Goal: Task Accomplishment & Management: Complete application form

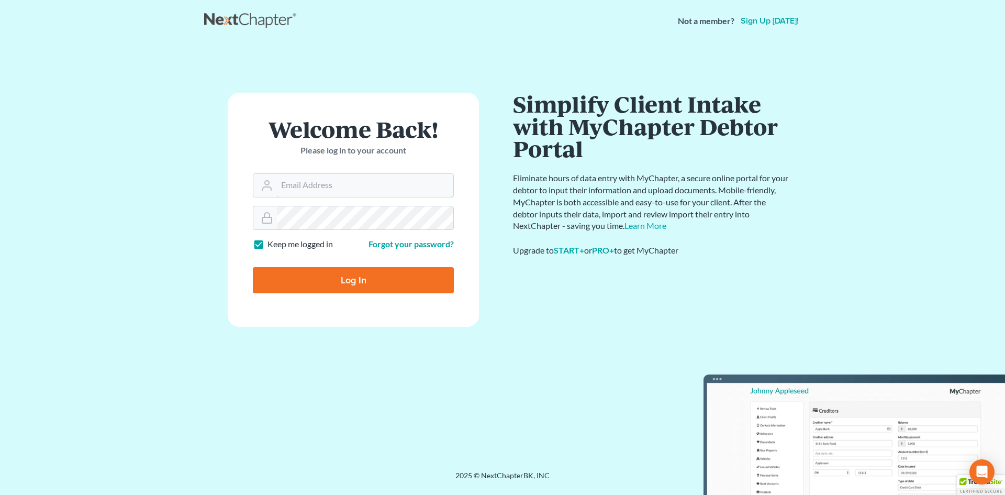
type input "blumlawfirm@gmail.com"
click at [356, 278] on input "Log In" at bounding box center [353, 280] width 201 height 26
type input "Thinking..."
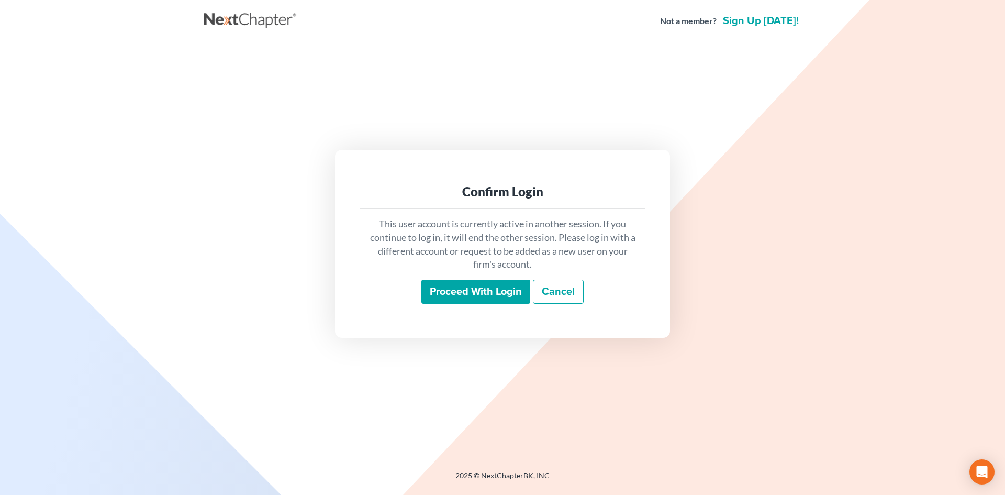
click at [476, 288] on input "Proceed with login" at bounding box center [475, 291] width 109 height 24
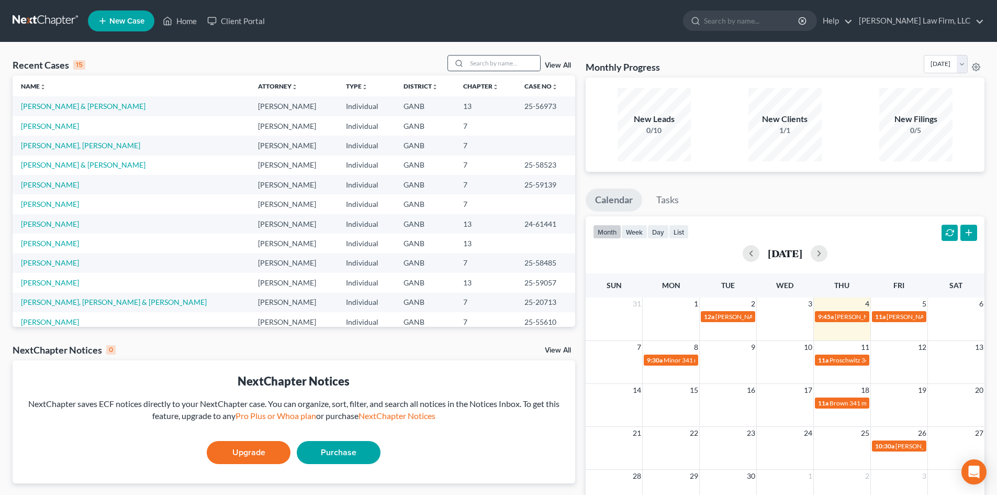
click at [483, 55] on div at bounding box center [493, 63] width 93 height 16
click at [479, 59] on input "search" at bounding box center [503, 62] width 73 height 15
type input "collins"
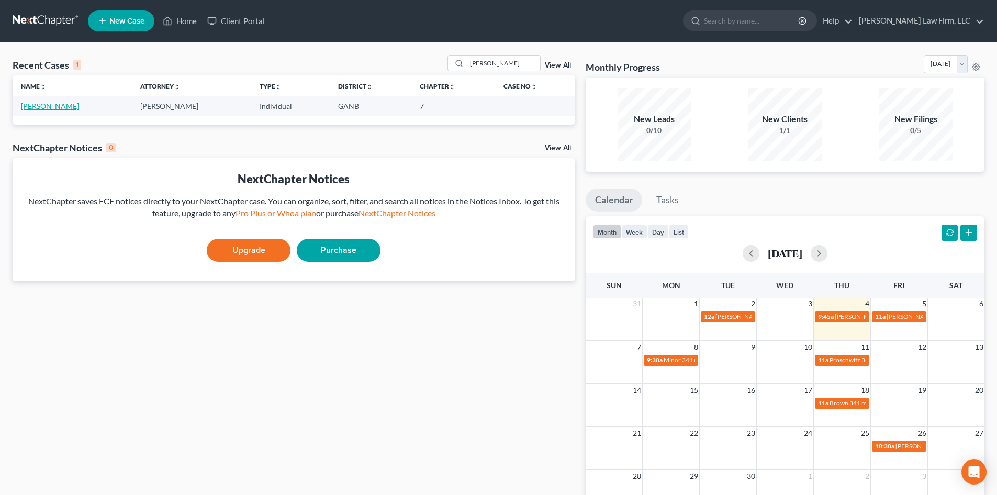
click at [59, 105] on link "Collins, Keyana" at bounding box center [50, 106] width 58 height 9
select select "6"
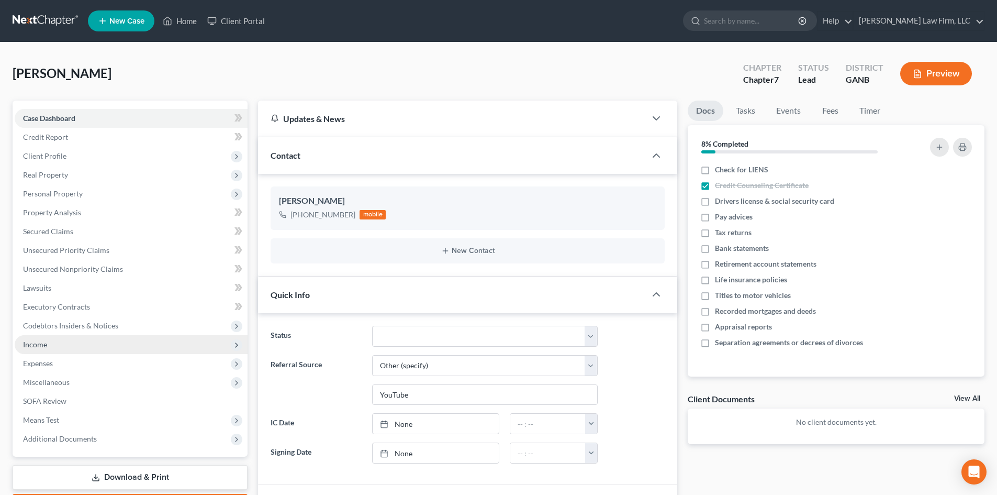
click at [39, 343] on span "Income" at bounding box center [35, 344] width 24 height 9
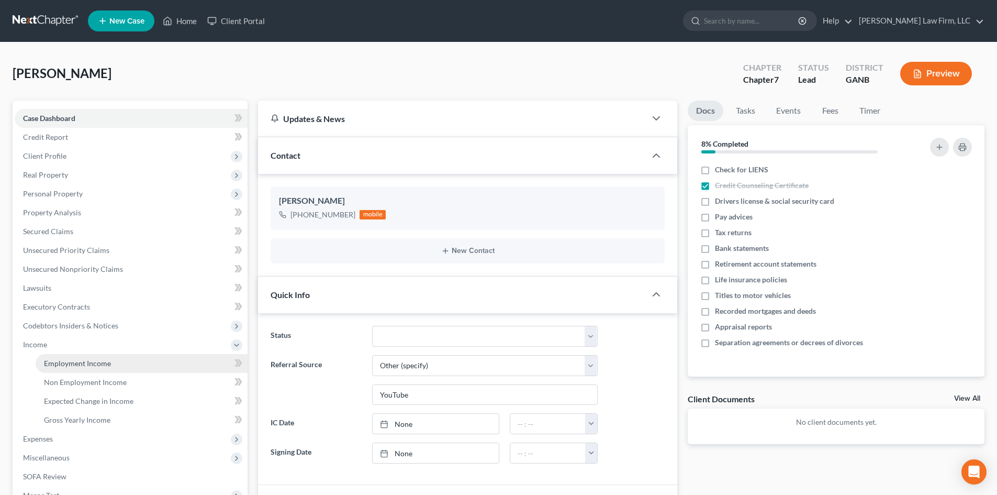
click at [94, 361] on span "Employment Income" at bounding box center [77, 362] width 67 height 9
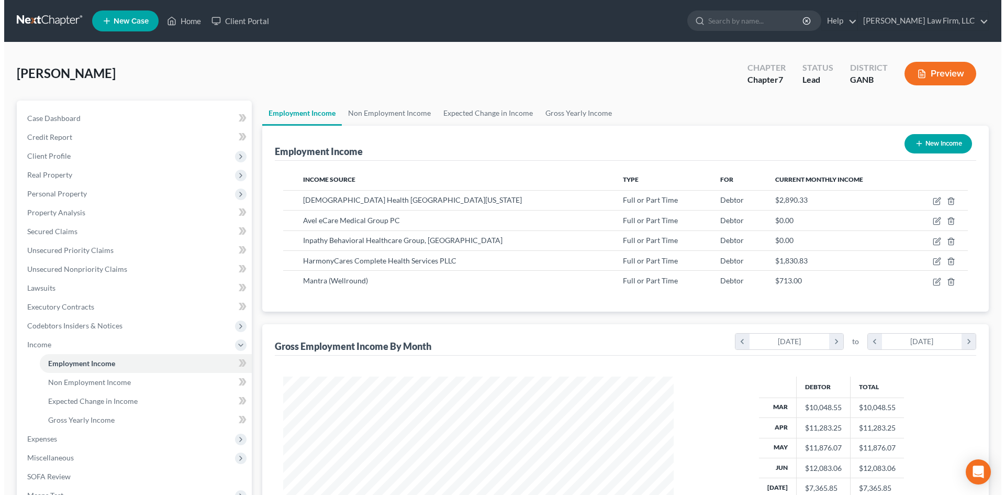
scroll to position [195, 411]
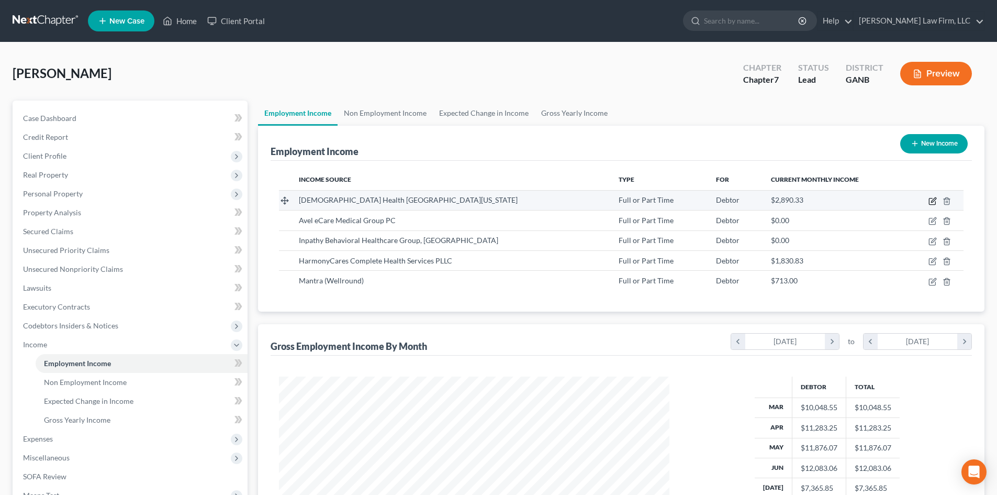
click at [932, 198] on icon "button" at bounding box center [932, 201] width 6 height 6
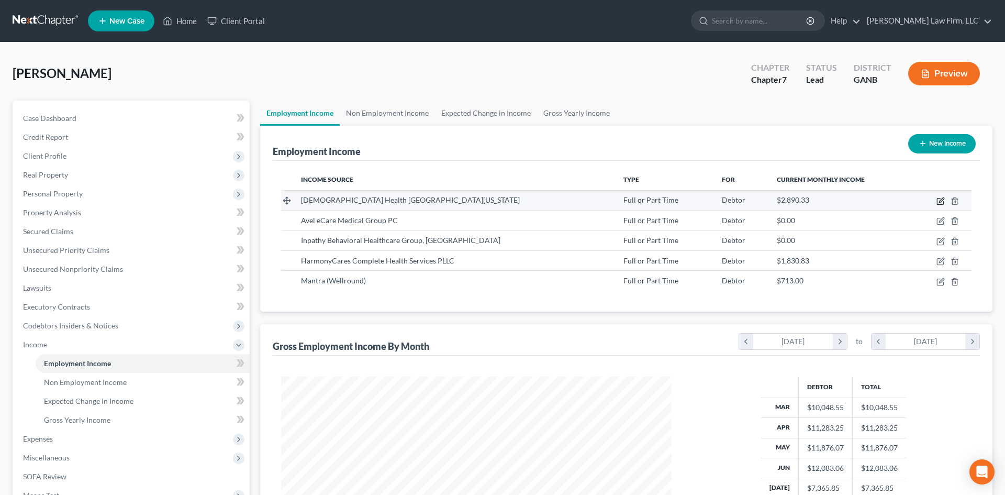
select select "0"
select select "9"
select select "2"
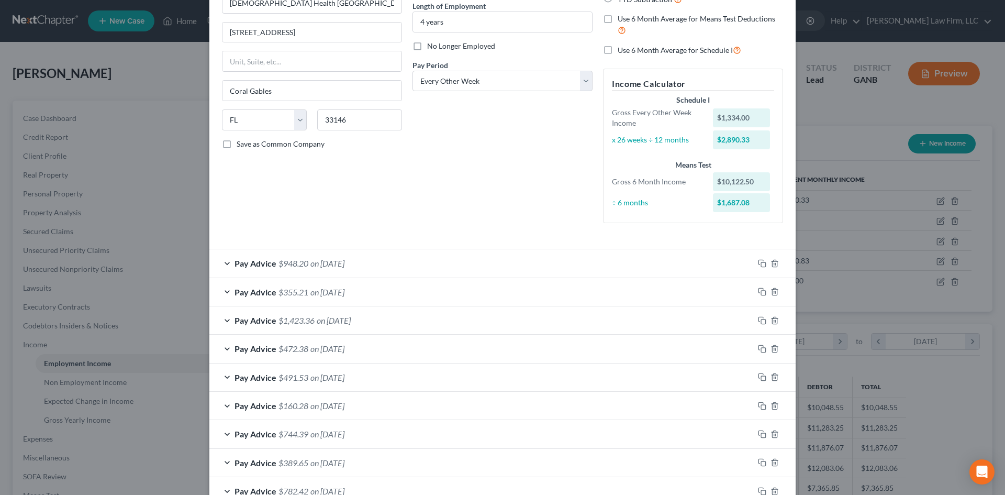
scroll to position [140, 0]
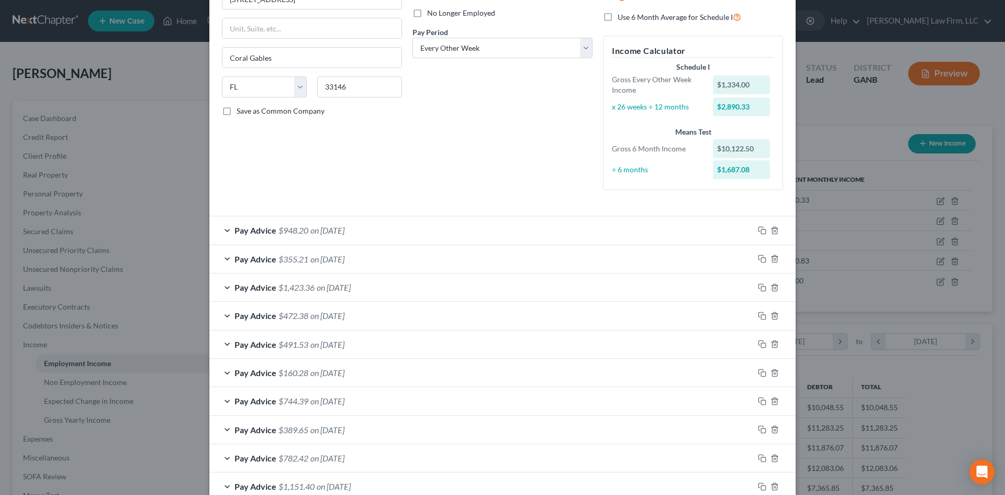
click at [630, 229] on div "Pay Advice $948.20 on 07/17/2025" at bounding box center [481, 230] width 544 height 28
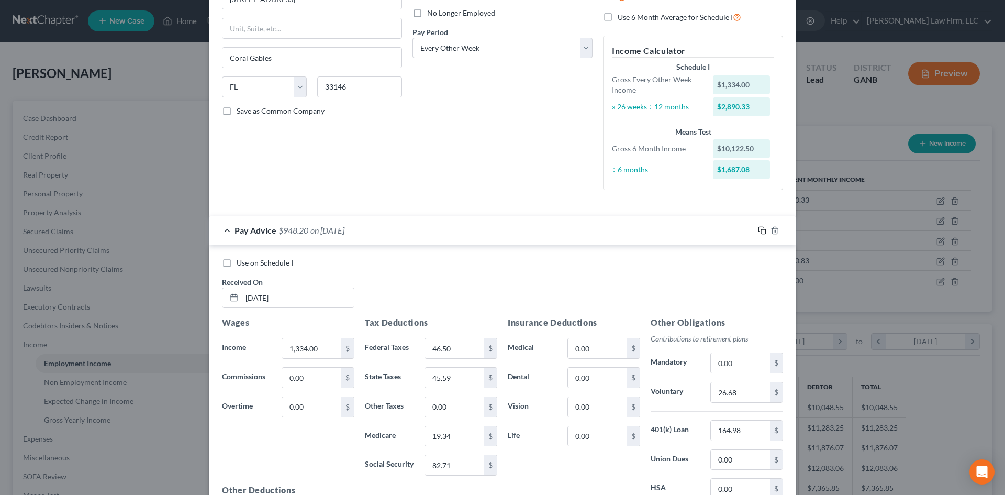
click at [758, 230] on icon "button" at bounding box center [762, 230] width 8 height 8
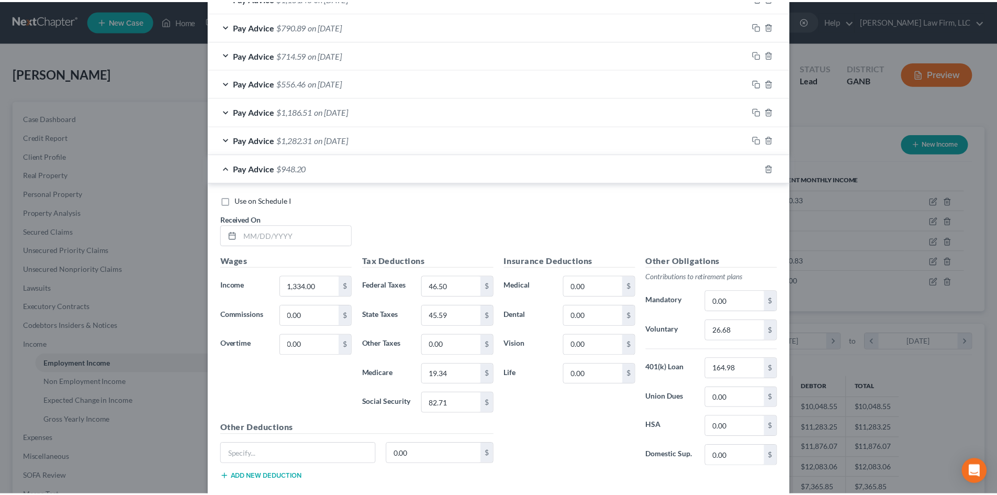
scroll to position [689, 0]
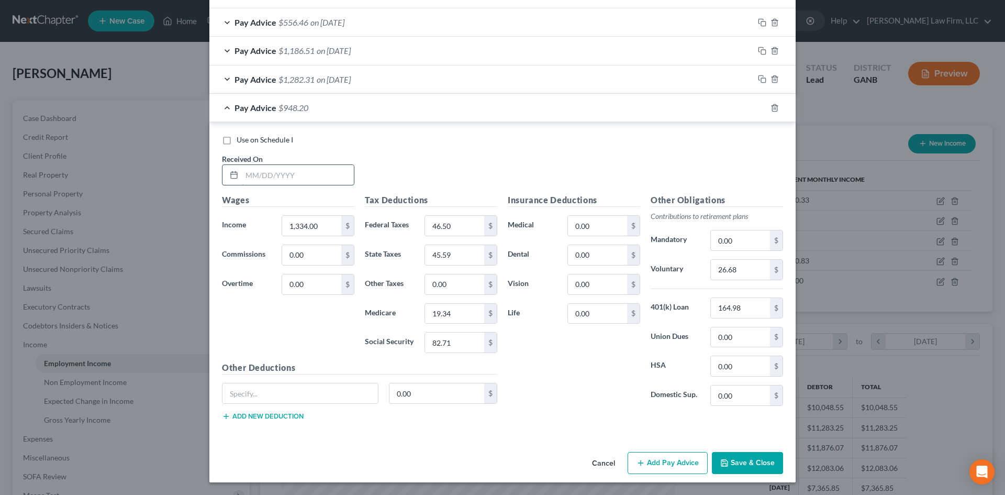
click at [244, 174] on input "text" at bounding box center [298, 175] width 112 height 20
type input "08/14/2025"
click at [313, 222] on input "1,334.00" at bounding box center [311, 226] width 59 height 20
type input "887.25"
click at [562, 383] on div "Insurance Deductions Medical 0.00 $ Dental 0.00 $ Vision 0.00 $ Life 0.00 $" at bounding box center [573, 304] width 143 height 220
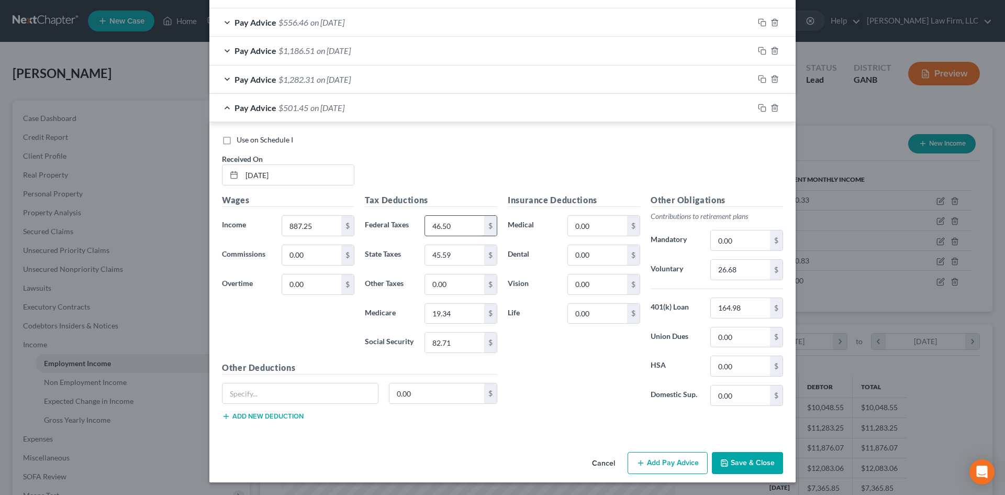
click at [435, 223] on input "46.50" at bounding box center [454, 226] width 59 height 20
type input "2.72"
click at [455, 318] on input "19.34" at bounding box center [454, 314] width 59 height 20
type input "12.86"
click at [451, 256] on input "45.59" at bounding box center [454, 255] width 59 height 20
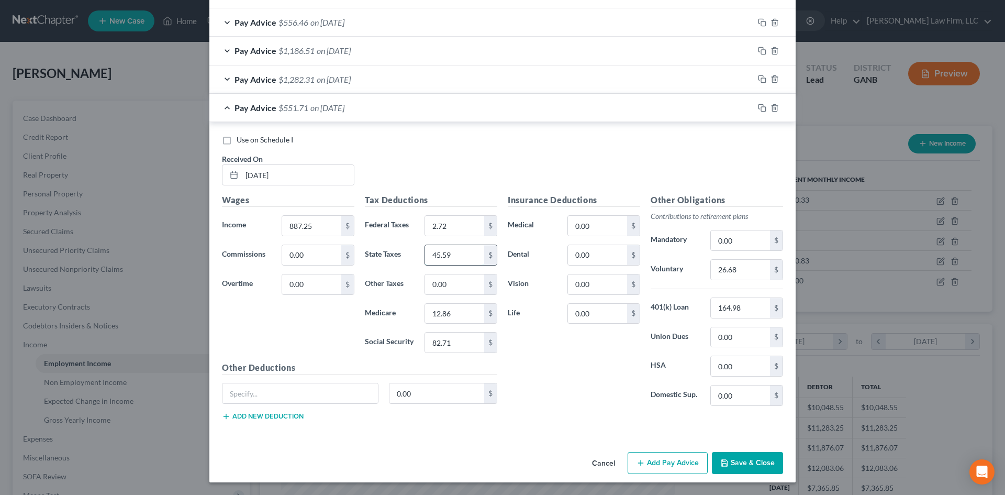
type input "5"
type input "21.99"
click at [455, 350] on input "82.71" at bounding box center [454, 342] width 59 height 20
type input "55.01"
click at [551, 343] on div "Insurance Deductions Medical 0.00 $ Dental 0.00 $ Vision 0.00 $ Life 0.00 $" at bounding box center [573, 304] width 143 height 220
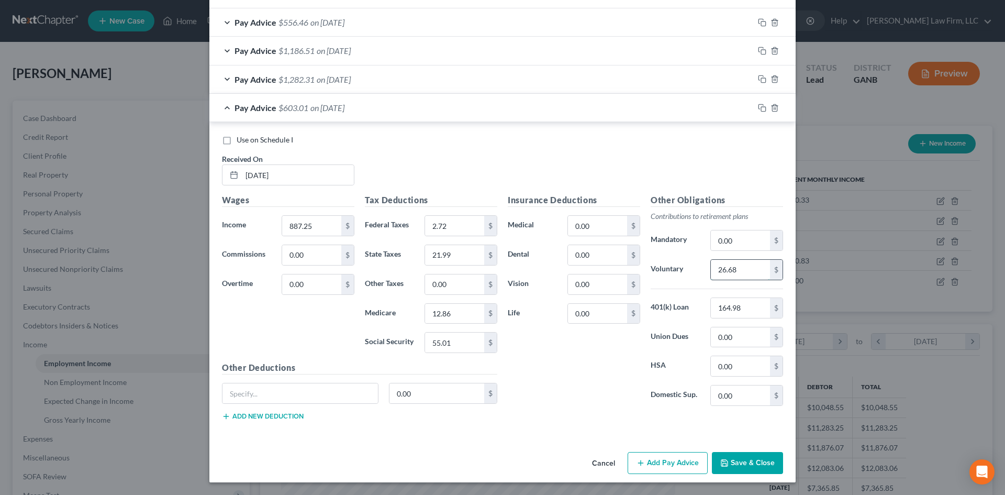
click at [752, 275] on input "26.68" at bounding box center [740, 270] width 59 height 20
type input "17.75"
drag, startPoint x: 758, startPoint y: 107, endPoint x: 694, endPoint y: 159, distance: 82.6
click at [761, 107] on rect "button" at bounding box center [763, 109] width 5 height 5
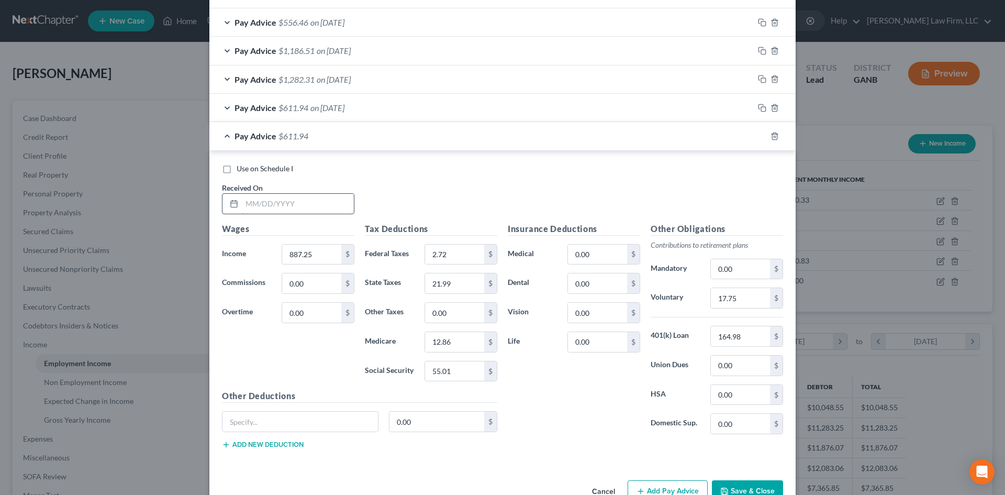
click at [302, 205] on input "text" at bounding box center [298, 204] width 112 height 20
type input "08/28/2025"
click at [318, 259] on input "887.25" at bounding box center [311, 254] width 59 height 20
type input "1,615.75"
click at [456, 250] on input "2.72" at bounding box center [454, 254] width 59 height 20
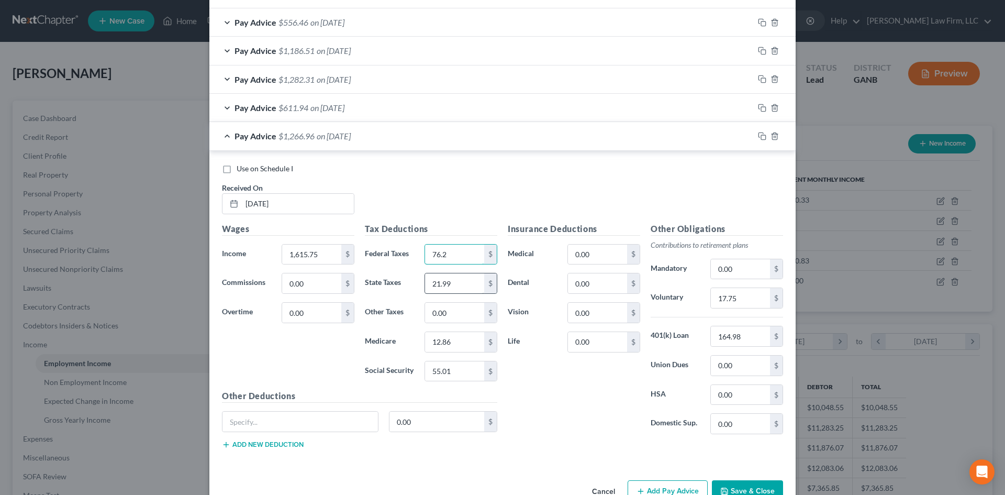
type input "76.2"
click at [463, 278] on input "21.99" at bounding box center [454, 283] width 59 height 20
type input "60.47"
click at [461, 345] on input "12.86" at bounding box center [454, 342] width 59 height 20
type input "23.43"
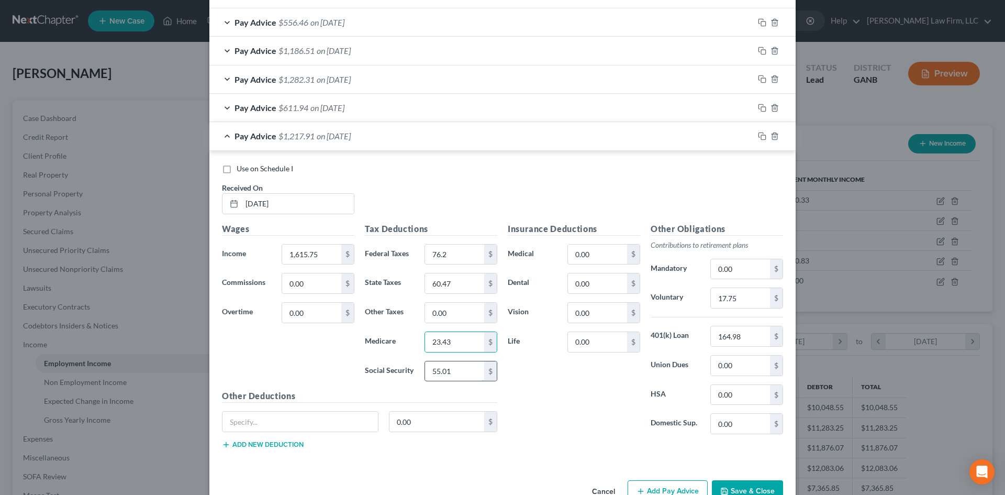
click at [449, 366] on input "55.01" at bounding box center [454, 371] width 59 height 20
type input "100.17"
click at [555, 399] on div "Insurance Deductions Medical 0.00 $ Dental 0.00 $ Vision 0.00 $ Life 0.00 $" at bounding box center [573, 332] width 143 height 220
click at [730, 300] on input "17.75" at bounding box center [740, 298] width 59 height 20
type input "32.32"
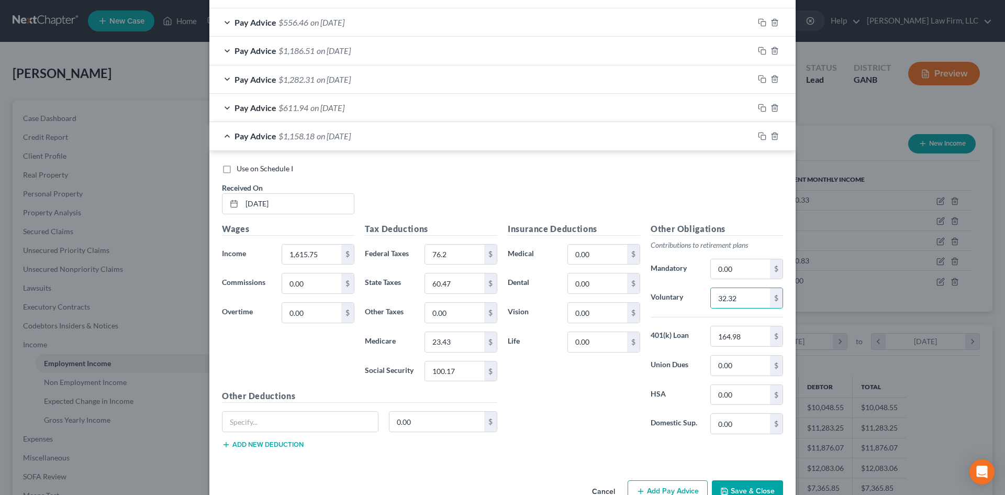
click at [556, 446] on div "Insurance Deductions Medical 0.00 $ Dental 0.00 $ Vision 0.00 $ Life 0.00 $ Oth…" at bounding box center [645, 339] width 286 height 235
click at [748, 484] on button "Save & Close" at bounding box center [747, 491] width 71 height 22
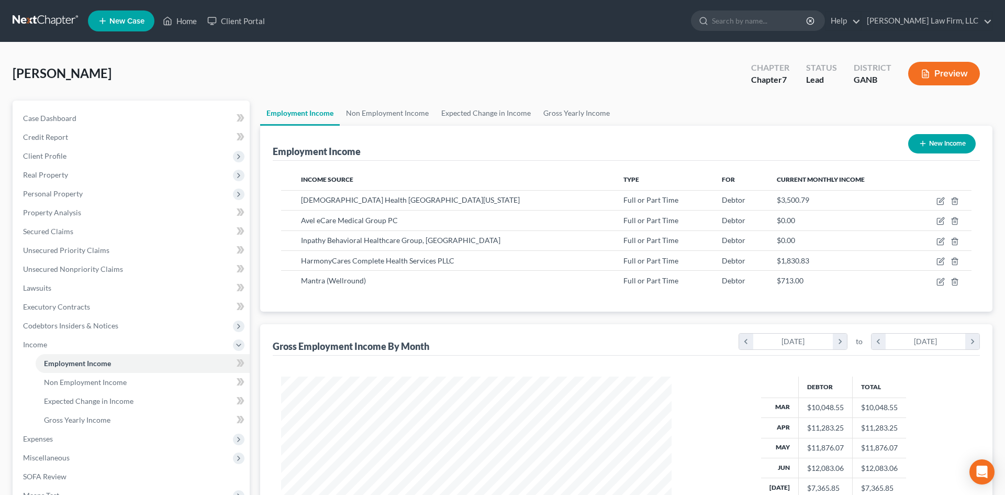
scroll to position [523148, 522932]
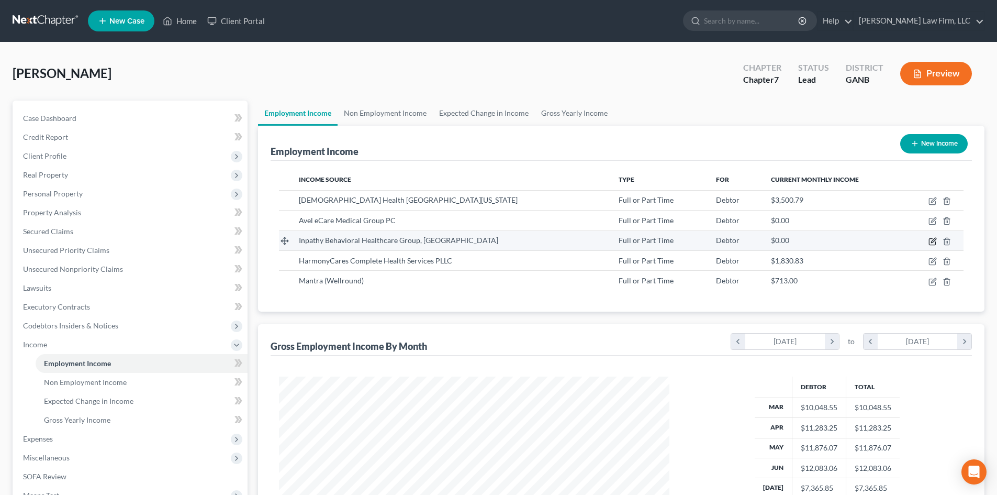
click at [933, 239] on icon "button" at bounding box center [932, 241] width 8 height 8
select select "0"
select select "33"
select select "2"
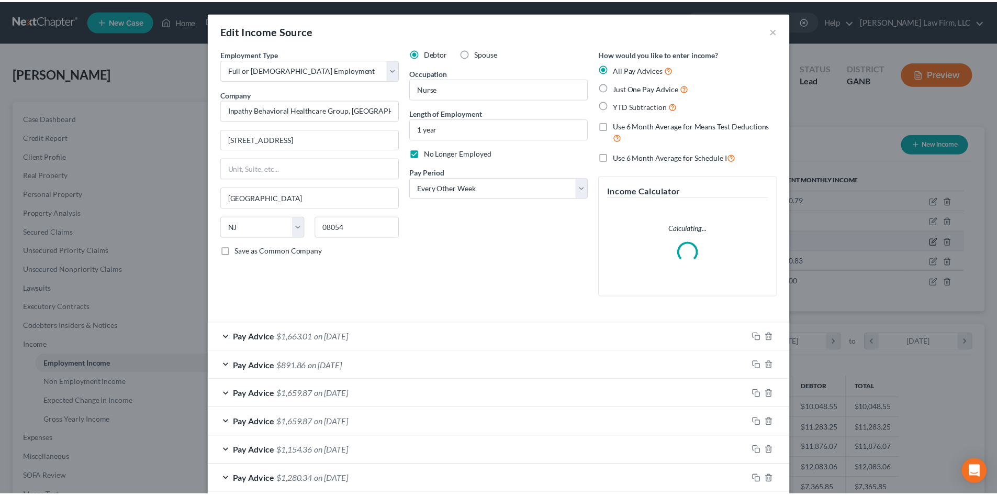
scroll to position [197, 415]
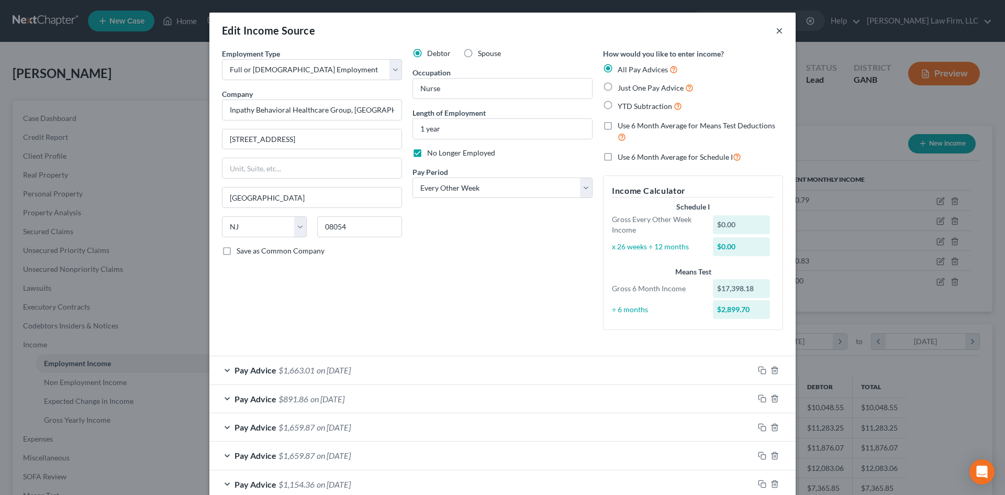
click at [776, 32] on button "×" at bounding box center [779, 30] width 7 height 13
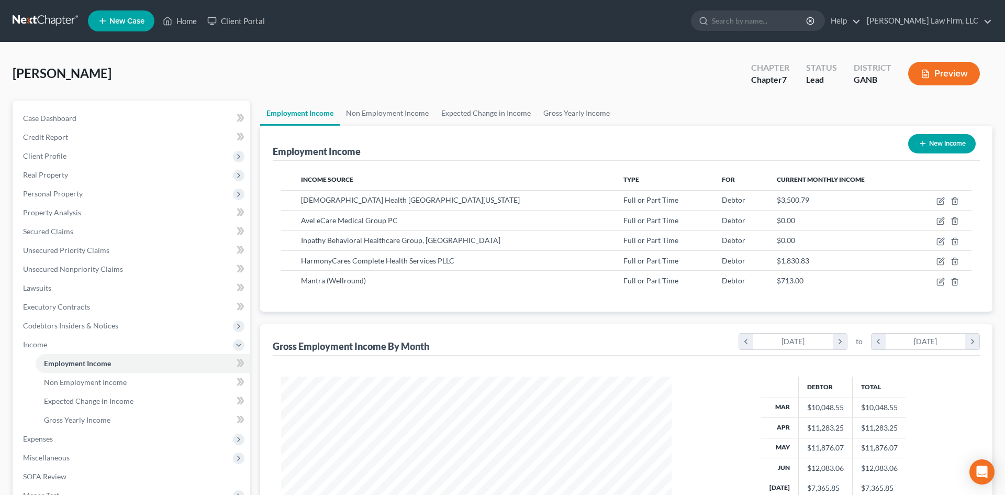
scroll to position [523148, 522932]
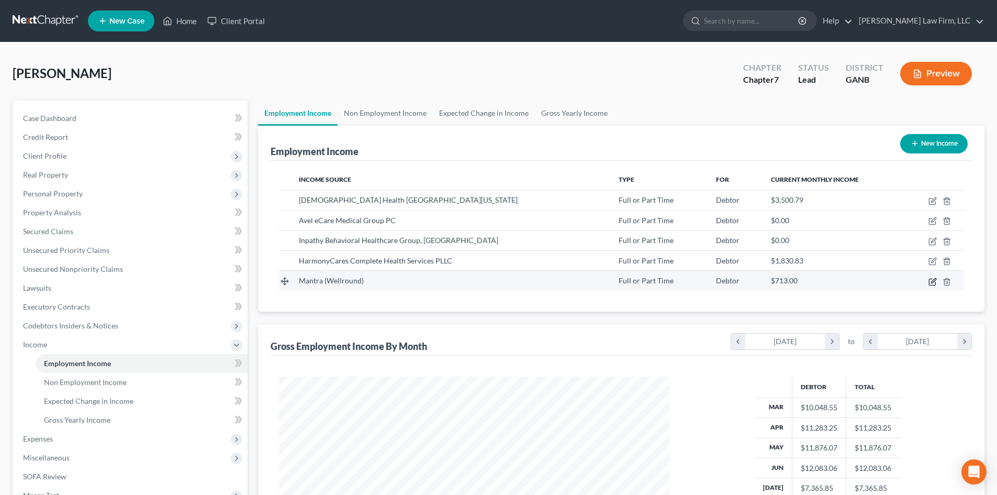
click at [931, 282] on icon "button" at bounding box center [932, 281] width 8 height 8
select select "0"
select select "33"
select select "0"
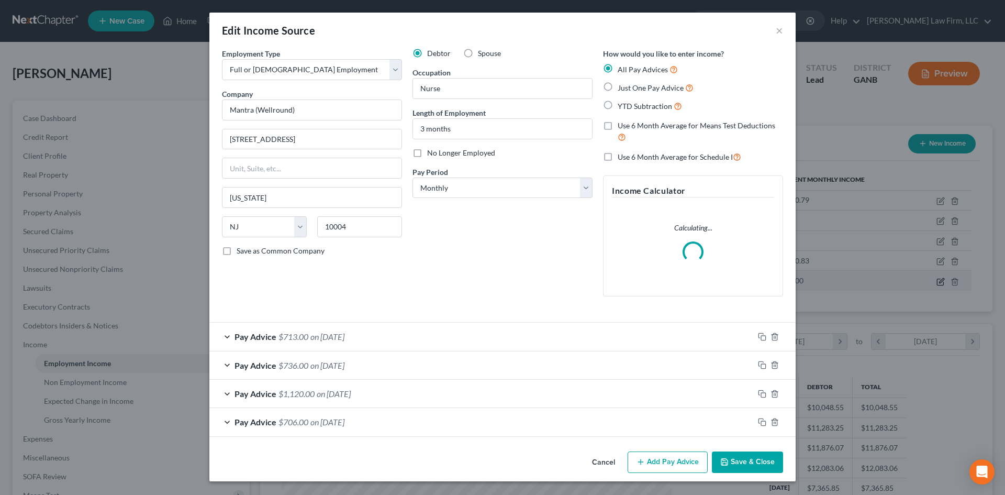
scroll to position [197, 415]
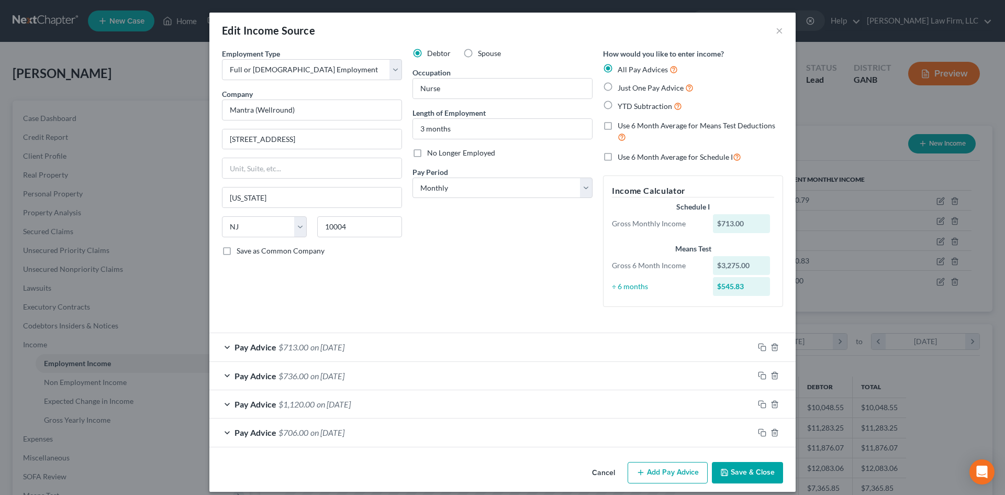
click at [679, 475] on button "Add Pay Advice" at bounding box center [667, 473] width 80 height 22
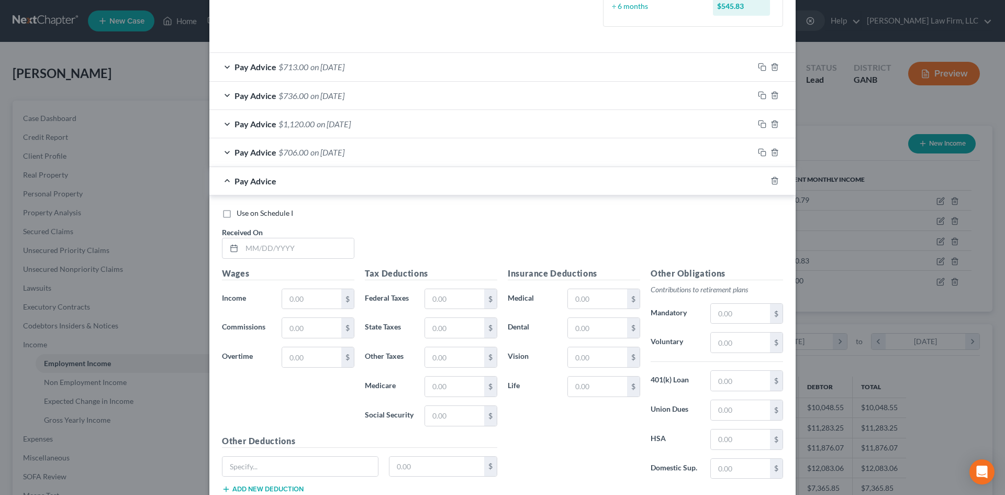
scroll to position [353, 0]
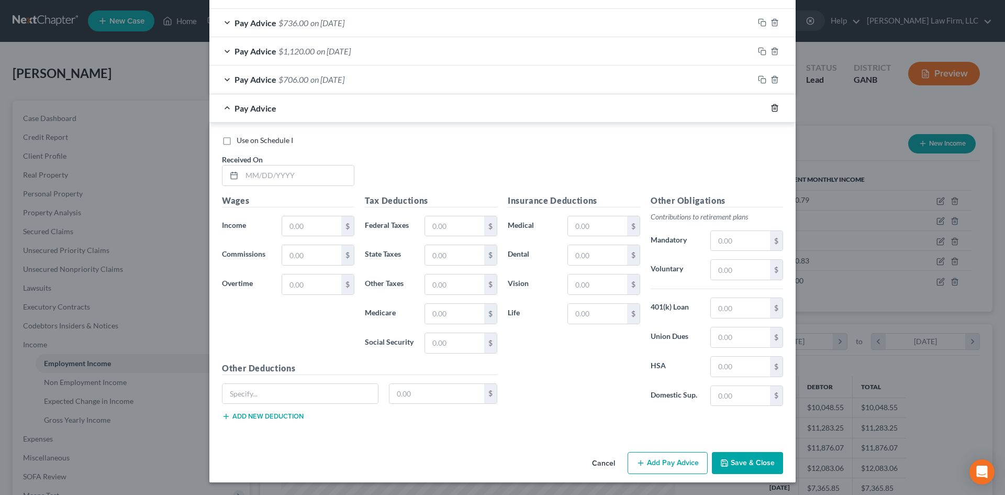
click at [775, 108] on line "button" at bounding box center [775, 109] width 0 height 2
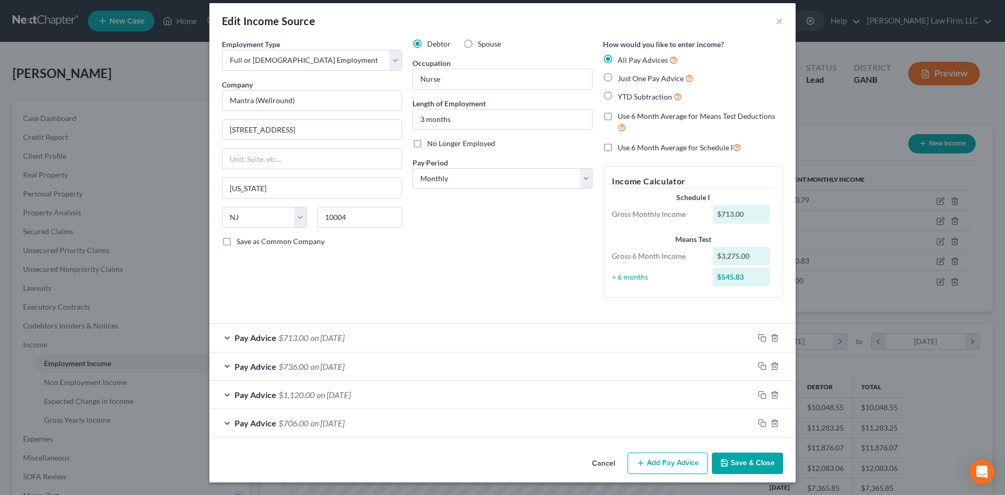
scroll to position [9, 0]
click at [420, 340] on div "Pay Advice $713.00 on 07/10/2025" at bounding box center [481, 337] width 544 height 28
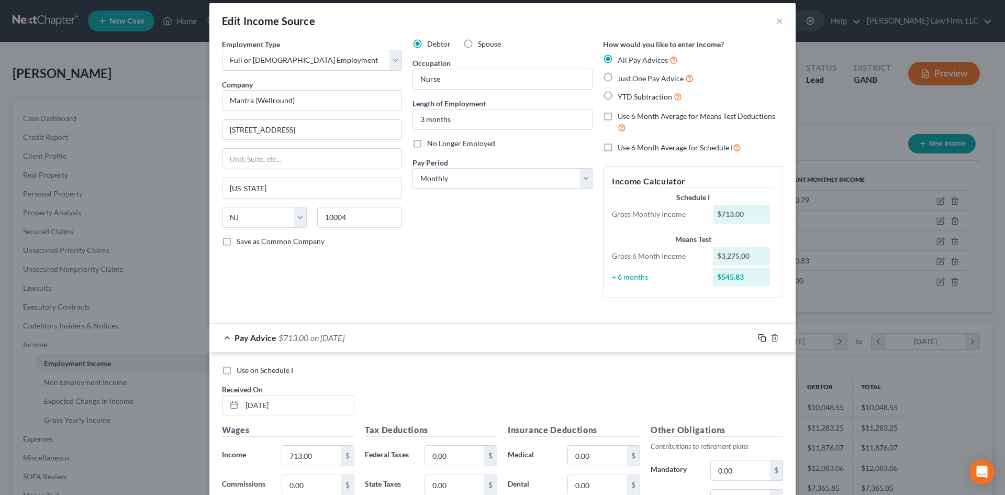
click at [760, 335] on icon "button" at bounding box center [762, 337] width 8 height 8
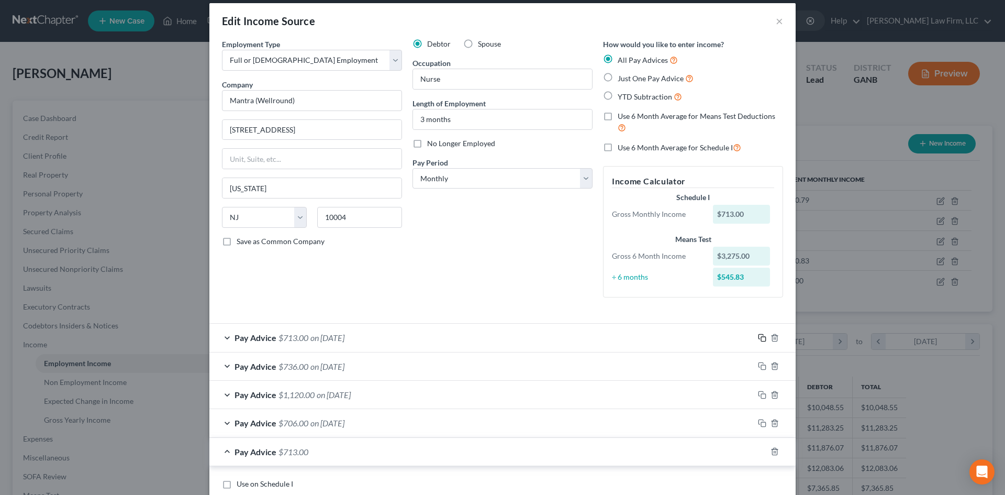
scroll to position [219, 0]
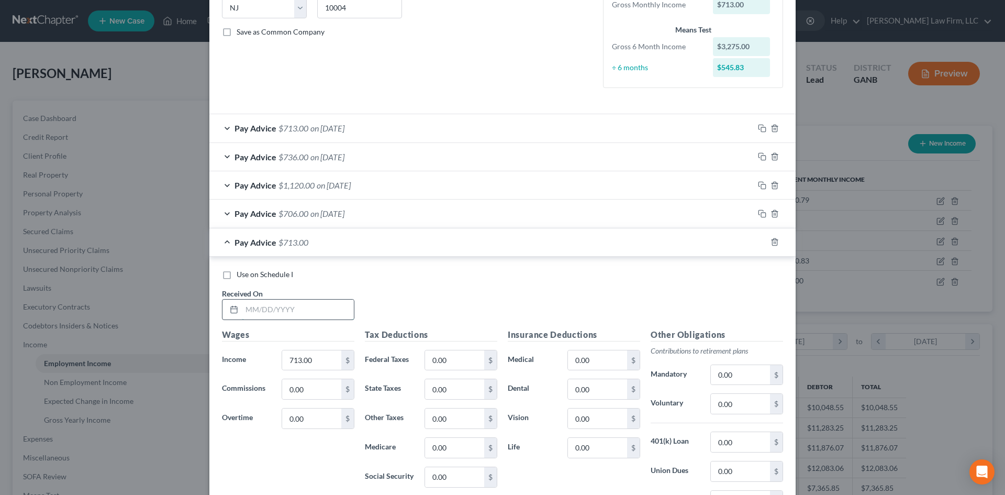
click at [298, 307] on input "text" at bounding box center [298, 309] width 112 height 20
type input "08/11/2025"
type input "686"
click at [275, 464] on div "Wages Income * 686 $ Commissions 0.00 $ Overtime 0.00 $" at bounding box center [288, 411] width 143 height 167
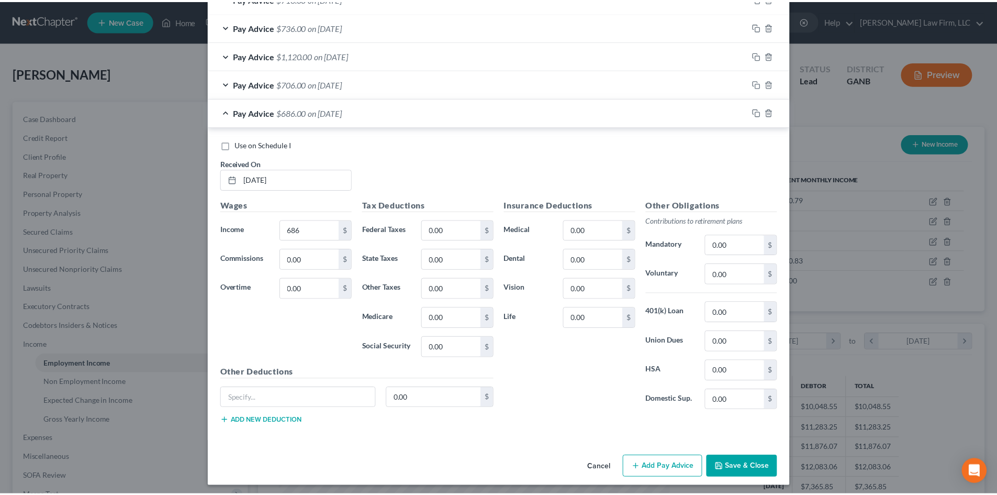
scroll to position [353, 0]
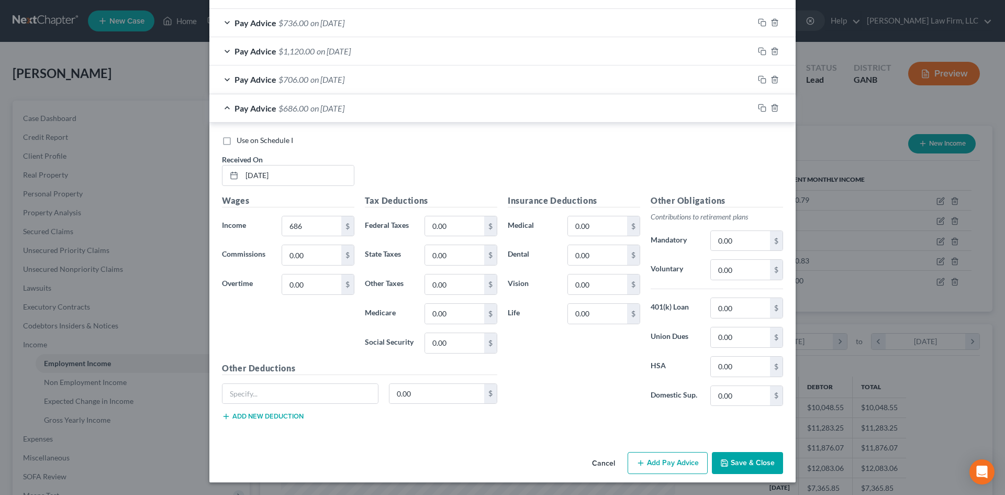
click at [758, 458] on button "Save & Close" at bounding box center [747, 463] width 71 height 22
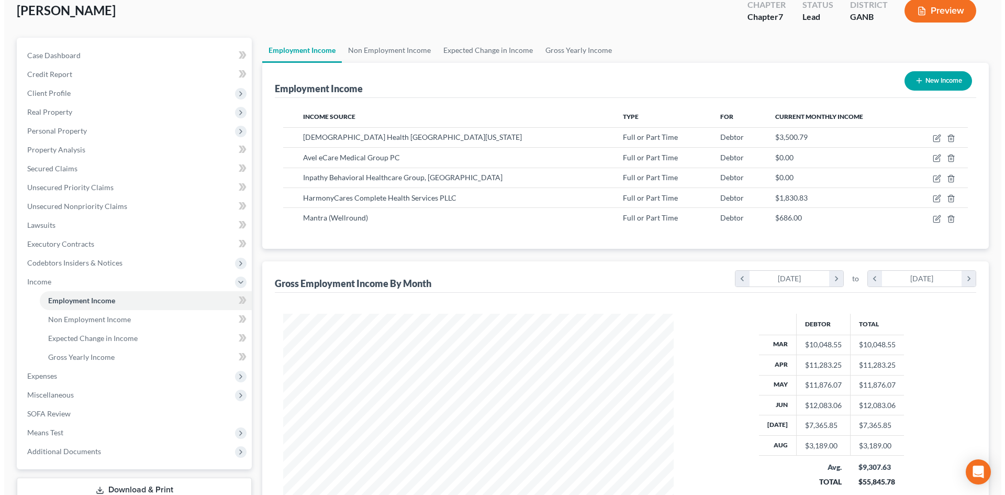
scroll to position [140, 0]
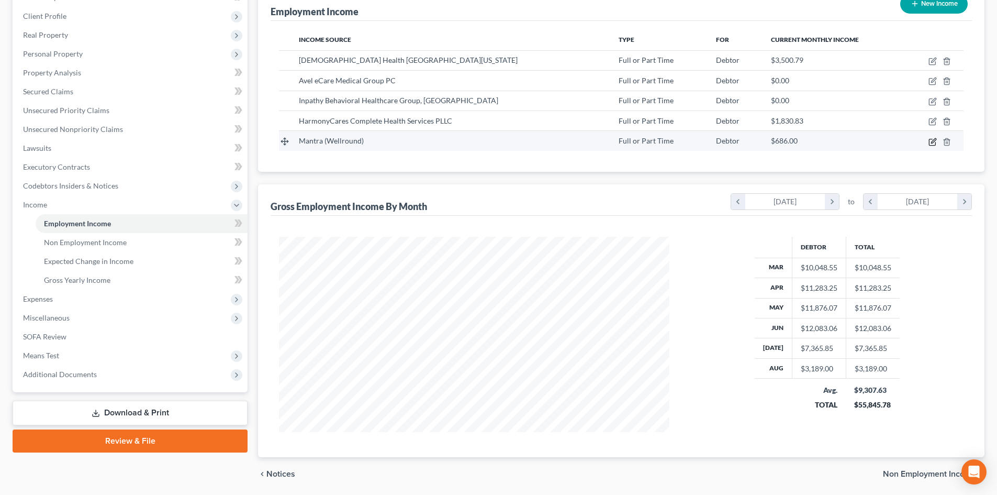
click at [932, 141] on icon "button" at bounding box center [933, 140] width 5 height 5
select select "0"
select select "33"
select select "0"
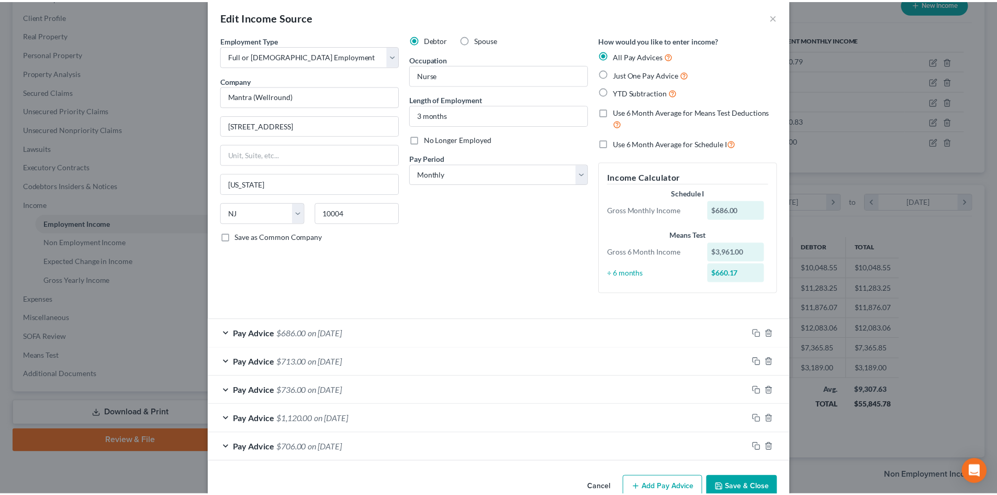
scroll to position [0, 0]
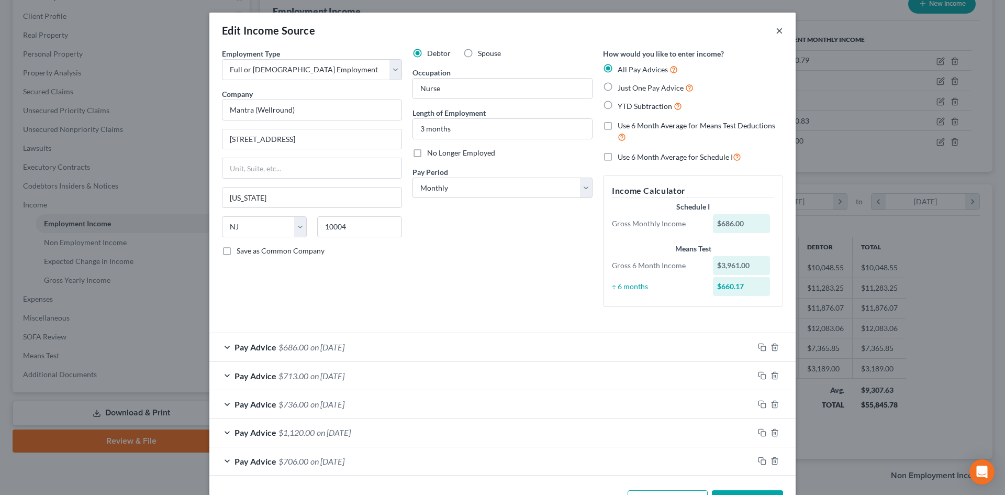
click at [776, 33] on button "×" at bounding box center [779, 30] width 7 height 13
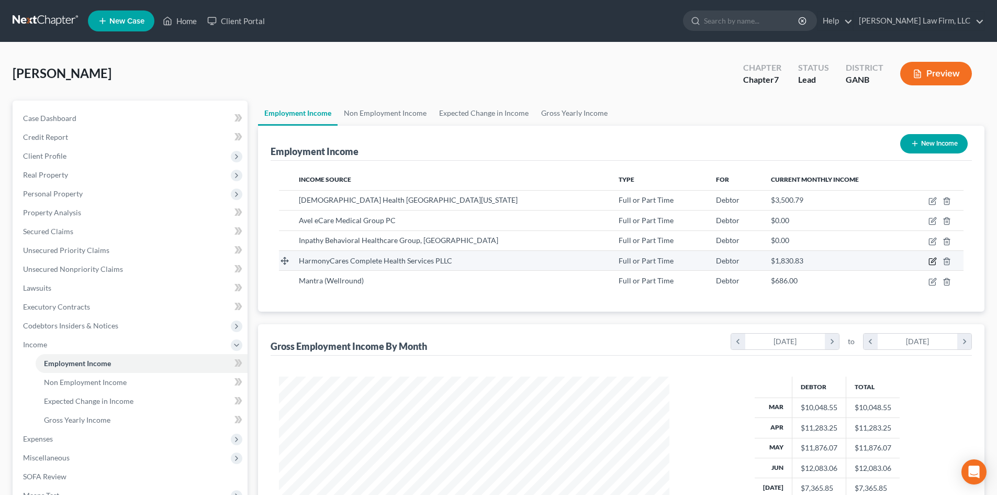
click at [935, 261] on icon "button" at bounding box center [932, 261] width 8 height 8
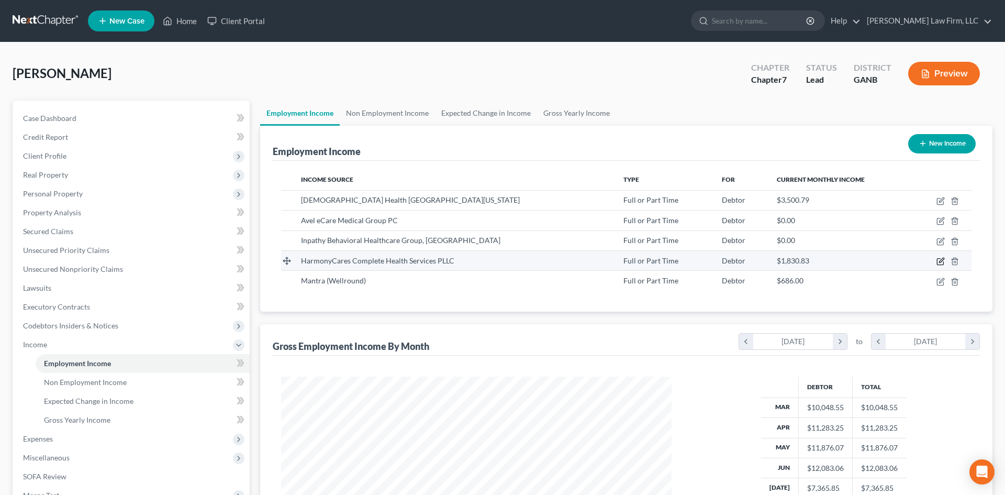
select select "0"
select select "23"
select select "2"
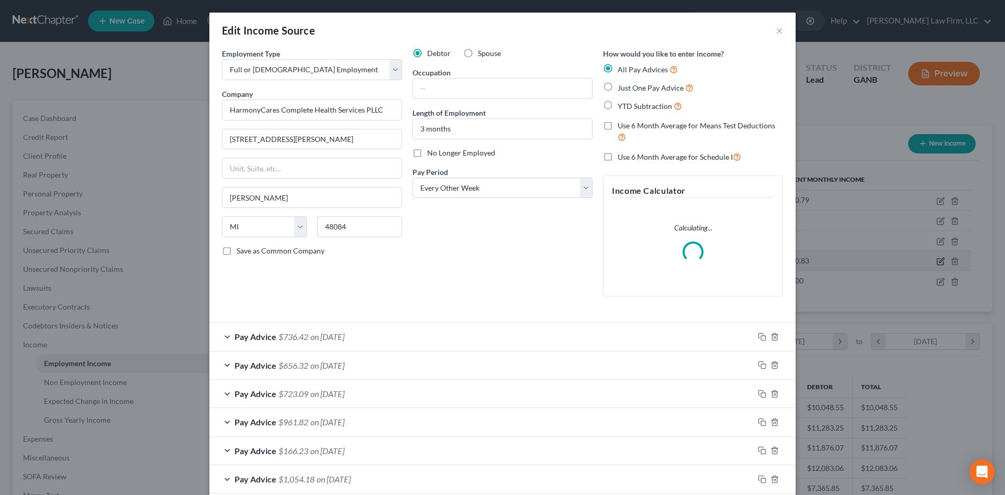
scroll to position [197, 415]
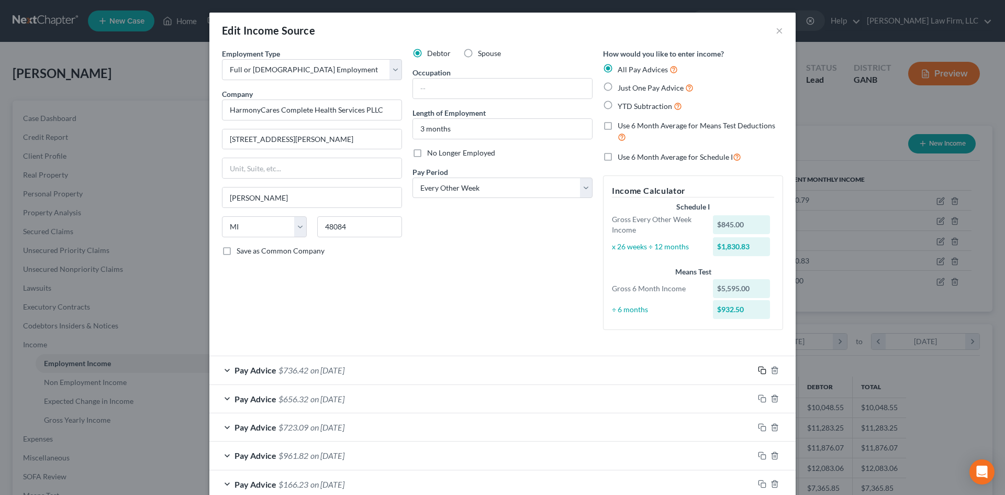
click at [758, 369] on icon "button" at bounding box center [762, 370] width 8 height 8
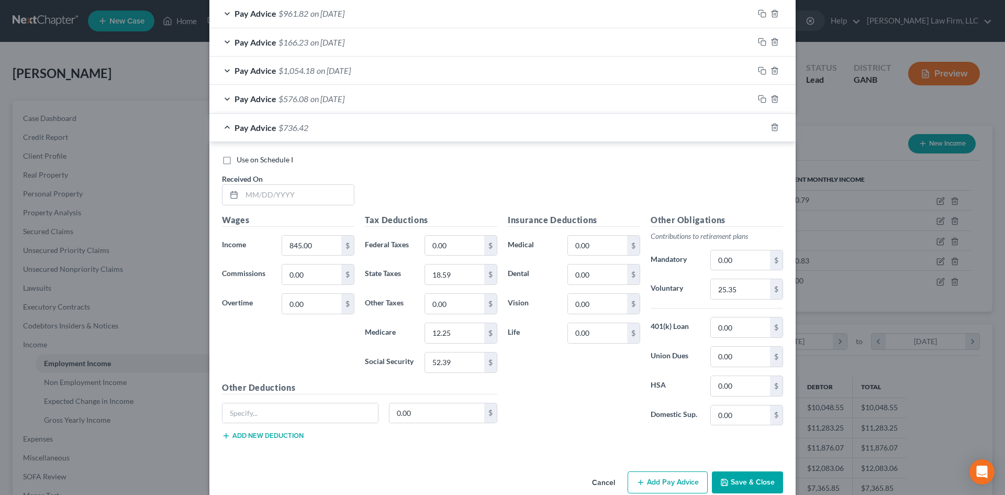
scroll to position [461, 0]
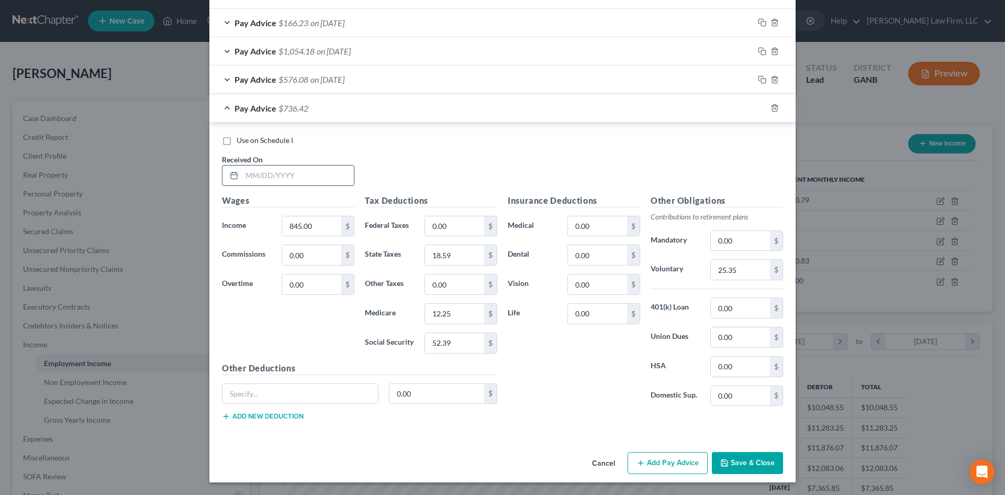
click at [272, 179] on input "text" at bounding box center [298, 175] width 112 height 20
type input "08/01/2025"
type input "590"
click at [457, 341] on input "52.39" at bounding box center [454, 343] width 59 height 20
type input "36.58"
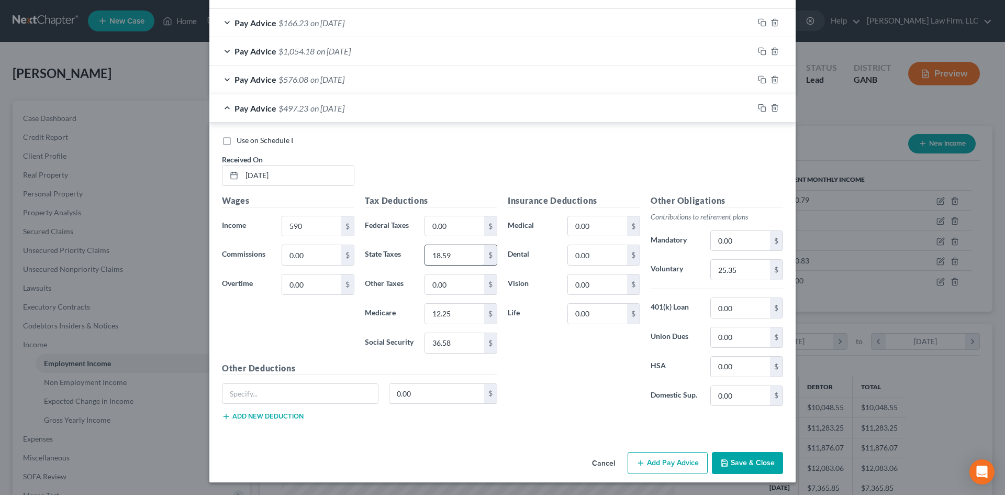
click at [456, 257] on input "18.59" at bounding box center [454, 255] width 59 height 20
type input "5.75"
click at [447, 312] on input "12.25" at bounding box center [454, 314] width 59 height 20
type input "8.55"
click at [550, 360] on div "Insurance Deductions Medical 0.00 $ Dental 0.00 $ Vision 0.00 $ Life 0.00 $" at bounding box center [573, 304] width 143 height 220
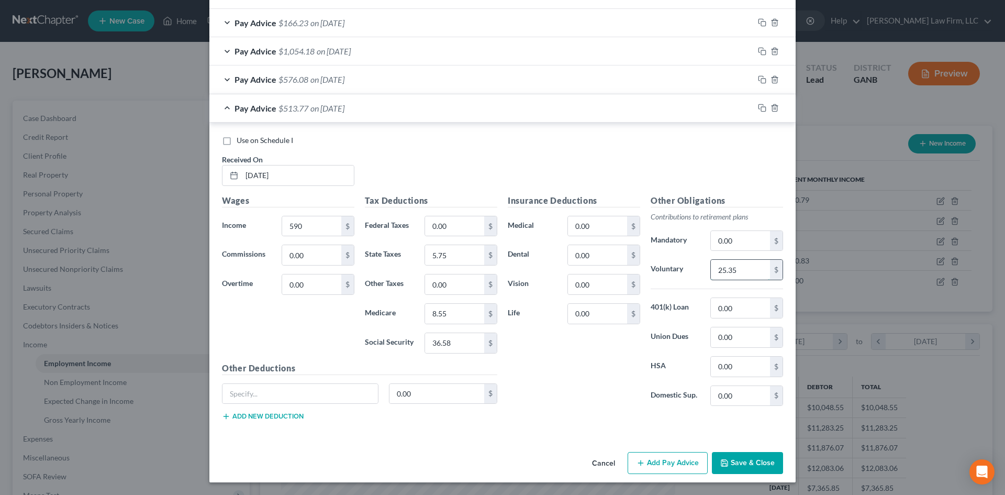
click at [739, 268] on input "25.35" at bounding box center [740, 270] width 59 height 20
type input "17.7"
click at [576, 379] on div "Insurance Deductions Medical 0.00 $ Dental 0.00 $ Vision 0.00 $ Life 0.00 $" at bounding box center [573, 304] width 143 height 220
click at [758, 107] on icon "button" at bounding box center [762, 108] width 8 height 8
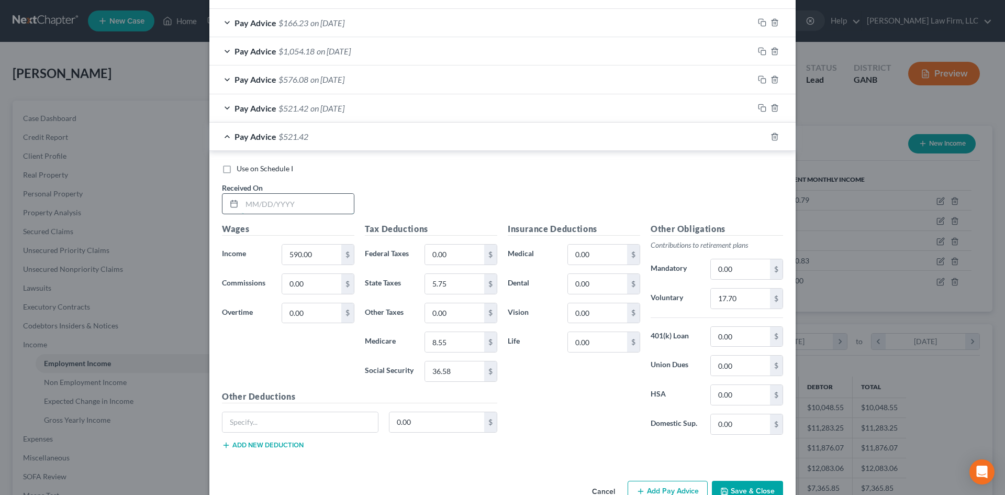
click at [279, 207] on input "text" at bounding box center [298, 204] width 112 height 20
type input "08/15/2025"
click at [309, 263] on input "590.00" at bounding box center [311, 254] width 59 height 20
type input "310"
click at [451, 367] on input "36.58" at bounding box center [454, 371] width 59 height 20
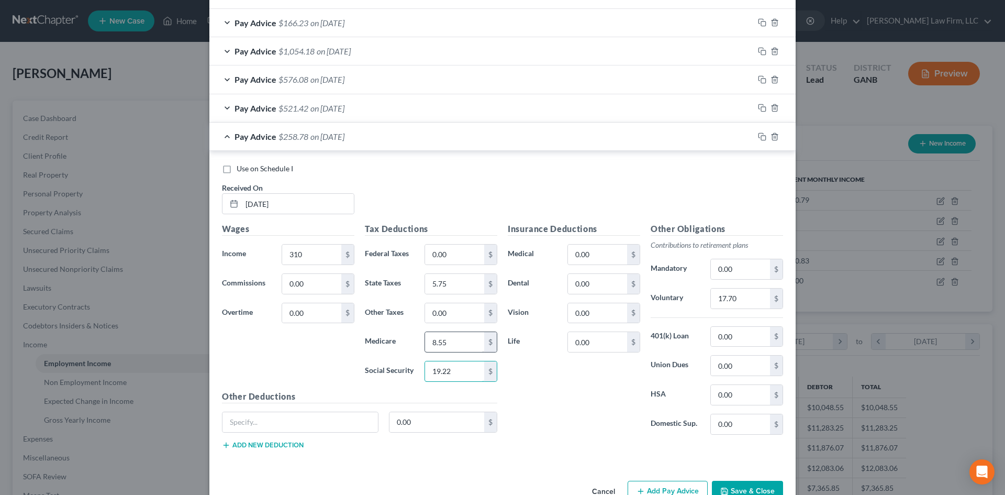
type input "19.22"
click at [449, 340] on input "8.55" at bounding box center [454, 342] width 59 height 20
type input "4.5"
click at [446, 285] on input "5.75" at bounding box center [454, 284] width 59 height 20
click at [547, 395] on div "Insurance Deductions Medical 0.00 $ Dental 0.00 $ Vision 0.00 $ Life 0.00 $" at bounding box center [573, 332] width 143 height 220
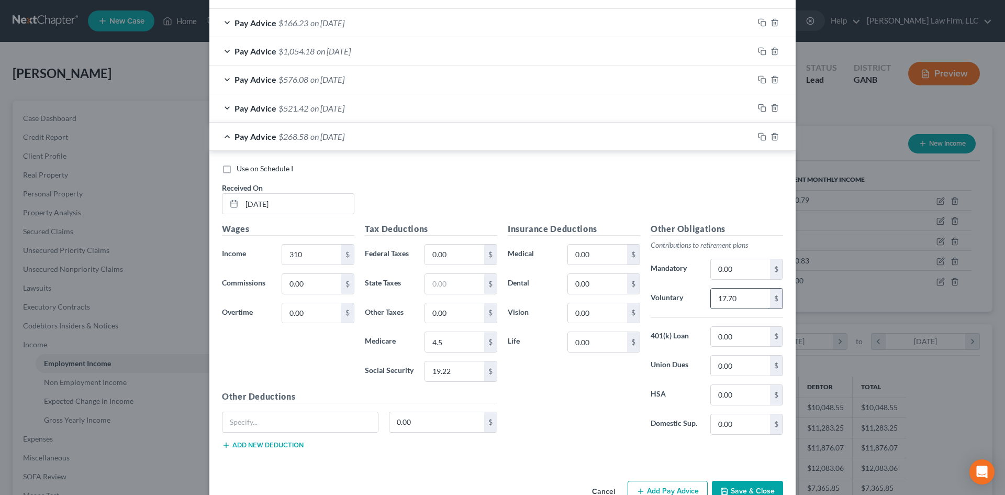
click at [741, 299] on input "17.70" at bounding box center [740, 298] width 59 height 20
type input "9.3"
click at [548, 450] on div "Insurance Deductions Medical 0.00 $ Dental 0.00 $ Vision 0.00 $ Life 0.00 $ Oth…" at bounding box center [645, 339] width 286 height 235
click at [760, 137] on icon "button" at bounding box center [762, 136] width 8 height 8
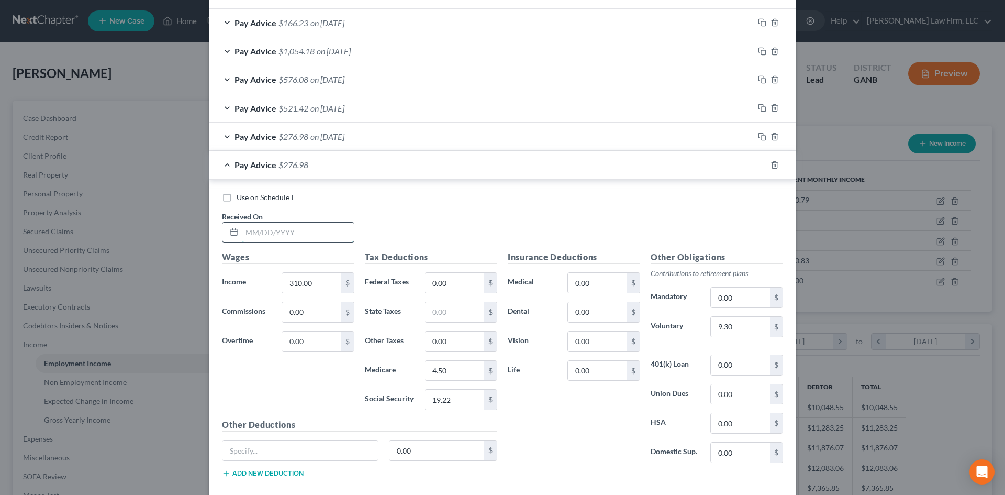
click at [297, 233] on input "text" at bounding box center [298, 232] width 112 height 20
type input "08/29/2025"
click at [318, 281] on input "310.00" at bounding box center [311, 283] width 59 height 20
type input "415"
click at [448, 394] on input "19.22" at bounding box center [454, 399] width 59 height 20
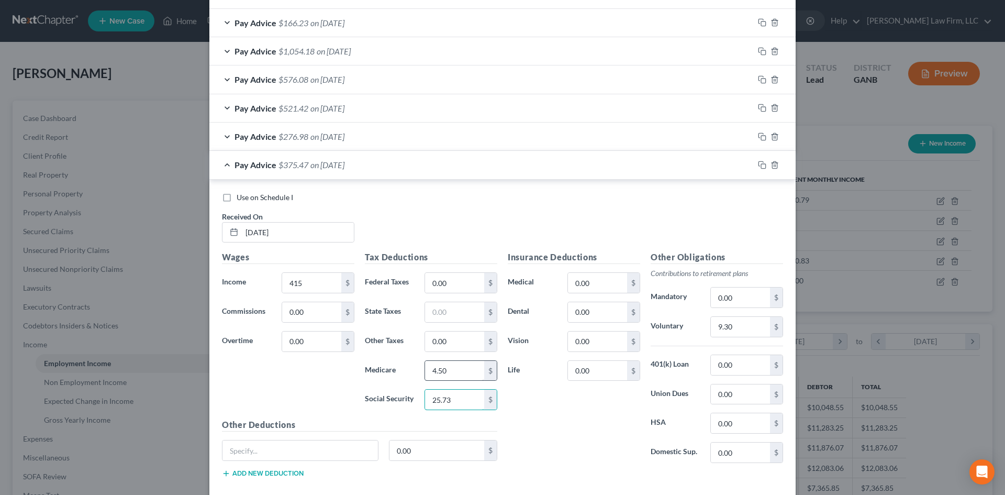
type input "25.73"
click at [456, 374] on input "4.50" at bounding box center [454, 371] width 59 height 20
type input "6.02"
click at [726, 322] on input "9.30" at bounding box center [740, 327] width 59 height 20
type input "12.45"
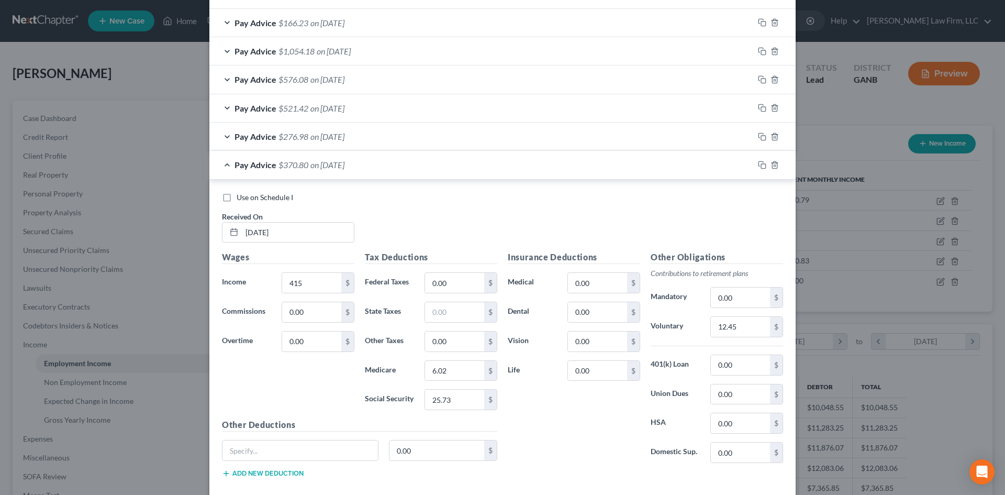
drag, startPoint x: 522, startPoint y: 490, endPoint x: 542, endPoint y: 481, distance: 21.3
click at [525, 489] on div "Use on Schedule I Received On * 08/29/2025 Wages Income * 415 $ Commissions 0.0…" at bounding box center [502, 337] width 586 height 315
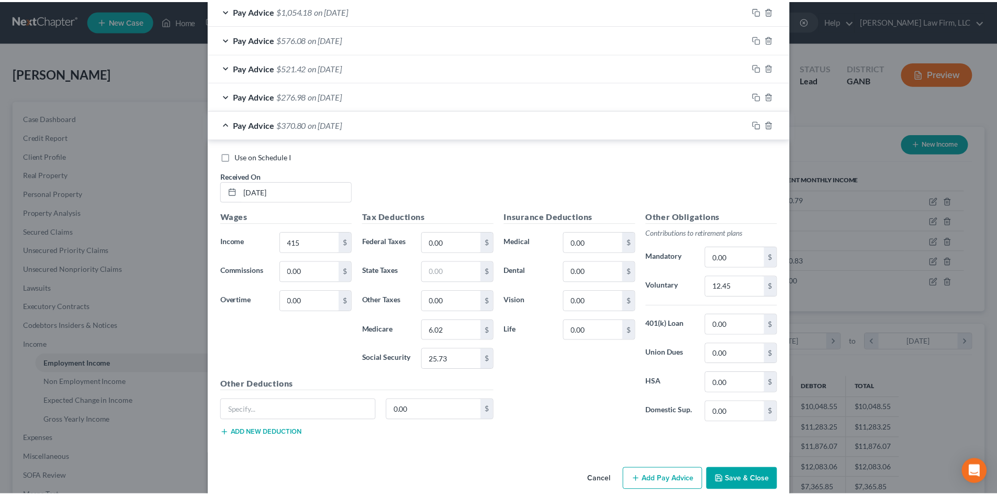
scroll to position [518, 0]
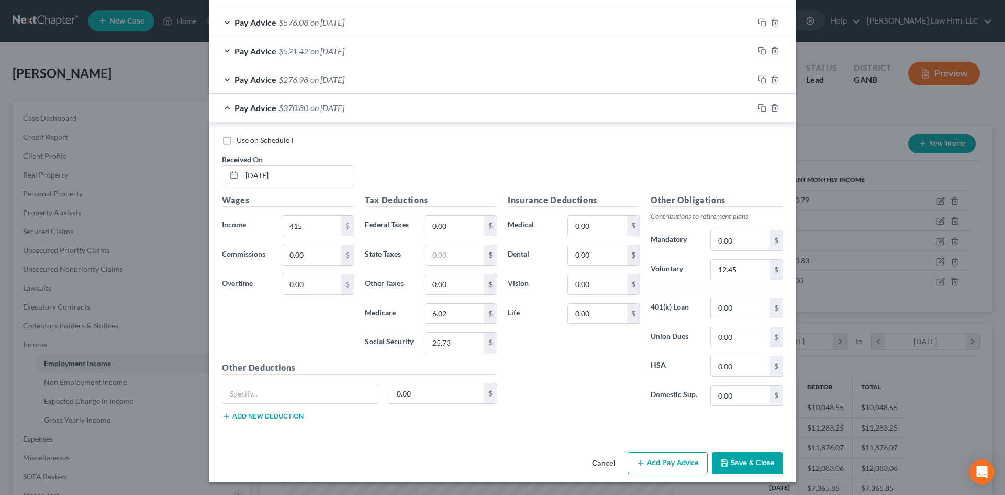
click at [745, 455] on button "Save & Close" at bounding box center [747, 463] width 71 height 22
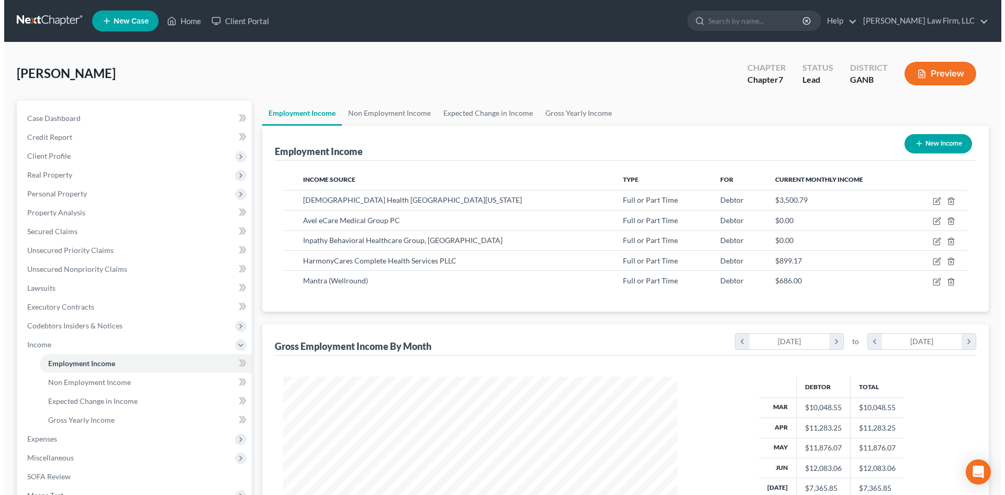
scroll to position [523148, 522932]
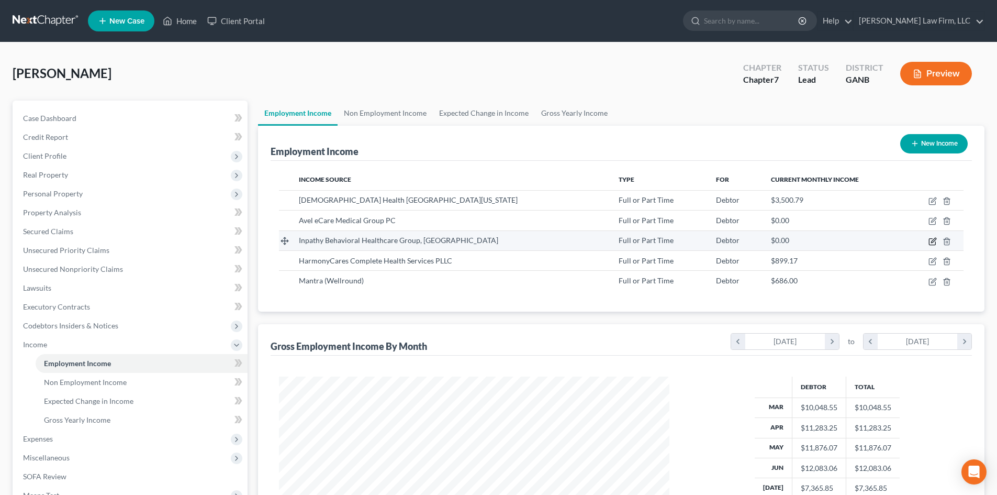
click at [928, 242] on icon "button" at bounding box center [932, 241] width 8 height 8
select select "0"
select select "33"
select select "2"
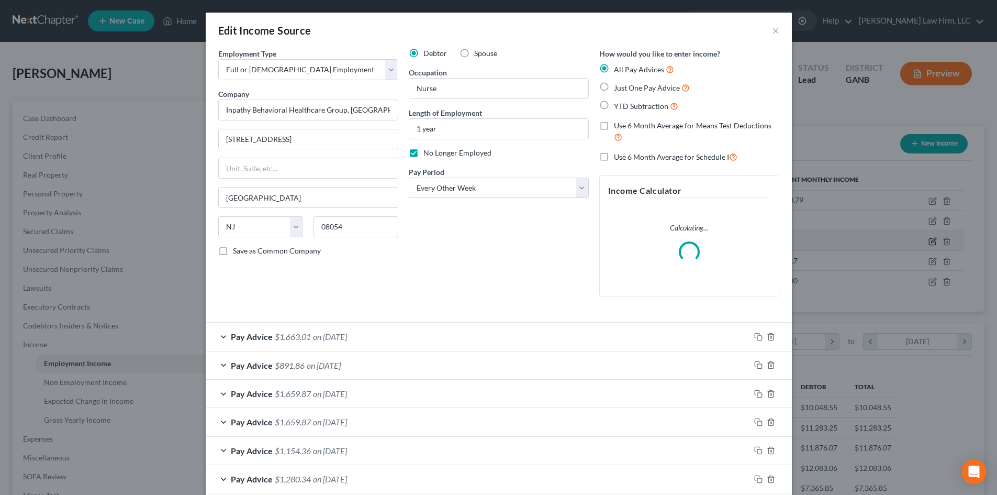
scroll to position [197, 415]
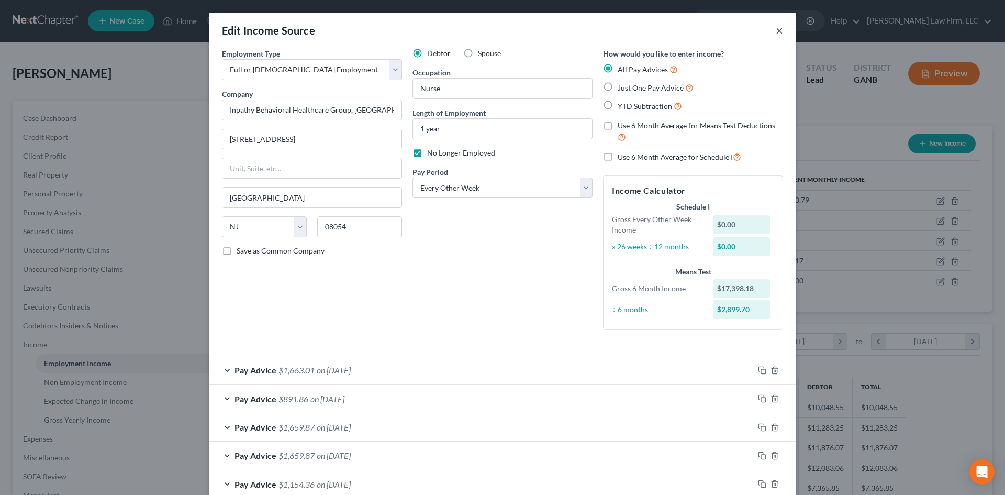
click at [776, 32] on button "×" at bounding box center [779, 30] width 7 height 13
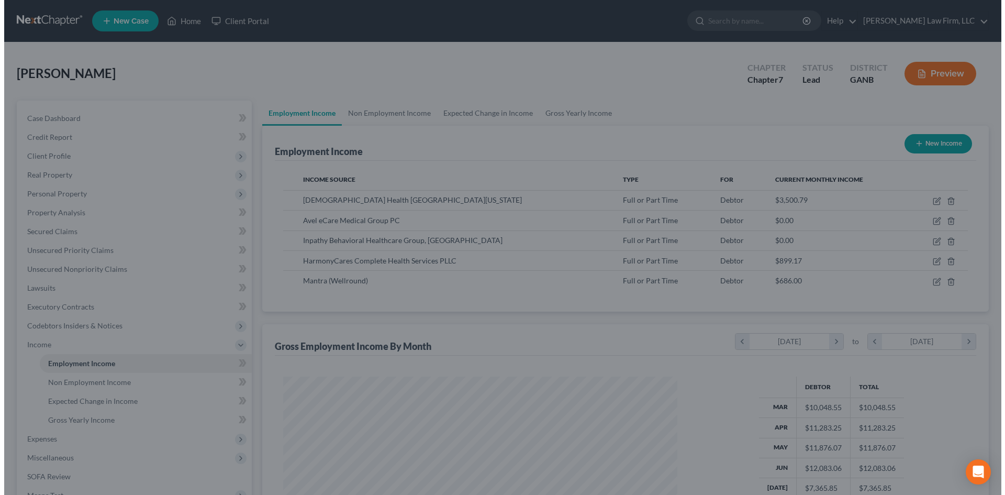
scroll to position [523148, 522932]
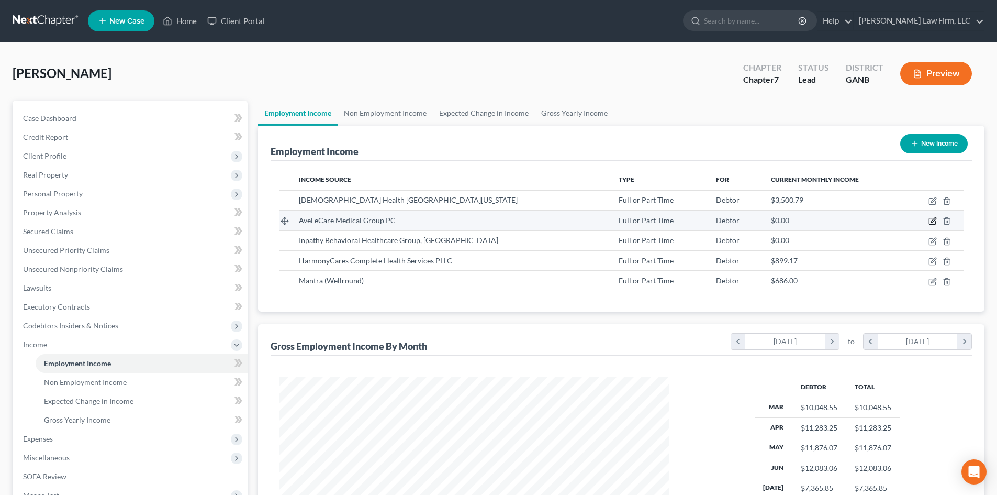
click at [932, 220] on icon "button" at bounding box center [933, 220] width 5 height 5
select select "0"
select select "43"
select select "2"
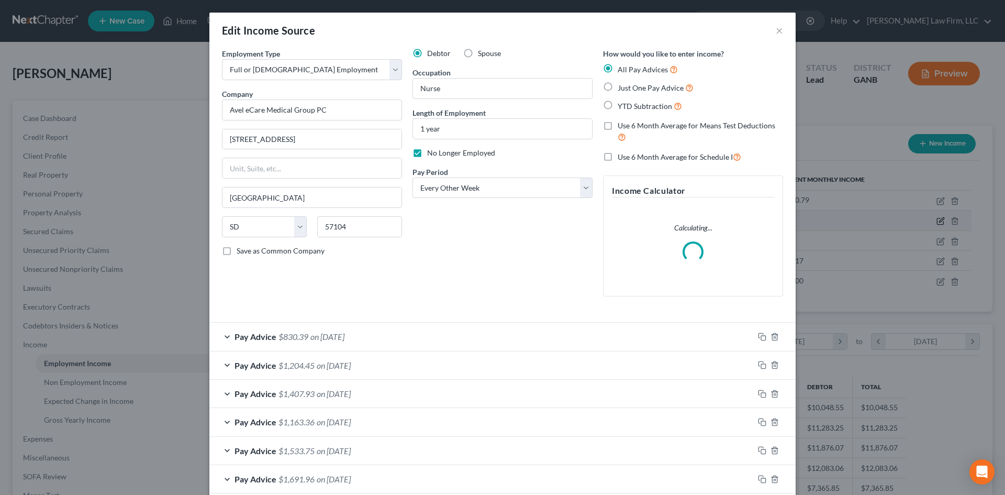
scroll to position [197, 415]
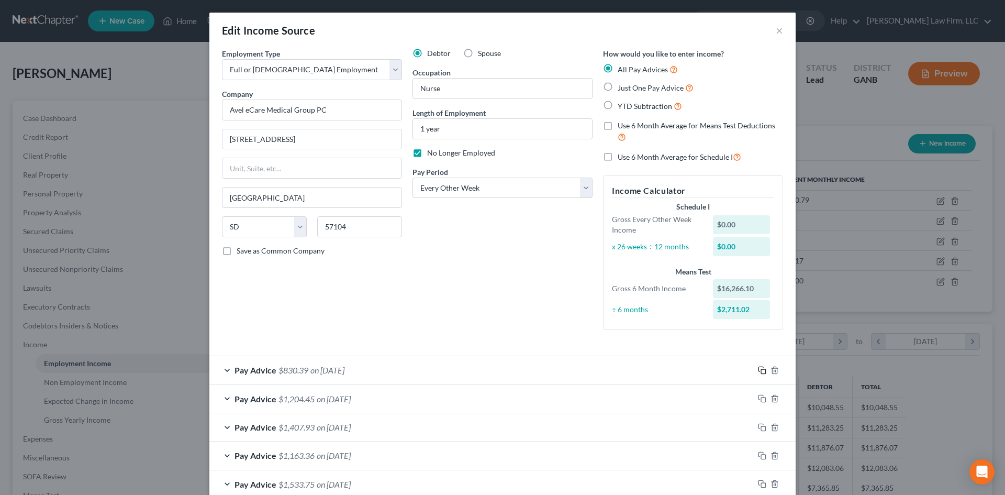
click at [761, 372] on rect "button" at bounding box center [763, 371] width 5 height 5
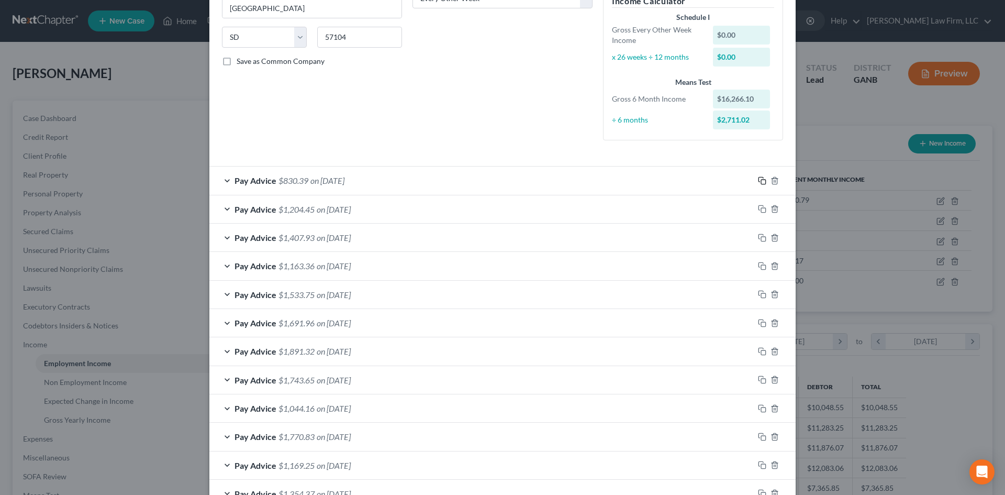
scroll to position [488, 0]
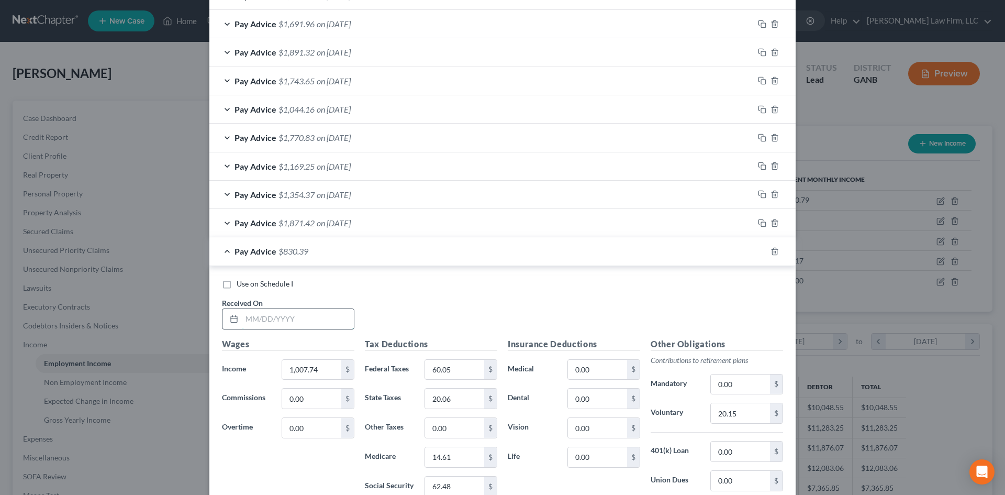
click at [324, 319] on input "text" at bounding box center [298, 319] width 112 height 20
type input "08/22/2025"
click at [318, 370] on input "1,007.74" at bounding box center [311, 370] width 59 height 20
type input "124.44"
click at [449, 378] on input "60.05" at bounding box center [454, 370] width 59 height 20
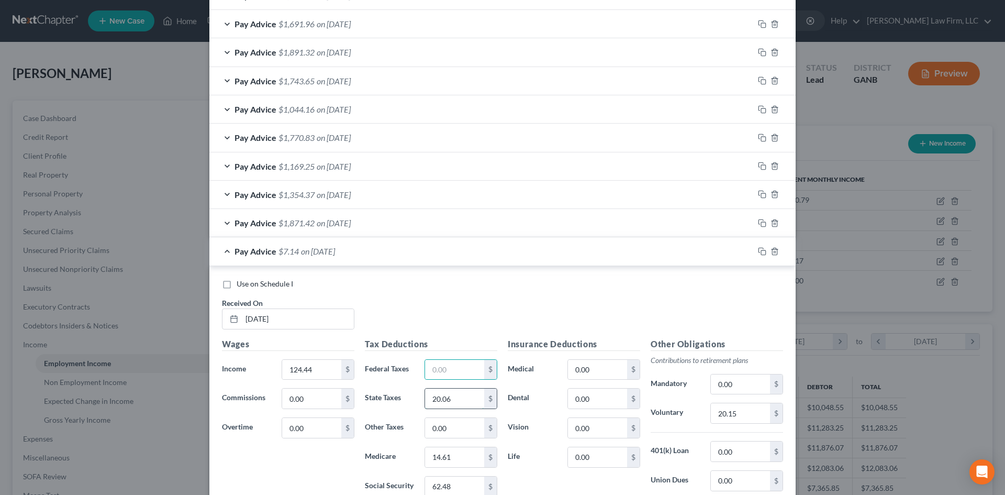
click at [451, 399] on input "20.06" at bounding box center [454, 398] width 59 height 20
click at [454, 457] on input "14.61" at bounding box center [454, 457] width 59 height 20
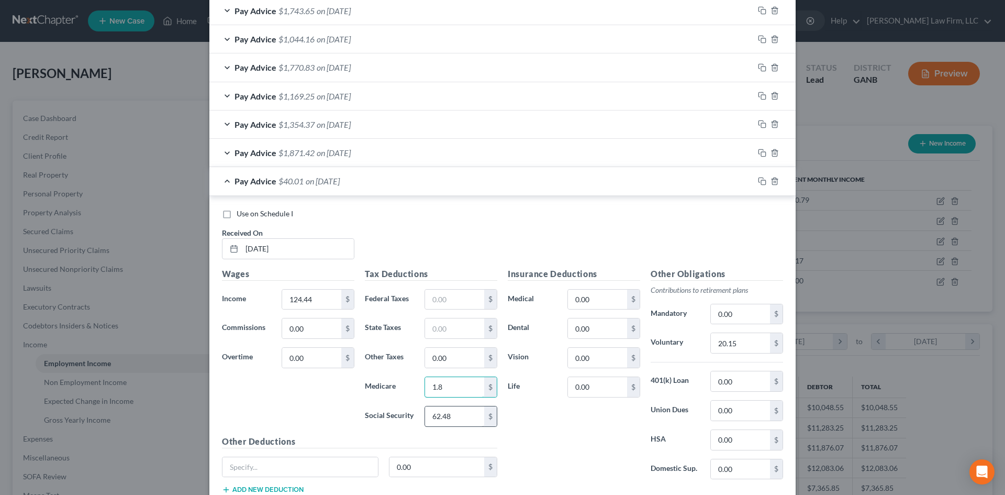
type input "1.8"
click at [447, 418] on input "62.48" at bounding box center [454, 416] width 59 height 20
type input "7.72"
click at [541, 423] on div "Insurance Deductions Medical 0.00 $ Dental 0.00 $ Vision 0.00 $ Life 0.00 $" at bounding box center [573, 377] width 143 height 220
click at [743, 337] on input "20.15" at bounding box center [740, 343] width 59 height 20
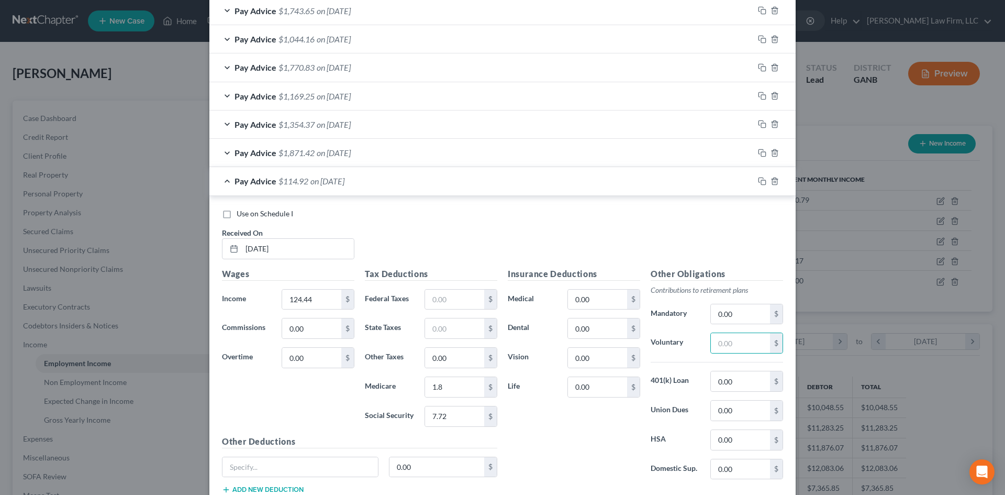
click at [580, 454] on div "Insurance Deductions Medical 0.00 $ Dental 0.00 $ Vision 0.00 $ Life 0.00 $" at bounding box center [573, 377] width 143 height 220
click at [731, 343] on input "text" at bounding box center [740, 343] width 59 height 20
type input "2.49"
drag, startPoint x: 601, startPoint y: 447, endPoint x: 593, endPoint y: 454, distance: 10.1
click at [599, 447] on div "Insurance Deductions Medical 0.00 $ Dental 0.00 $ Vision 0.00 $ Life 0.00 $" at bounding box center [573, 377] width 143 height 220
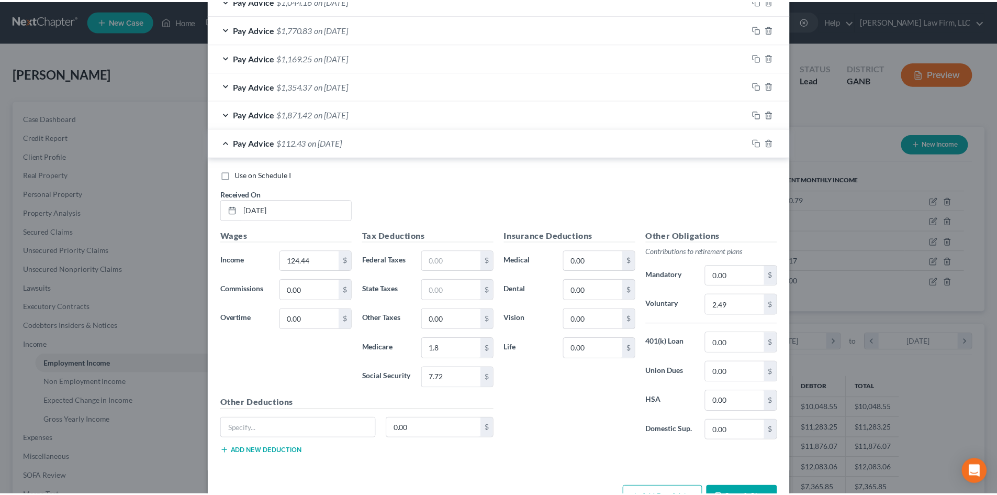
scroll to position [632, 0]
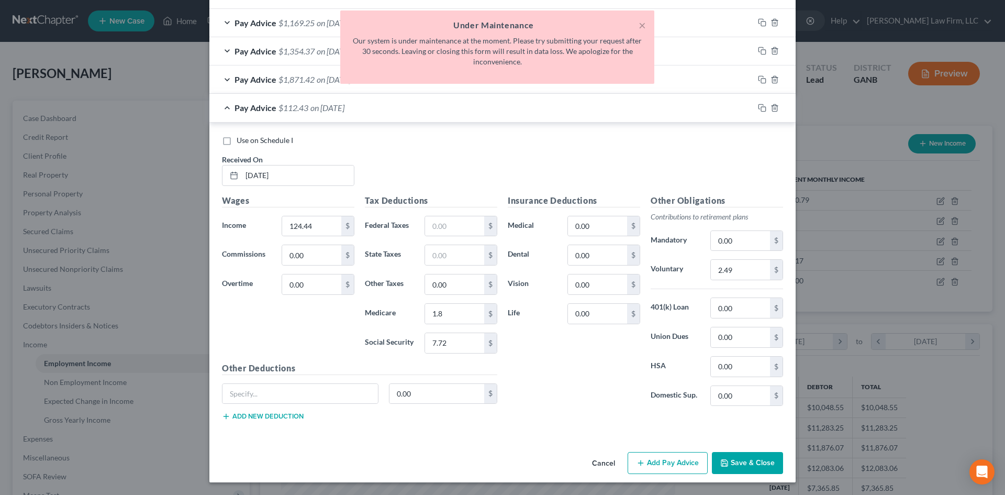
click at [759, 459] on button "Save & Close" at bounding box center [747, 463] width 71 height 22
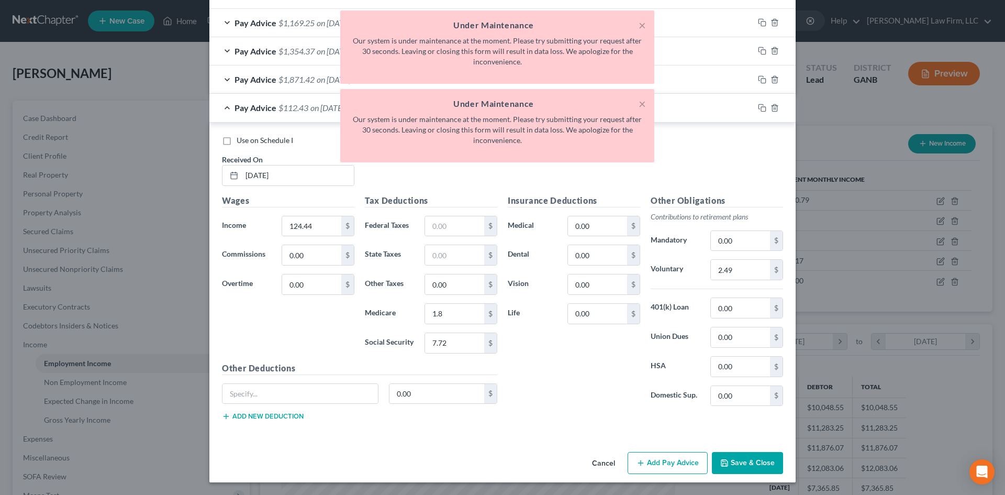
click at [600, 417] on div "Insurance Deductions Medical 0.00 $ Dental 0.00 $ Vision 0.00 $ Life 0.00 $ Oth…" at bounding box center [645, 311] width 286 height 235
click at [643, 105] on button "×" at bounding box center [641, 103] width 7 height 13
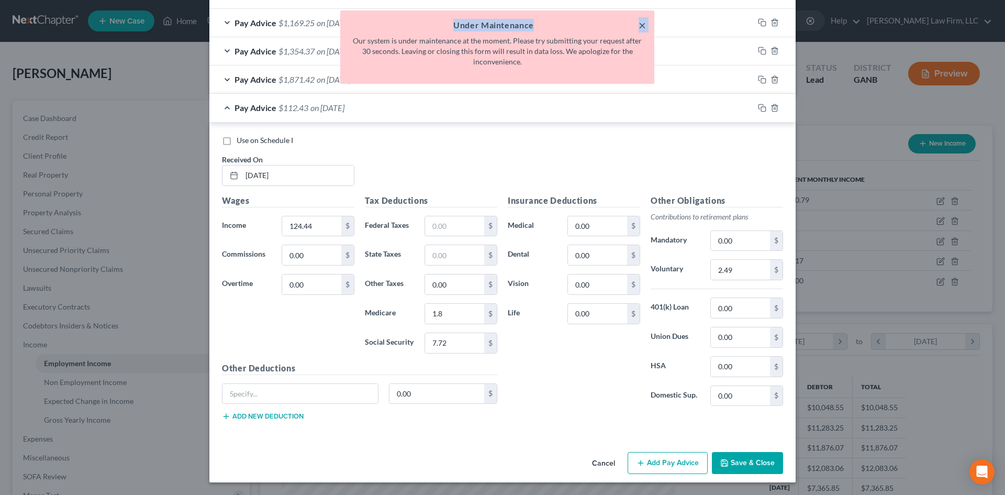
click at [641, 26] on div "× Under Maintenance Our system is under maintenance at the moment. Please try s…" at bounding box center [497, 46] width 314 height 73
click at [641, 24] on button "×" at bounding box center [641, 25] width 7 height 13
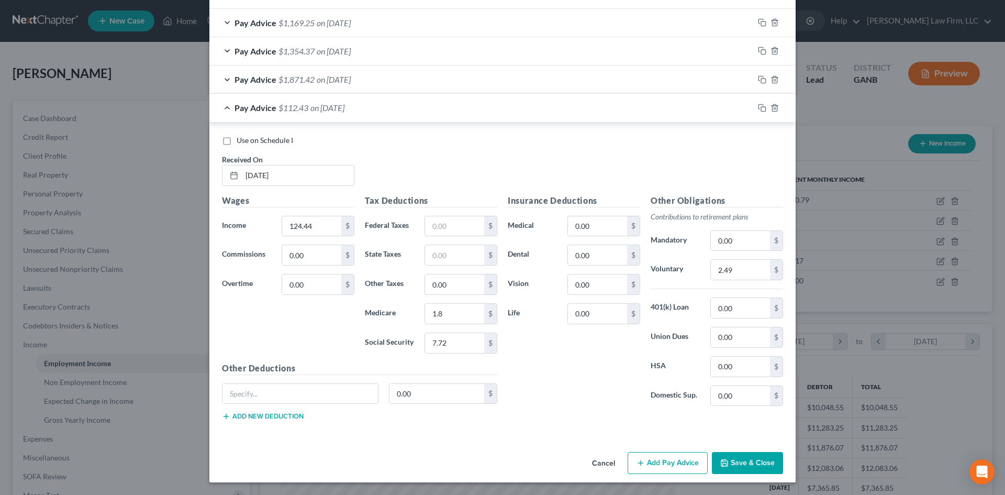
click at [743, 462] on button "Save & Close" at bounding box center [747, 463] width 71 height 22
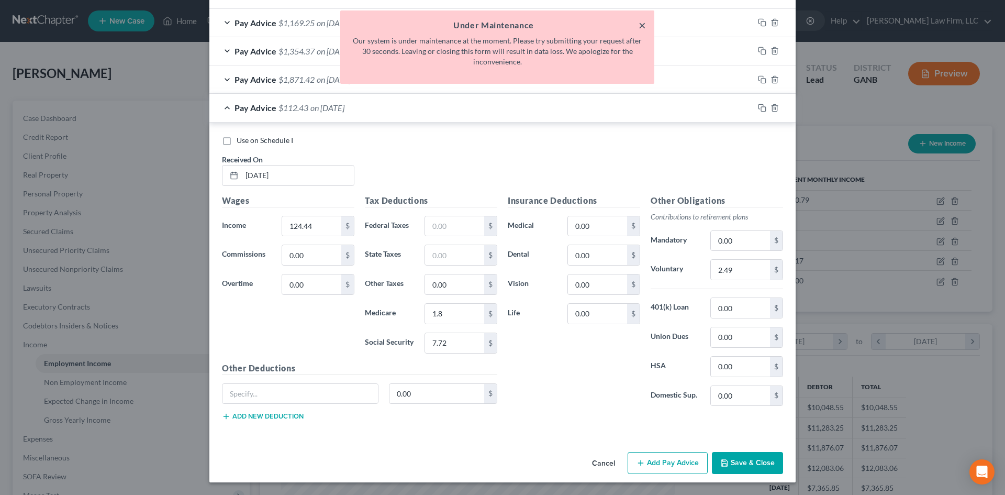
click at [643, 25] on button "×" at bounding box center [641, 25] width 7 height 13
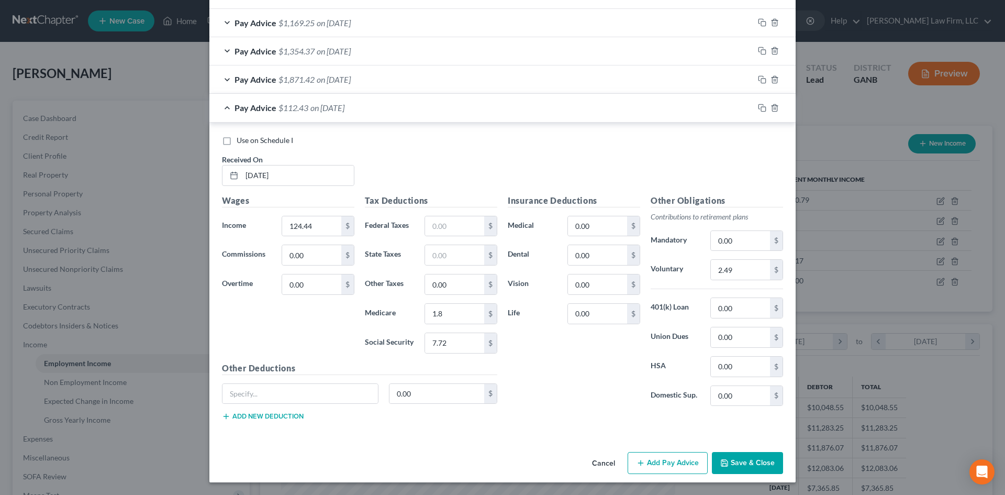
click at [732, 458] on button "Save & Close" at bounding box center [747, 463] width 71 height 22
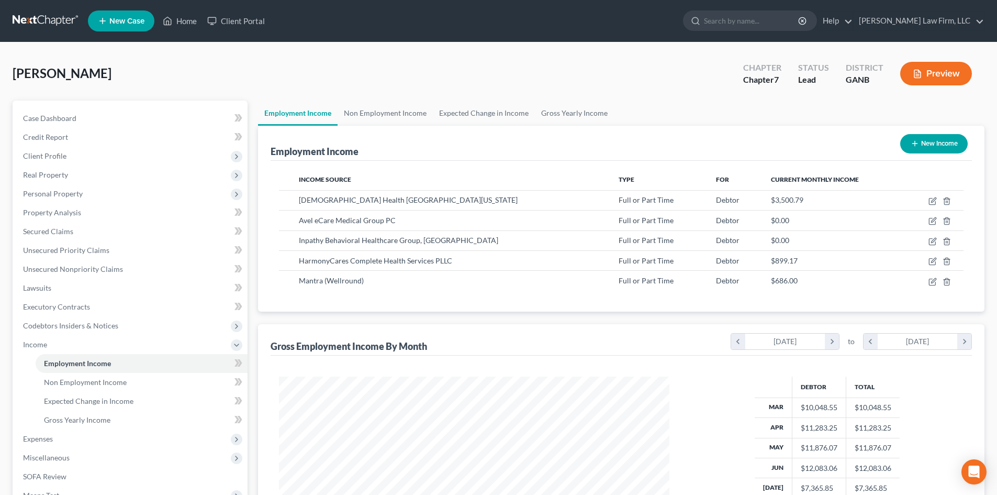
scroll to position [523148, 522932]
click at [43, 265] on span "Unsecured Nonpriority Claims" at bounding box center [73, 268] width 100 height 9
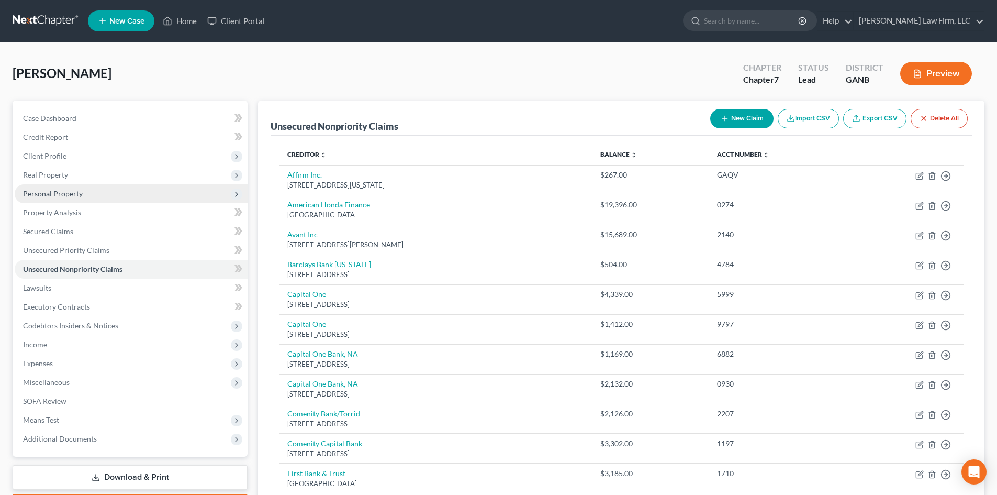
click at [46, 195] on span "Personal Property" at bounding box center [53, 193] width 60 height 9
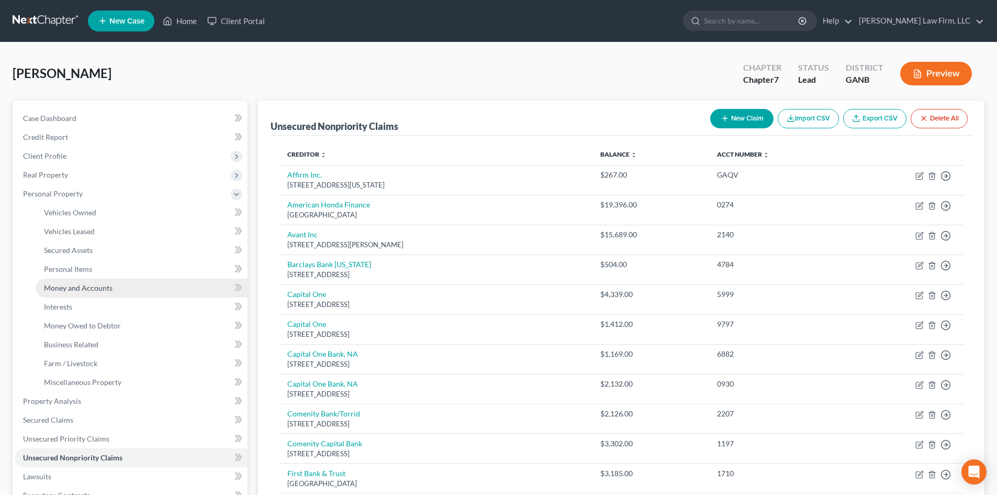
click at [82, 285] on span "Money and Accounts" at bounding box center [78, 287] width 69 height 9
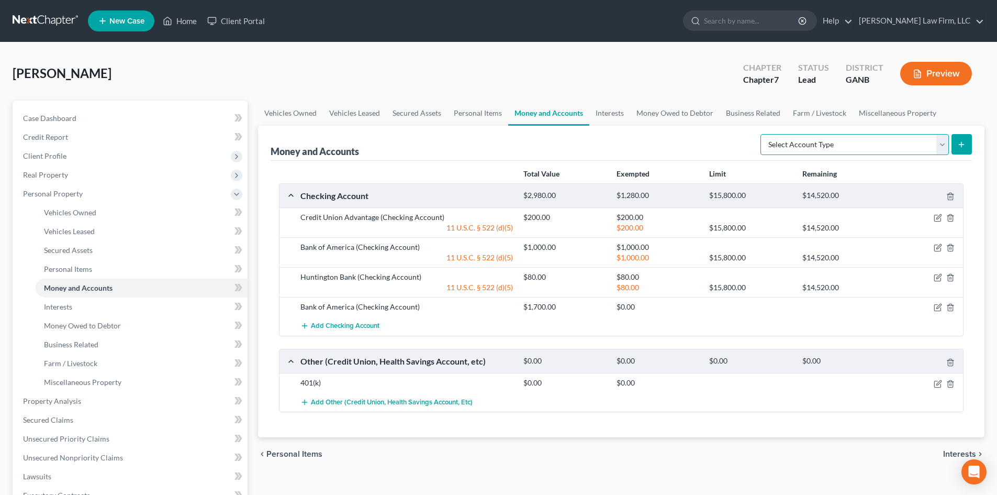
click at [867, 143] on select "Select Account Type Brokerage Cash on Hand Certificates of Deposit Checking Acc…" at bounding box center [854, 144] width 188 height 21
select select "checking"
click at [763, 134] on select "Select Account Type Brokerage Cash on Hand Certificates of Deposit Checking Acc…" at bounding box center [854, 144] width 188 height 21
click at [955, 139] on button "submit" at bounding box center [961, 144] width 20 height 20
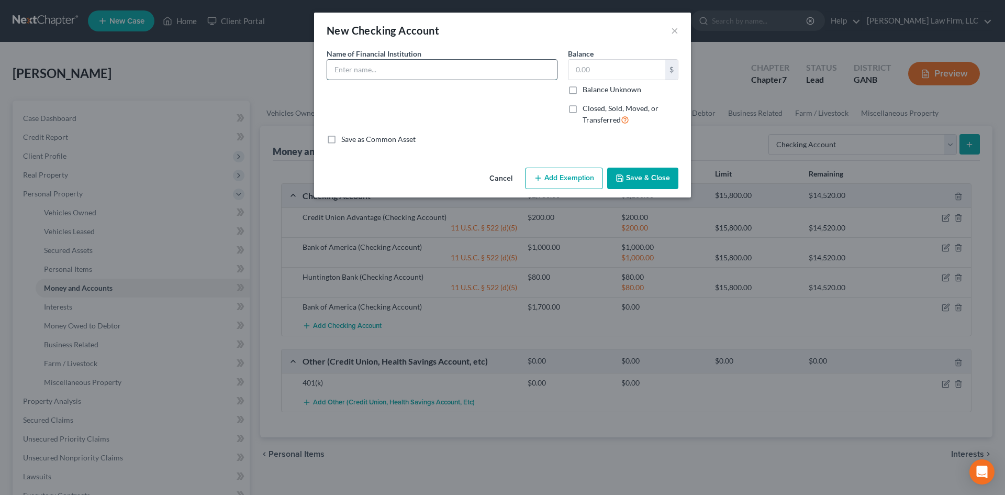
click at [449, 70] on input "text" at bounding box center [442, 70] width 230 height 20
type input "Bank of America busines"
click at [647, 63] on input "text" at bounding box center [616, 70] width 97 height 20
type input "10"
click at [556, 176] on button "Add Exemption" at bounding box center [564, 178] width 78 height 22
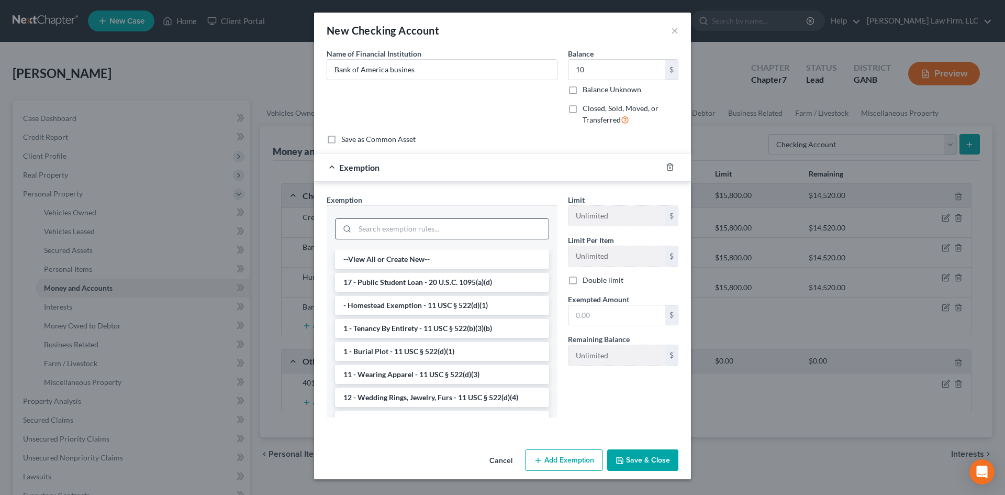
click at [467, 218] on div at bounding box center [442, 228] width 214 height 21
click at [464, 230] on input "search" at bounding box center [452, 229] width 194 height 20
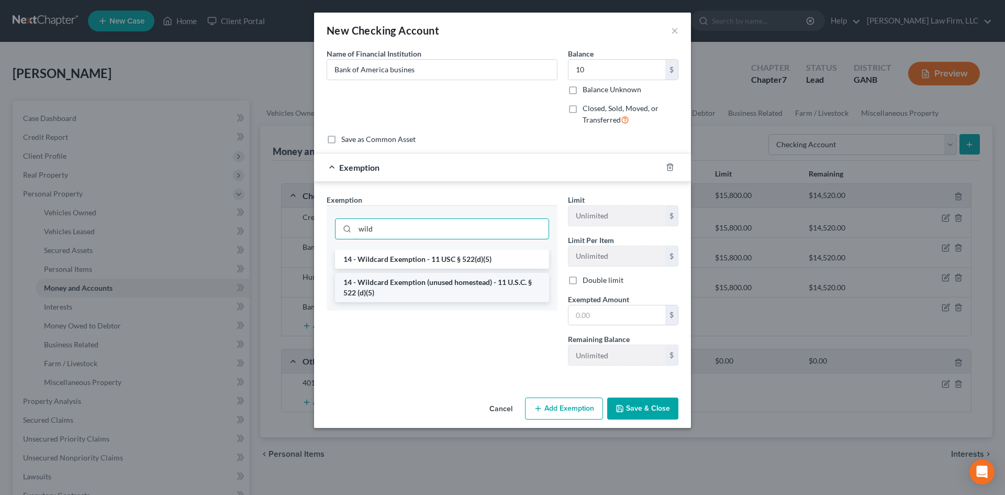
type input "wild"
click at [416, 288] on li "14 - Wildcard Exemption (unused homestead) - 11 U.S.C. § 522 (d)(5)" at bounding box center [442, 287] width 214 height 29
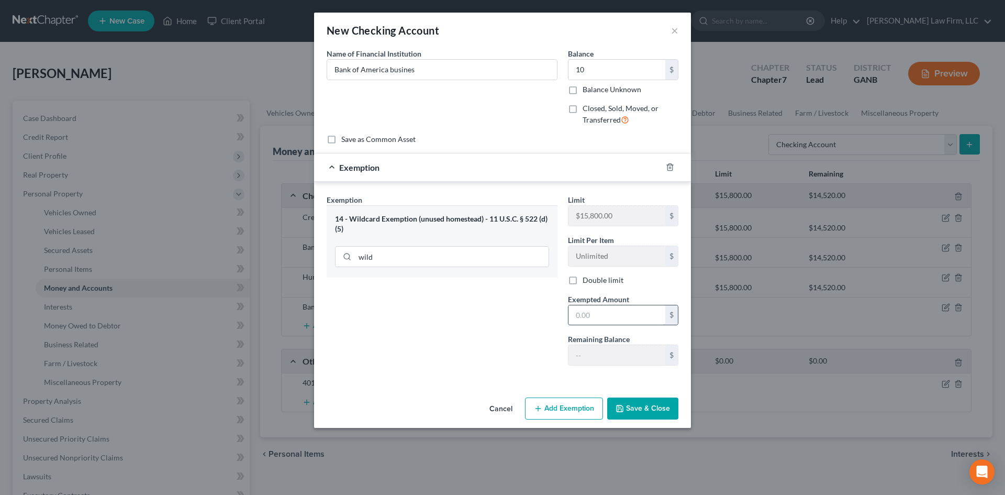
click at [592, 312] on input "text" at bounding box center [616, 315] width 97 height 20
type input "10"
click at [539, 363] on div "Exemption Set must be selected for CA. Exemption * 14 - Wildcard Exemption (unu…" at bounding box center [441, 284] width 241 height 180
click at [644, 403] on button "Save & Close" at bounding box center [642, 408] width 71 height 22
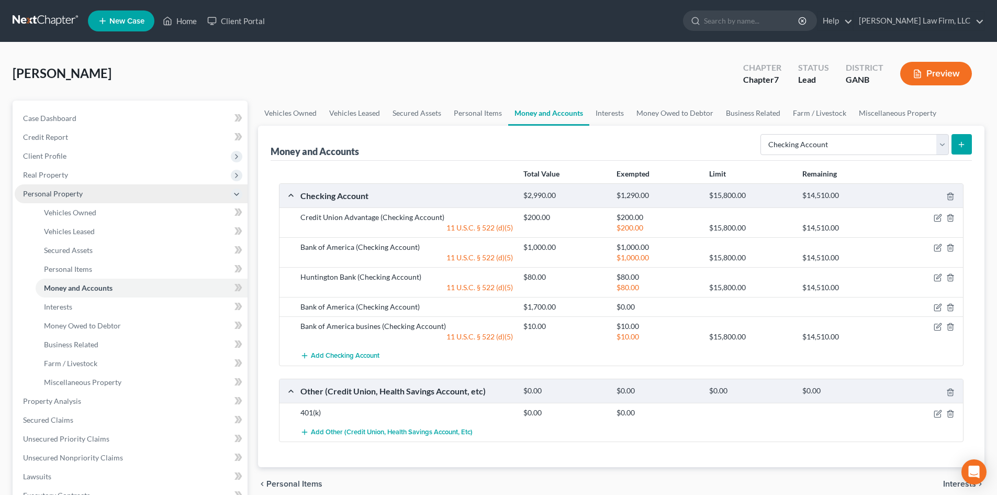
click at [44, 193] on span "Personal Property" at bounding box center [53, 193] width 60 height 9
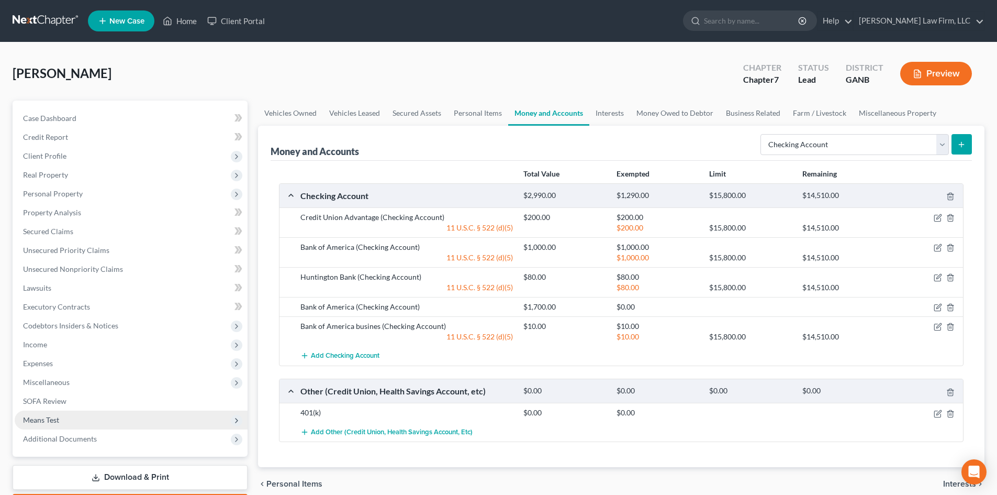
click at [59, 422] on span "Means Test" at bounding box center [41, 419] width 36 height 9
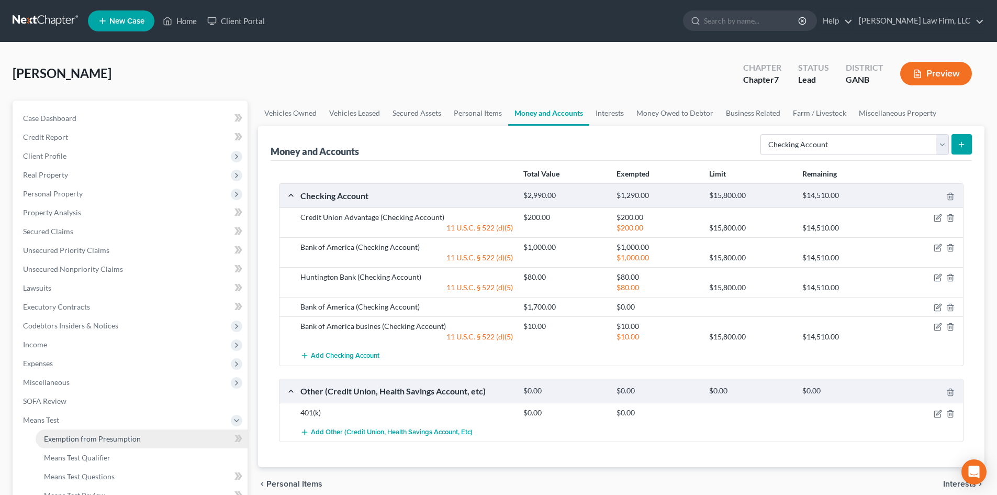
click at [83, 436] on span "Exemption from Presumption" at bounding box center [92, 438] width 97 height 9
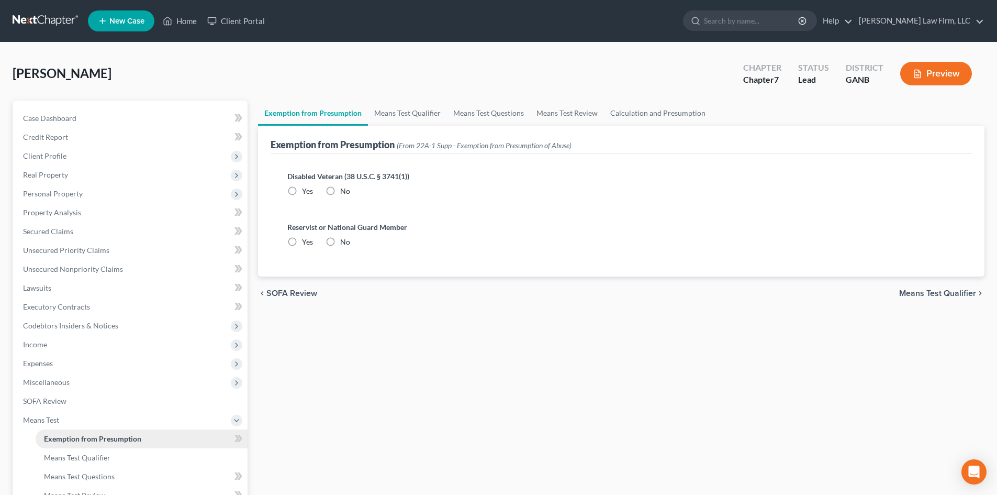
radio input "true"
click at [386, 120] on link "Means Test Qualifier" at bounding box center [407, 112] width 79 height 25
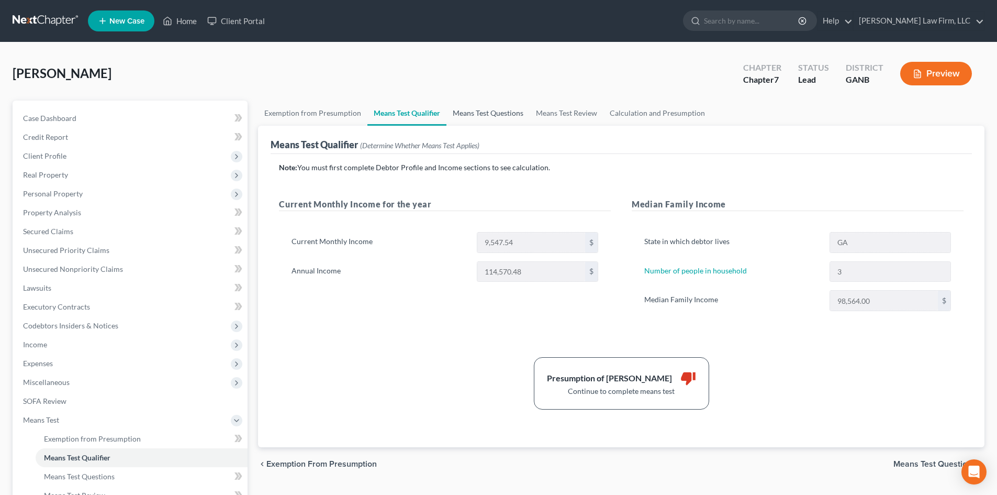
click at [485, 104] on link "Means Test Questions" at bounding box center [487, 112] width 83 height 25
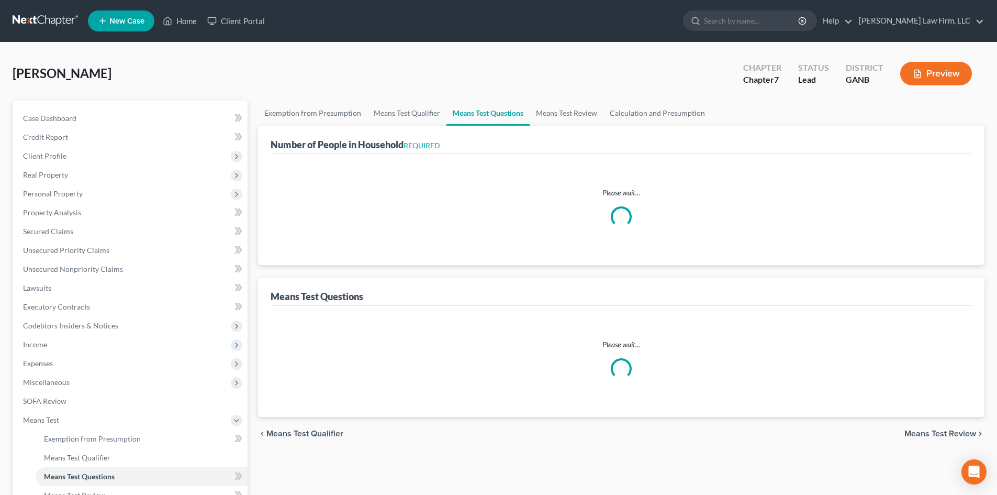
select select "2"
select select "1"
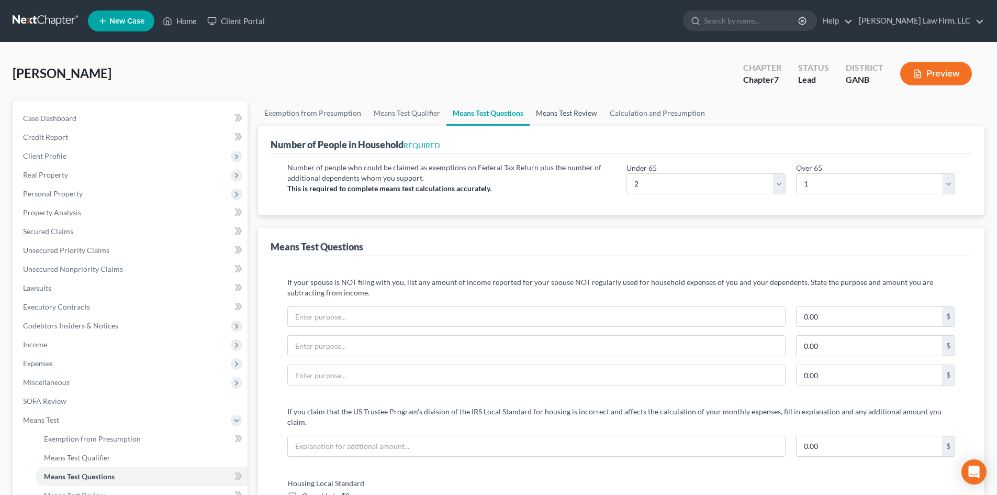
click at [550, 111] on link "Means Test Review" at bounding box center [567, 112] width 74 height 25
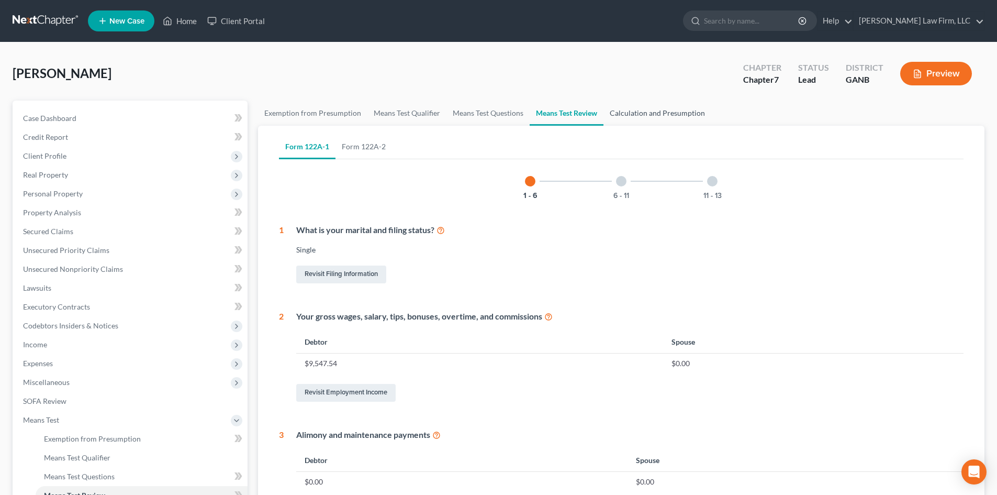
click at [654, 118] on link "Calculation and Presumption" at bounding box center [657, 112] width 108 height 25
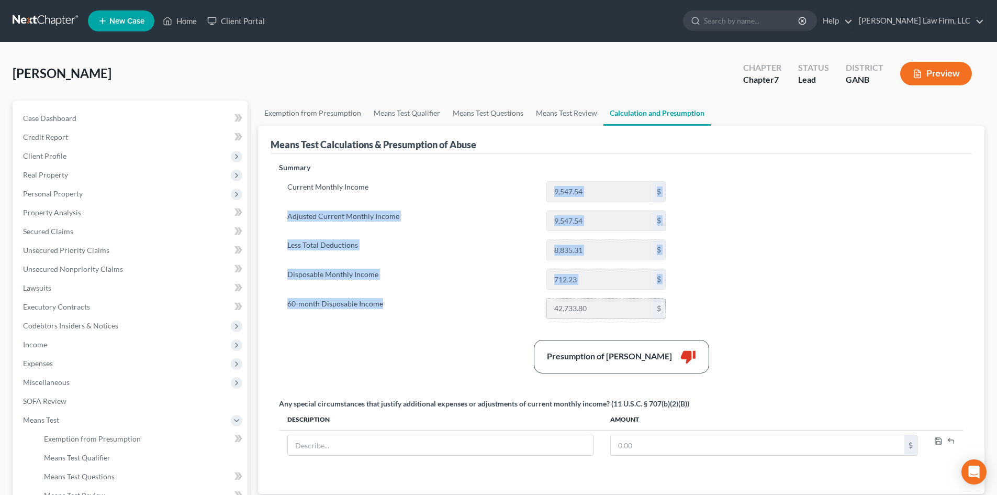
drag, startPoint x: 533, startPoint y: 188, endPoint x: 590, endPoint y: 310, distance: 134.4
click at [590, 310] on div "Current Monthly Income 9,547.54 $ Adjusted Current Monthly Income 9,547.54 $ Le…" at bounding box center [476, 250] width 395 height 138
click at [425, 206] on div "Current Monthly Income 9,547.54 $ Adjusted Current Monthly Income 9,547.54 $ Le…" at bounding box center [476, 250] width 395 height 138
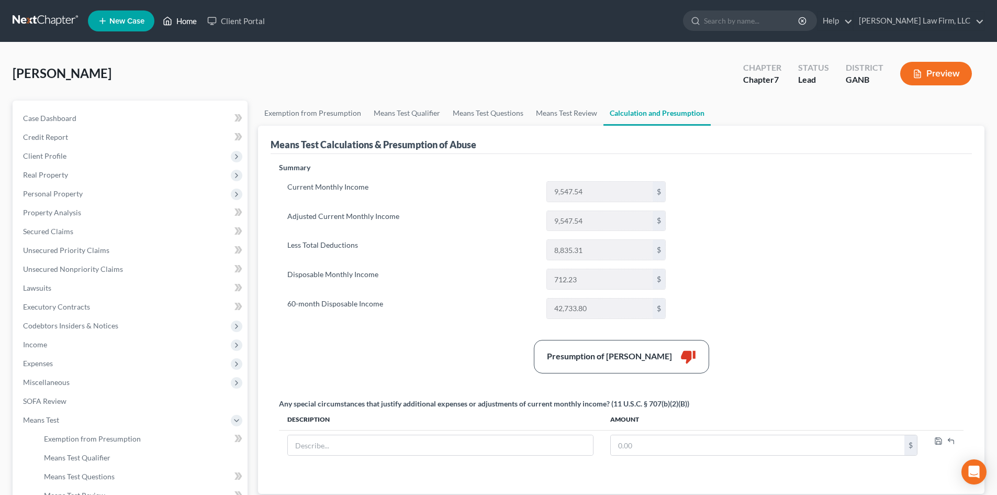
click at [185, 21] on link "Home" at bounding box center [180, 21] width 44 height 19
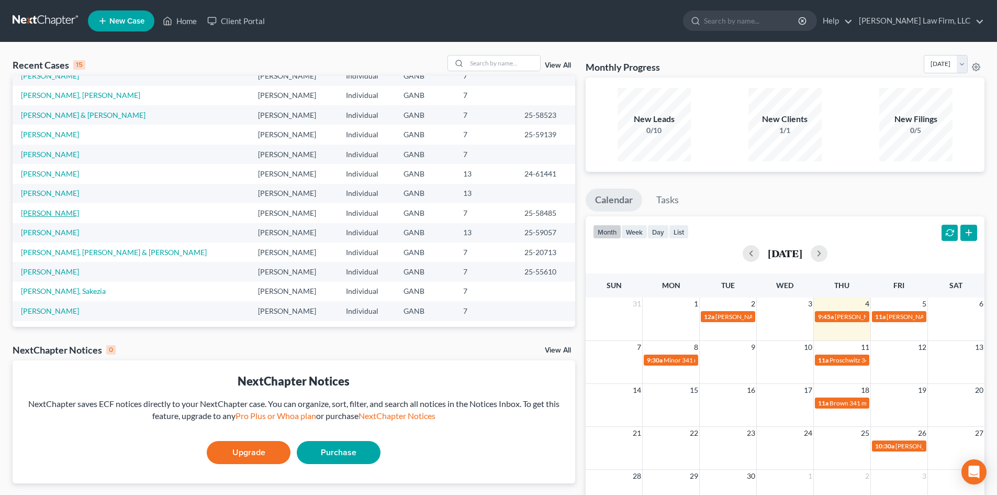
scroll to position [72, 0]
click at [486, 54] on div "Recent Cases 15 View All Name unfold_more expand_more expand_less Attorney unfo…" at bounding box center [498, 313] width 997 height 543
click at [486, 58] on input "search" at bounding box center [503, 62] width 73 height 15
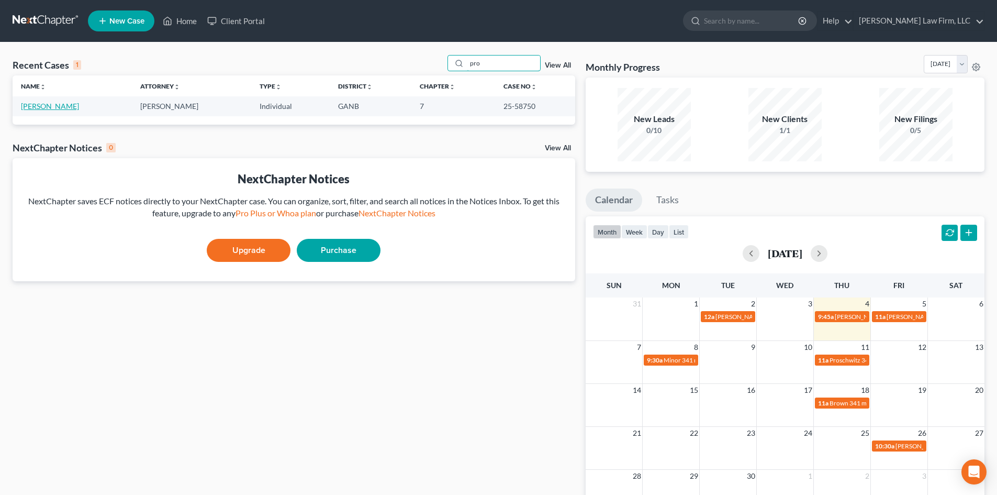
type input "pro"
click at [42, 105] on link "Proschwitz, Keith" at bounding box center [50, 106] width 58 height 9
select select "6"
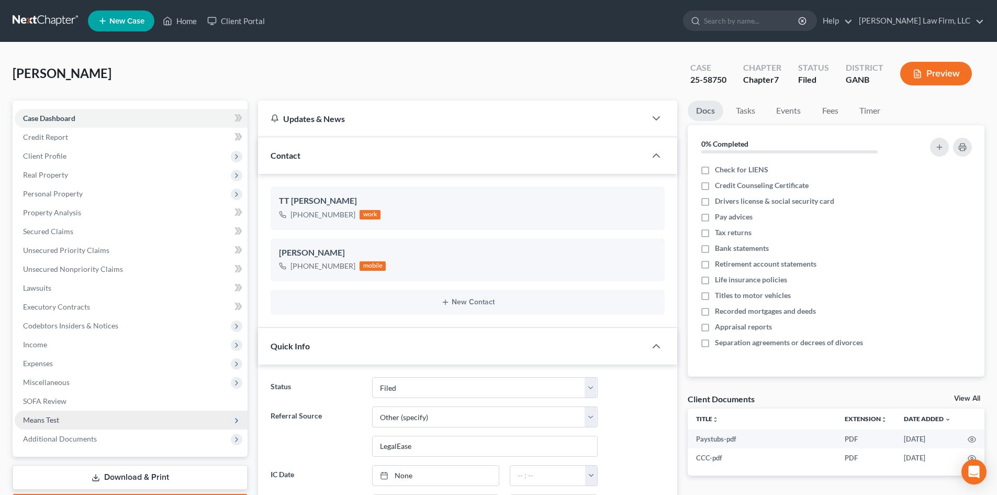
click at [47, 423] on span "Means Test" at bounding box center [41, 419] width 36 height 9
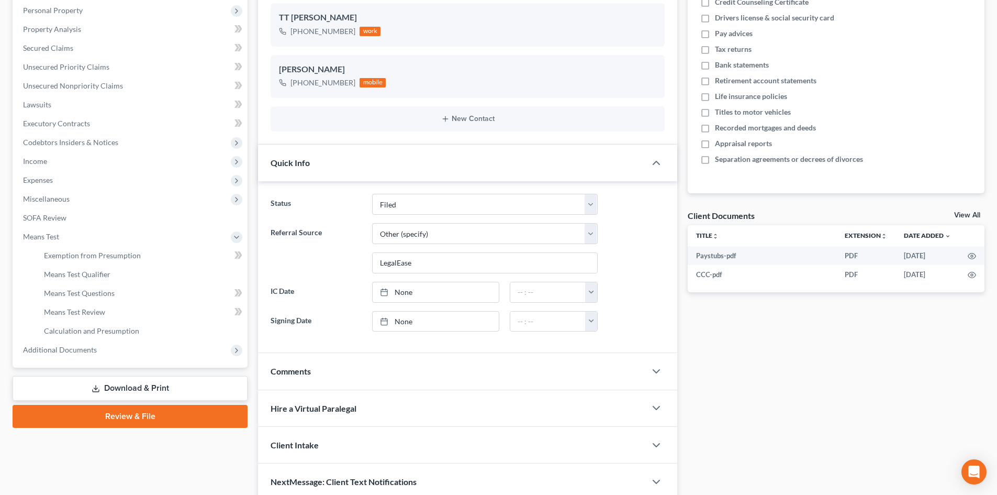
scroll to position [209, 0]
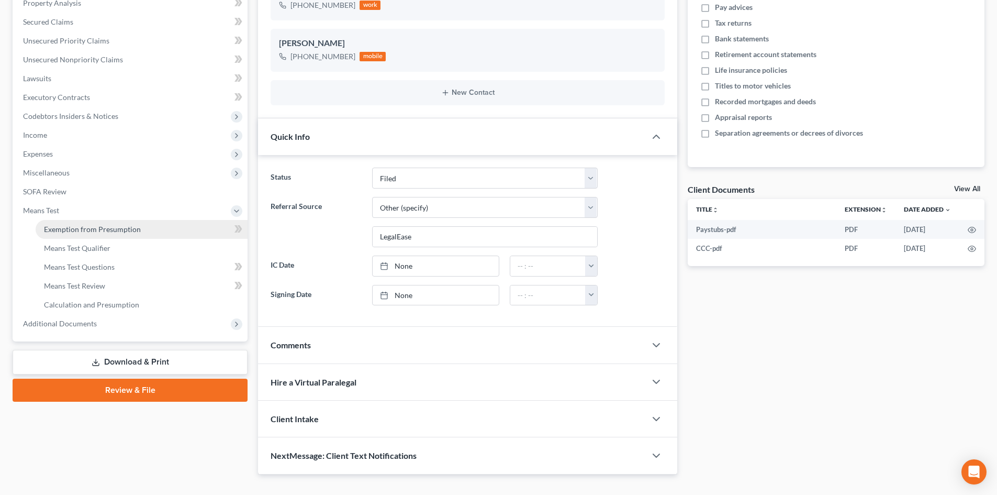
click at [76, 229] on span "Exemption from Presumption" at bounding box center [92, 229] width 97 height 9
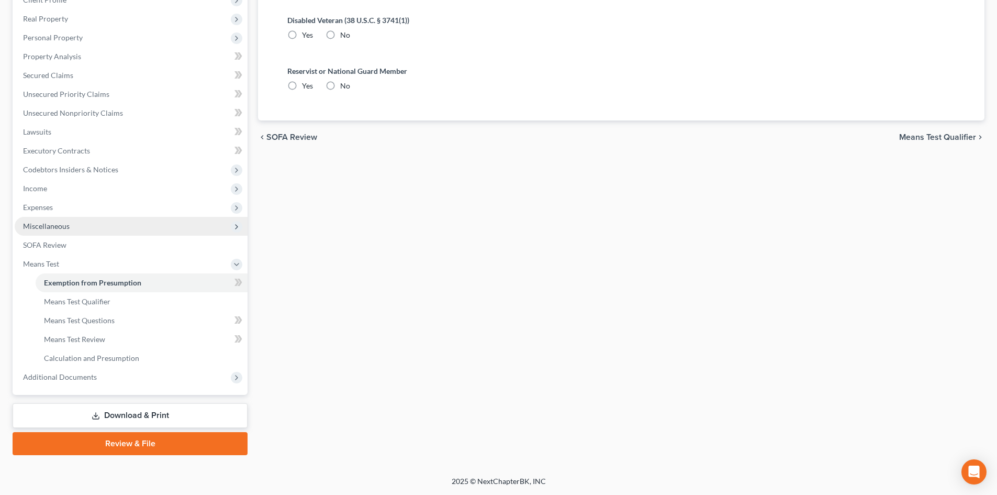
scroll to position [50, 0]
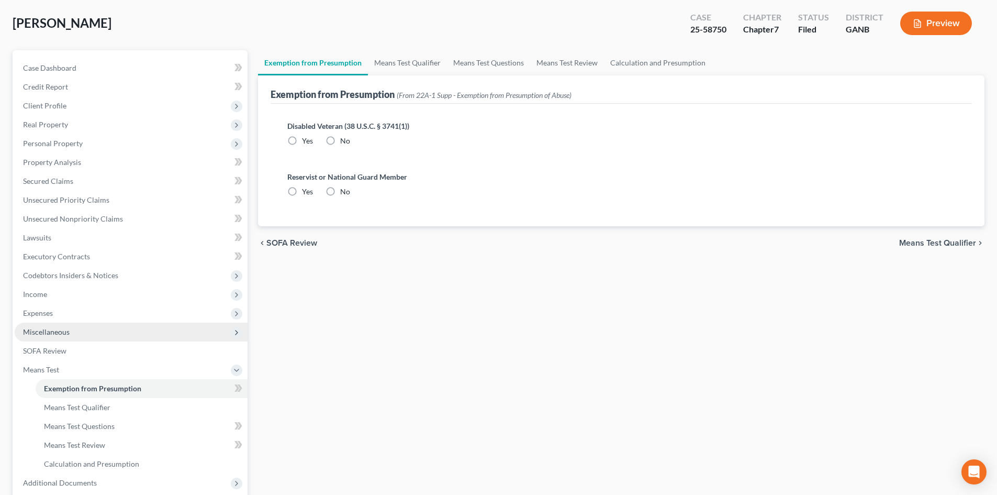
radio input "true"
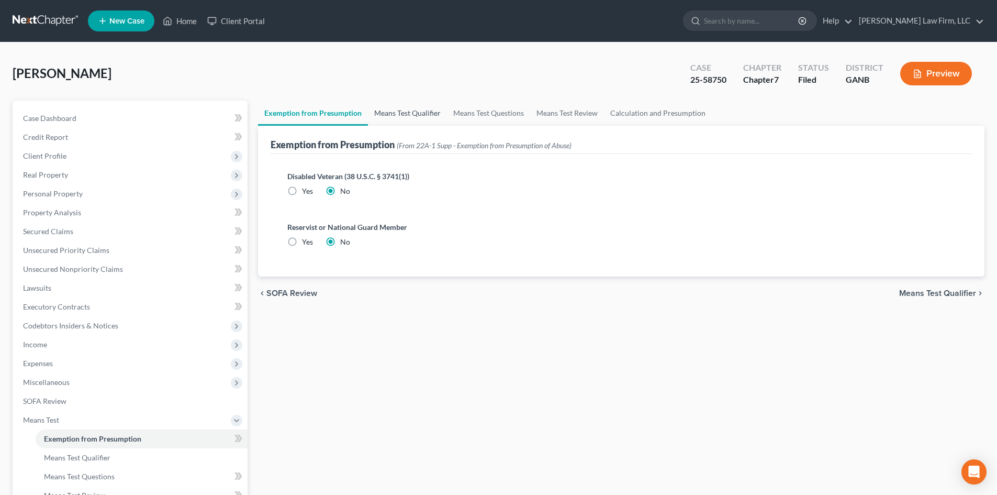
click at [413, 112] on link "Means Test Qualifier" at bounding box center [407, 112] width 79 height 25
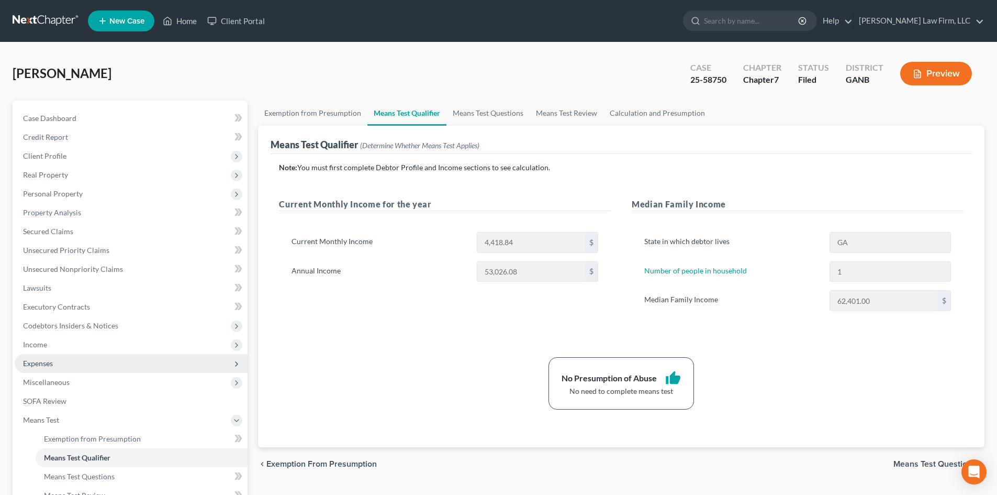
click at [40, 359] on span "Expenses" at bounding box center [38, 362] width 30 height 9
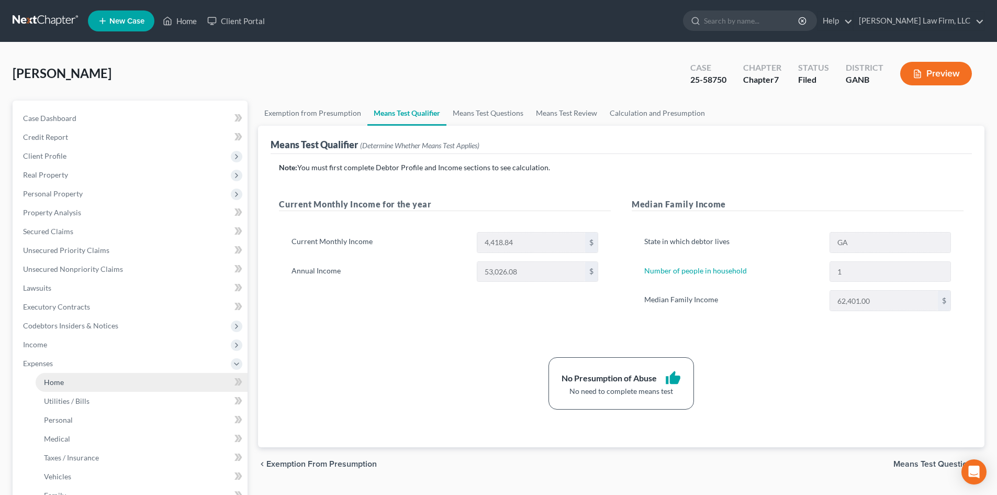
click at [66, 384] on link "Home" at bounding box center [142, 382] width 212 height 19
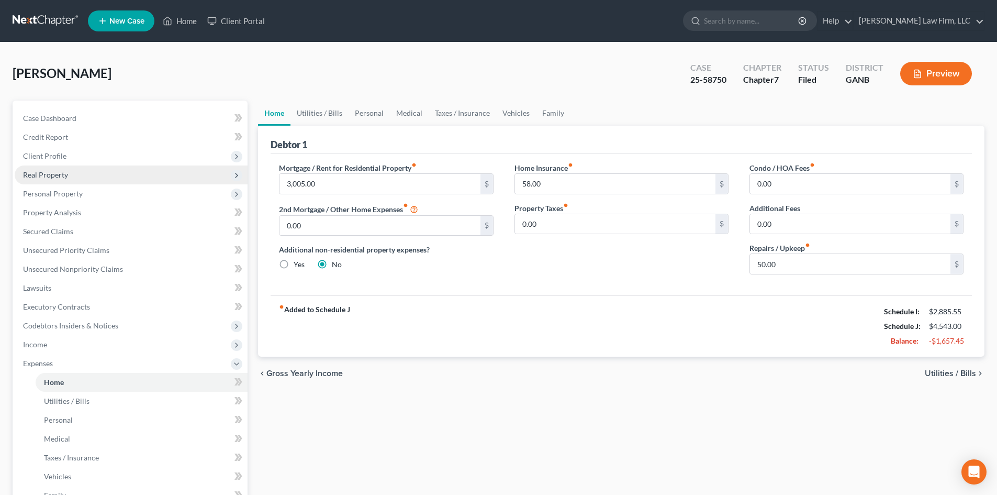
click at [40, 174] on span "Real Property" at bounding box center [45, 174] width 45 height 9
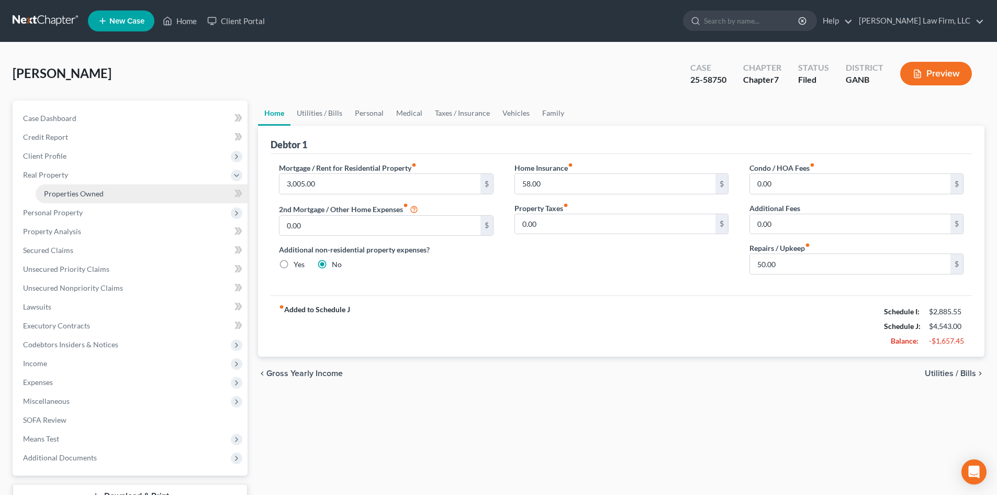
click at [43, 192] on link "Properties Owned" at bounding box center [142, 193] width 212 height 19
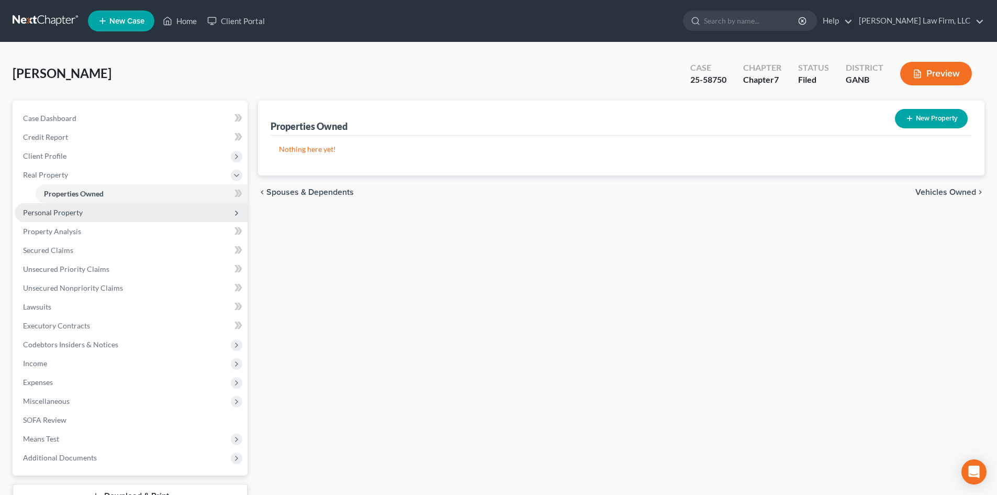
click at [41, 214] on span "Personal Property" at bounding box center [53, 212] width 60 height 9
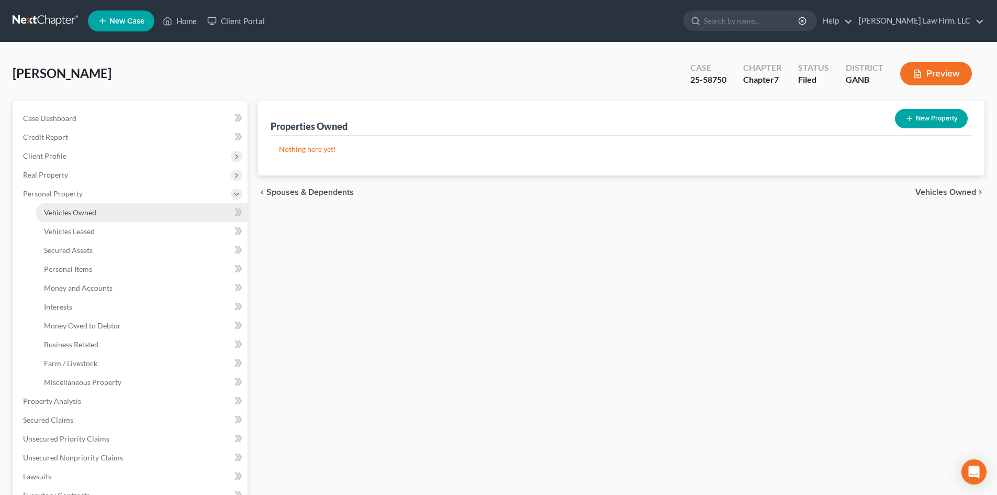
click at [45, 214] on span "Vehicles Owned" at bounding box center [70, 212] width 52 height 9
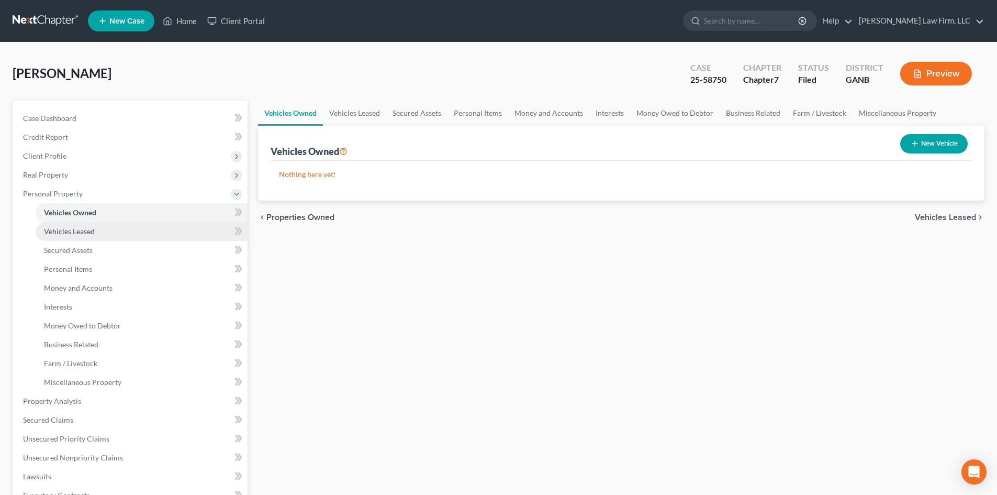
click at [50, 228] on span "Vehicles Leased" at bounding box center [69, 231] width 51 height 9
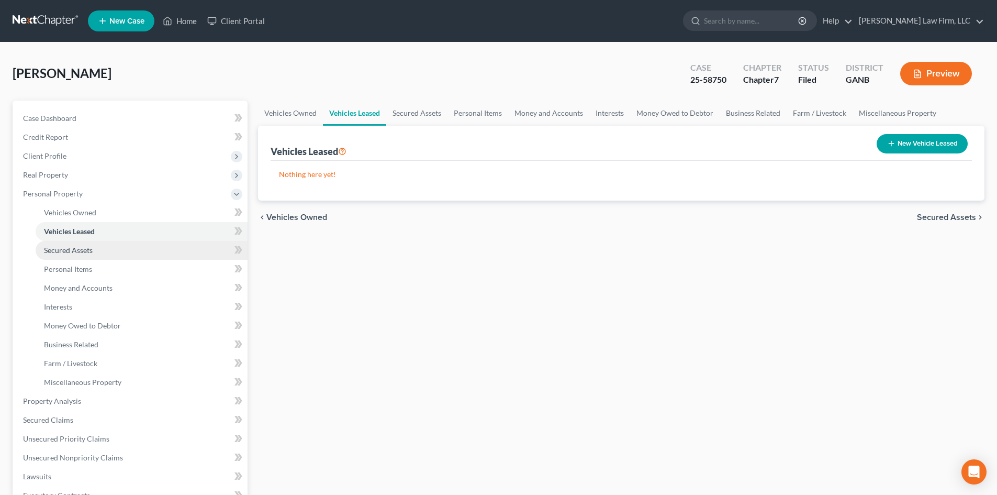
click at [59, 252] on span "Secured Assets" at bounding box center [68, 249] width 49 height 9
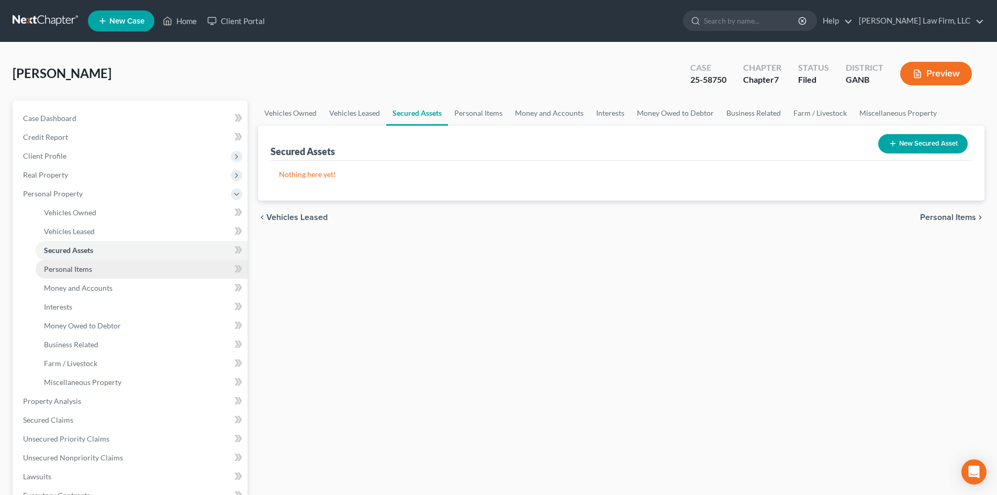
click at [58, 270] on span "Personal Items" at bounding box center [68, 268] width 48 height 9
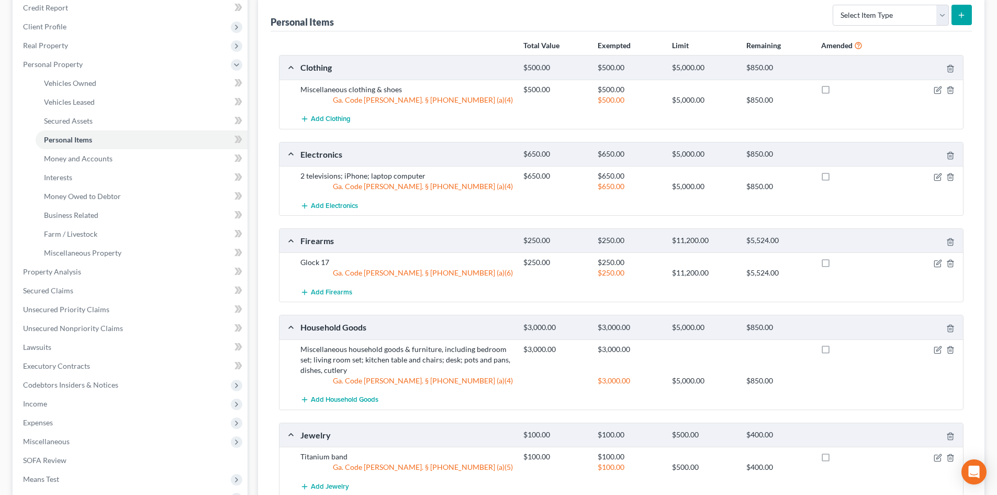
scroll to position [110, 0]
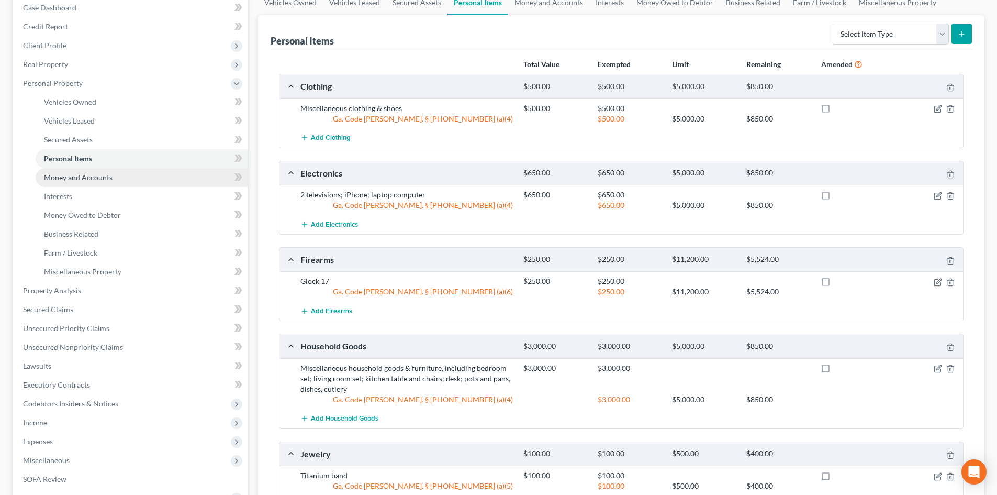
click at [49, 177] on span "Money and Accounts" at bounding box center [78, 177] width 69 height 9
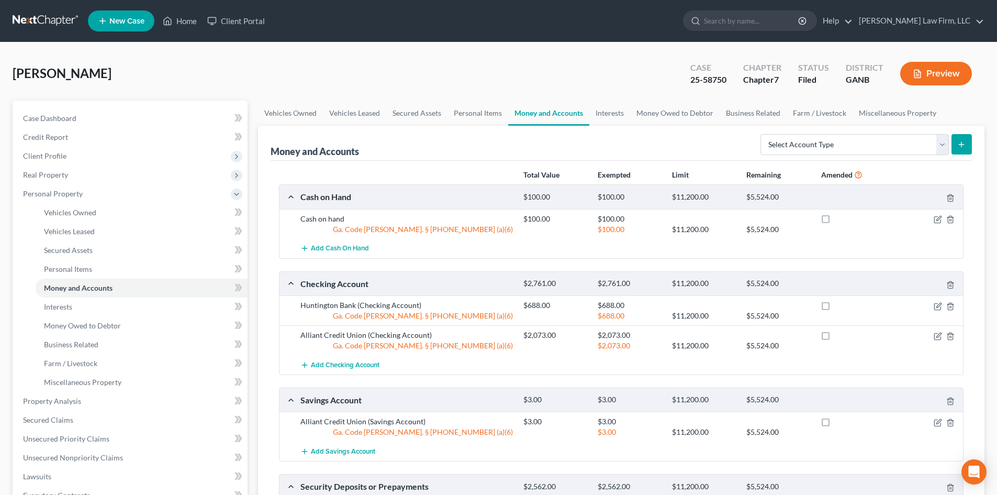
scroll to position [70, 0]
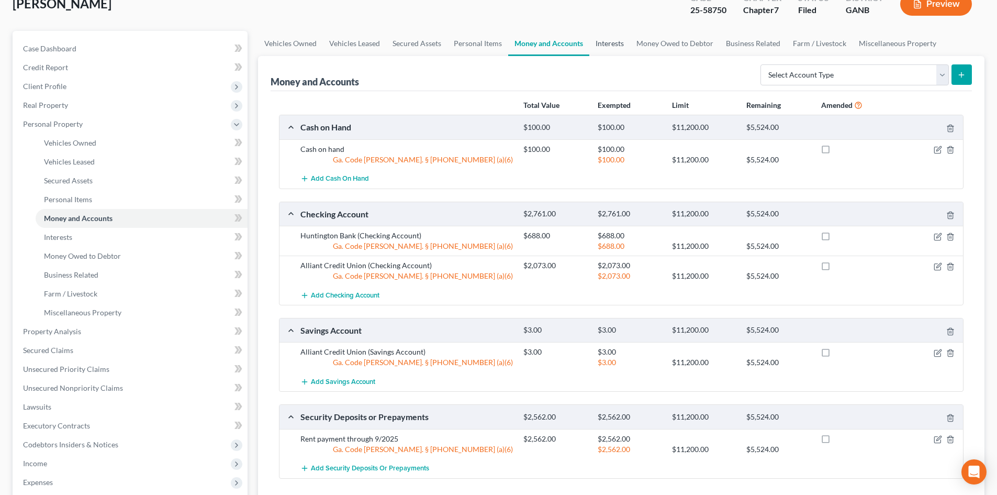
click at [616, 47] on link "Interests" at bounding box center [609, 43] width 41 height 25
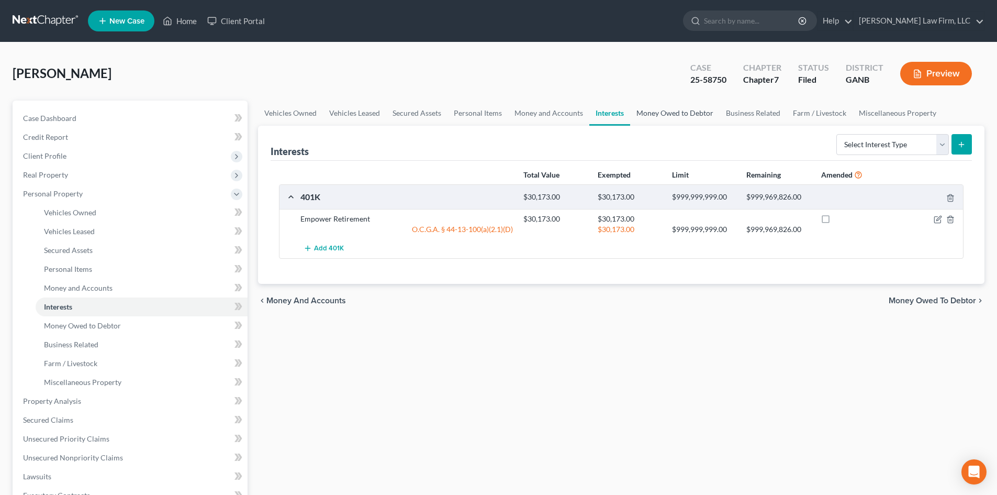
click at [672, 111] on link "Money Owed to Debtor" at bounding box center [674, 112] width 89 height 25
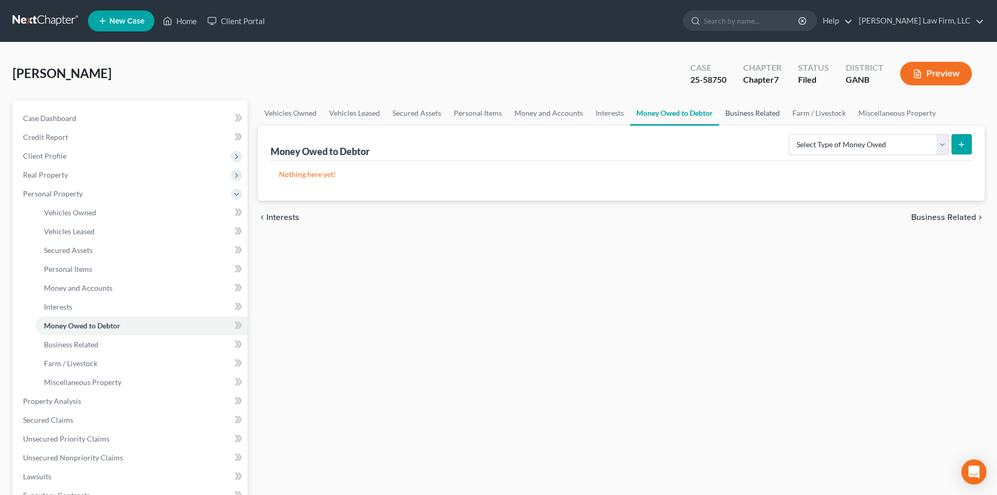
click at [755, 118] on link "Business Related" at bounding box center [752, 112] width 67 height 25
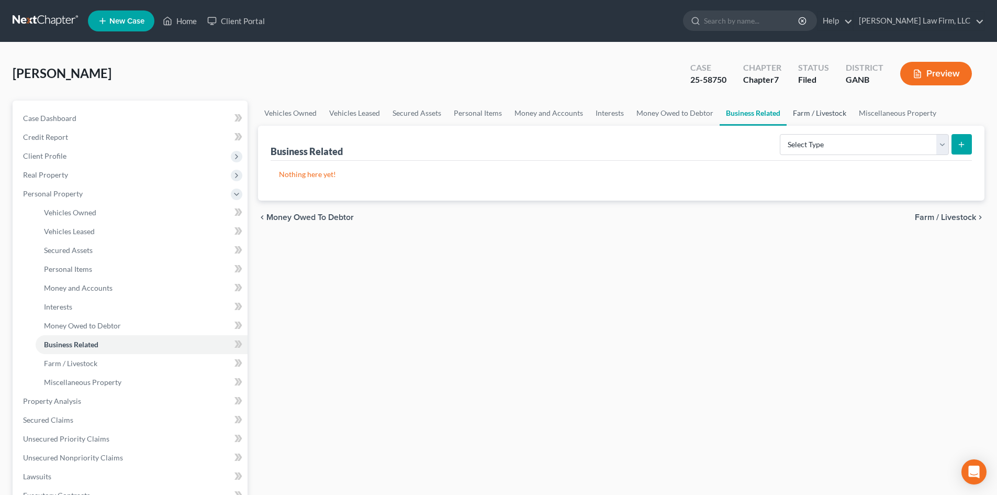
click at [800, 114] on link "Farm / Livestock" at bounding box center [820, 112] width 66 height 25
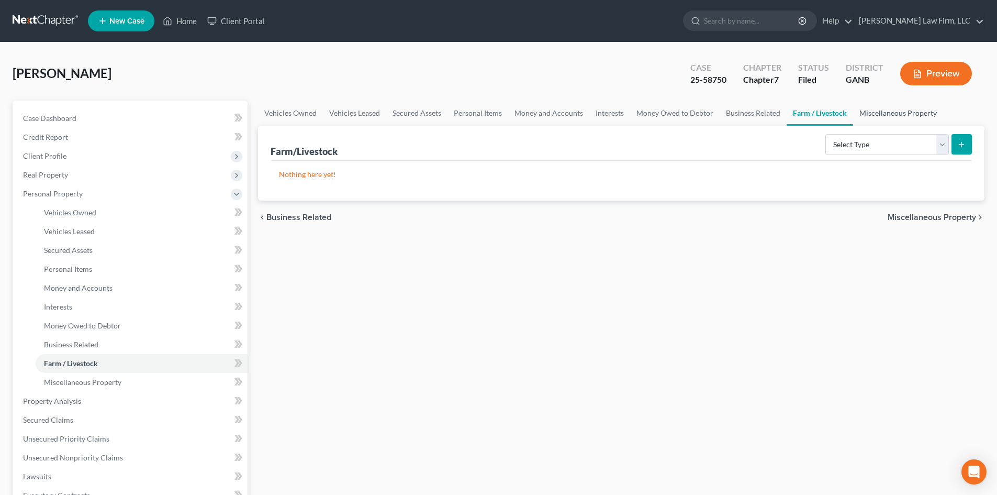
click at [878, 109] on link "Miscellaneous Property" at bounding box center [898, 112] width 90 height 25
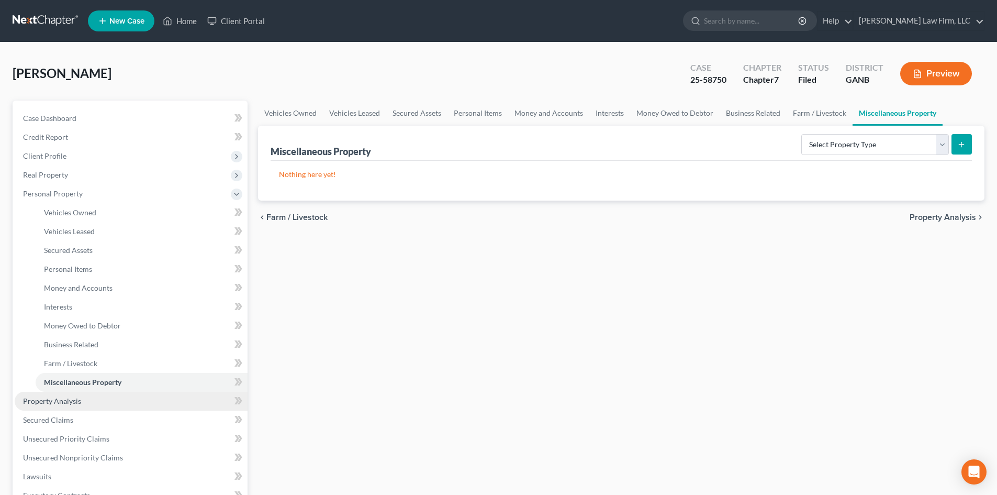
click at [55, 398] on span "Property Analysis" at bounding box center [52, 400] width 58 height 9
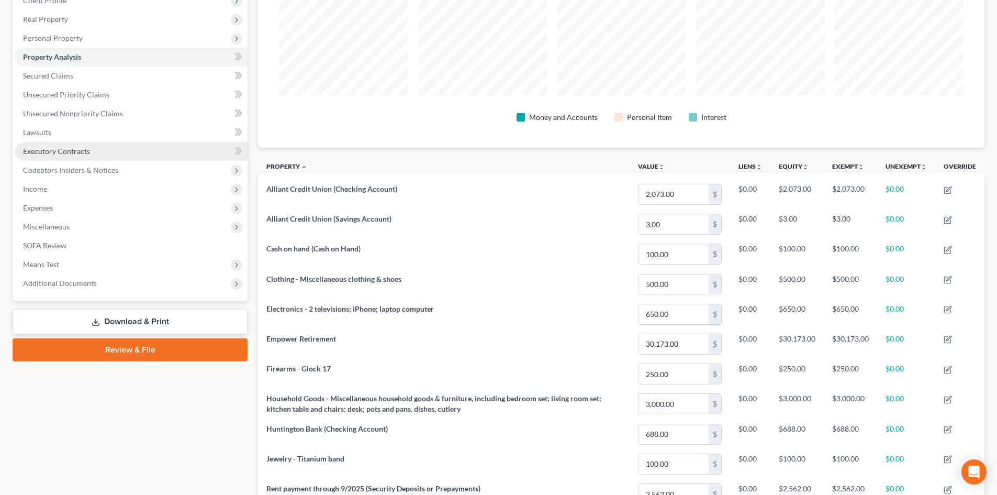
scroll to position [70, 0]
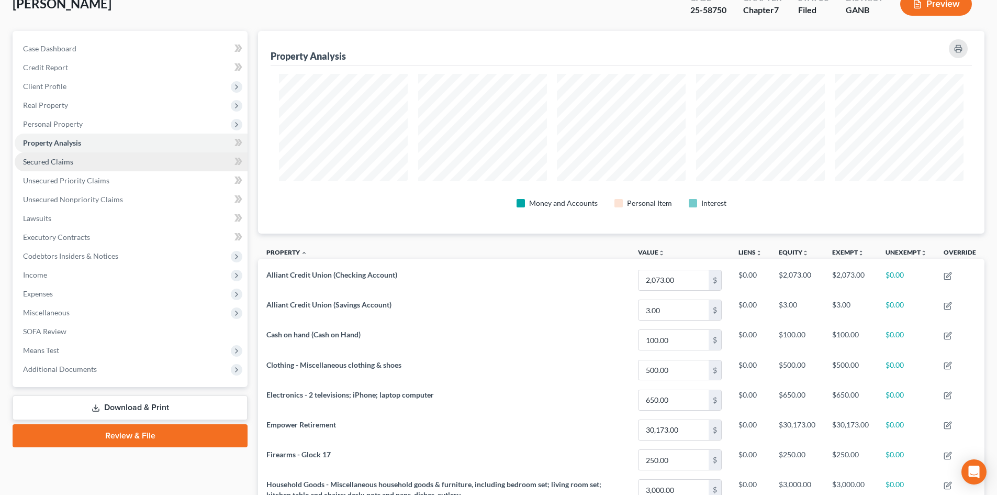
click at [43, 165] on span "Secured Claims" at bounding box center [48, 161] width 50 height 9
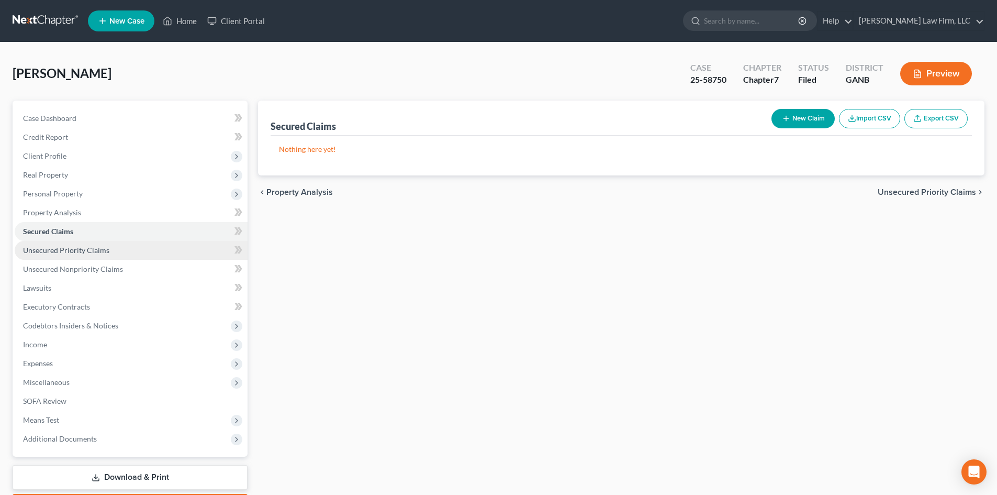
click at [44, 252] on span "Unsecured Priority Claims" at bounding box center [66, 249] width 86 height 9
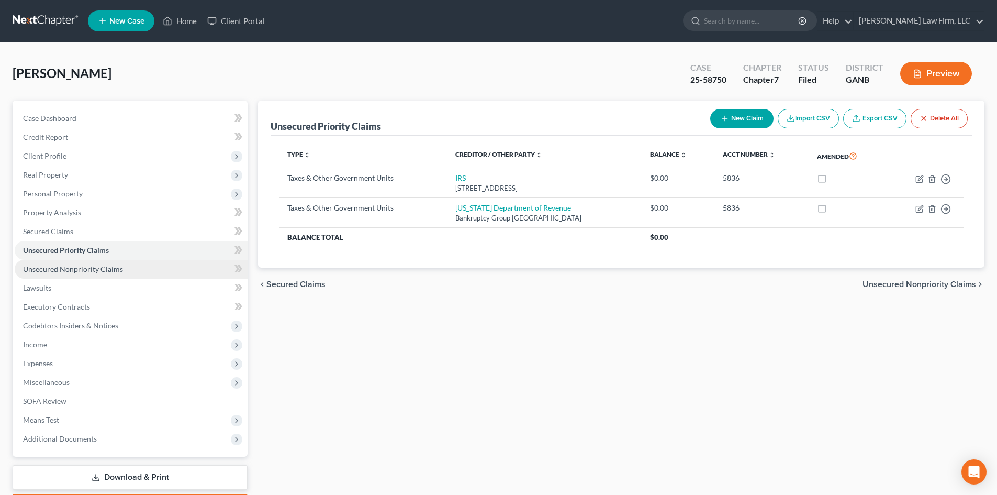
click at [44, 267] on span "Unsecured Nonpriority Claims" at bounding box center [73, 268] width 100 height 9
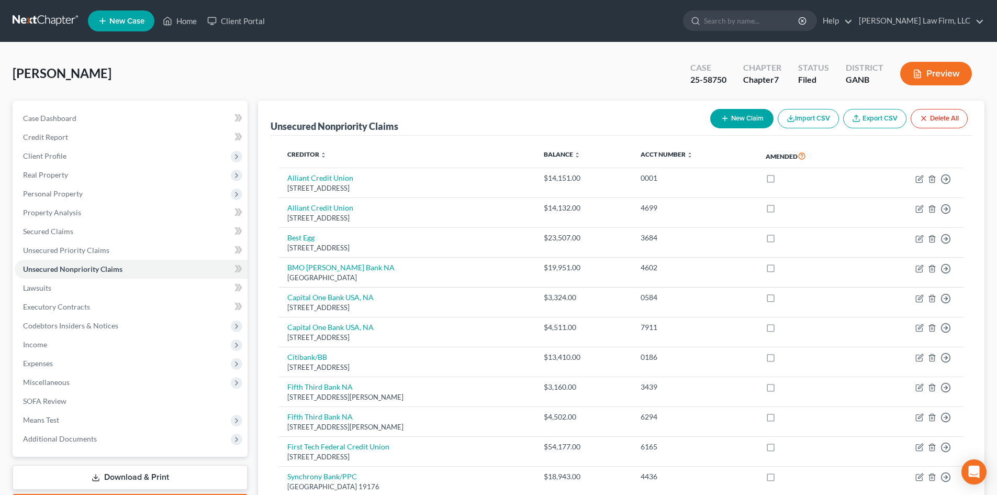
scroll to position [144, 0]
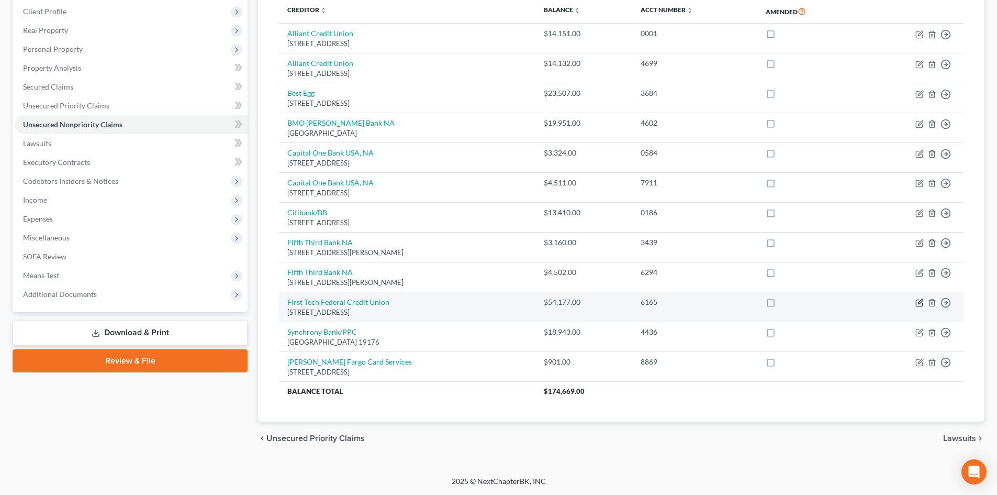
click at [920, 304] on icon "button" at bounding box center [920, 301] width 5 height 5
select select "38"
select select "17"
select select "0"
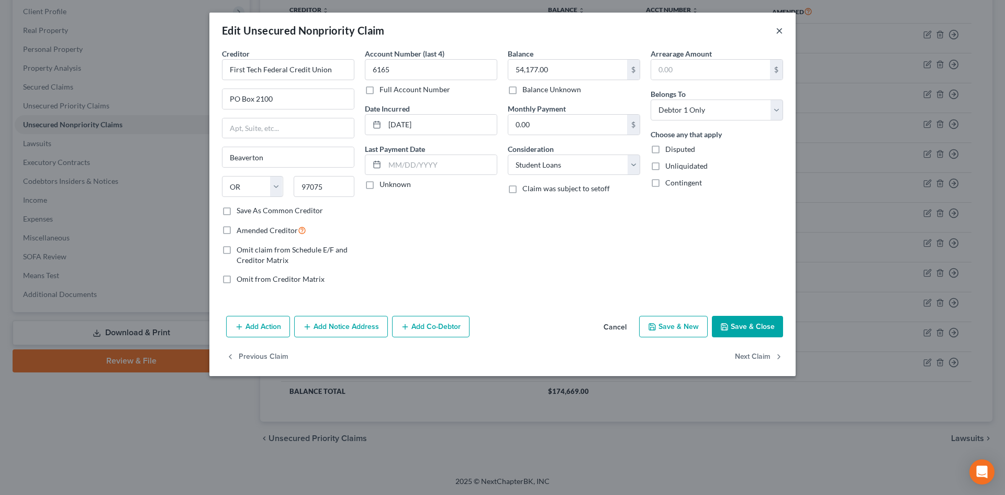
click at [777, 29] on button "×" at bounding box center [779, 30] width 7 height 13
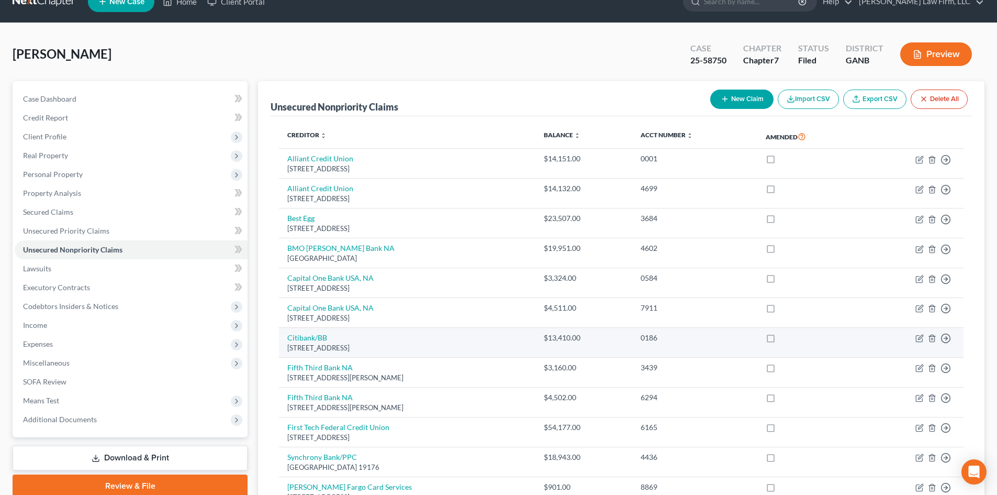
scroll to position [5, 0]
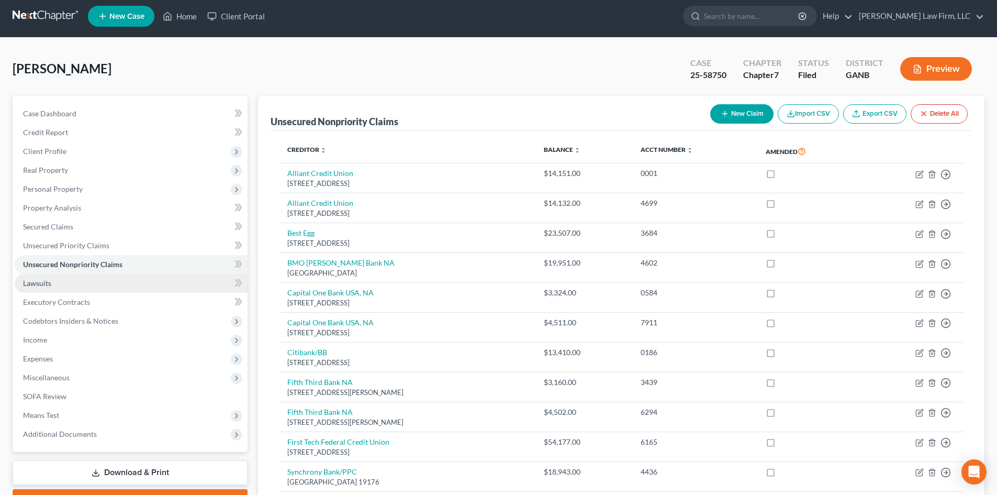
click at [23, 288] on link "Lawsuits" at bounding box center [131, 283] width 233 height 19
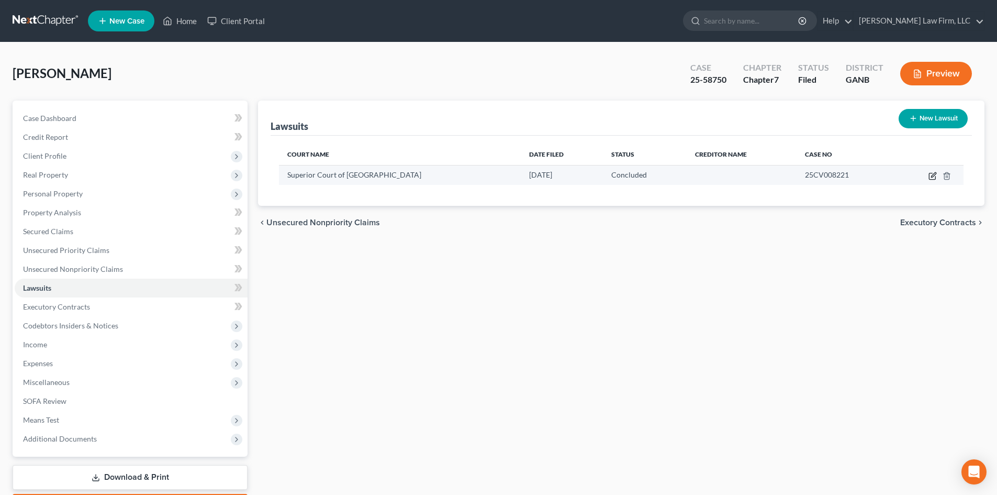
click at [929, 177] on icon "button" at bounding box center [932, 176] width 6 height 6
select select "10"
select select "2"
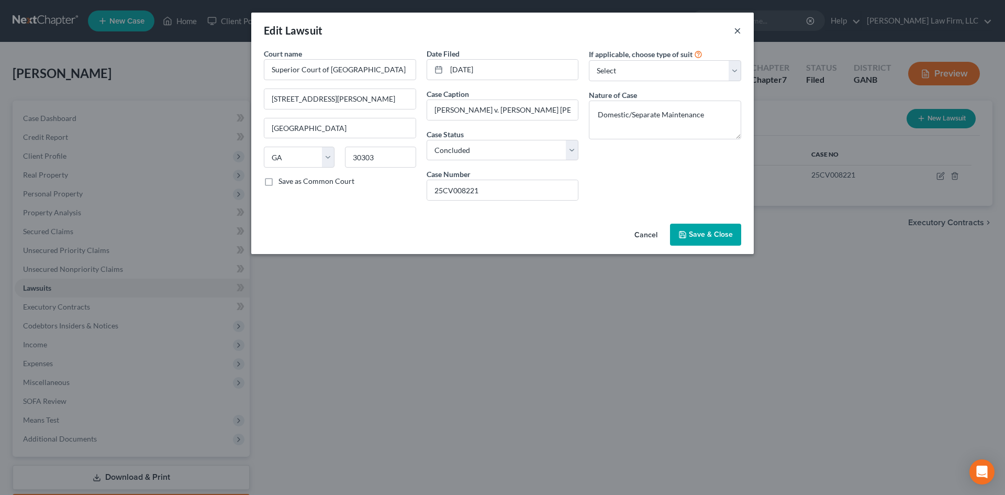
click at [737, 30] on button "×" at bounding box center [737, 30] width 7 height 13
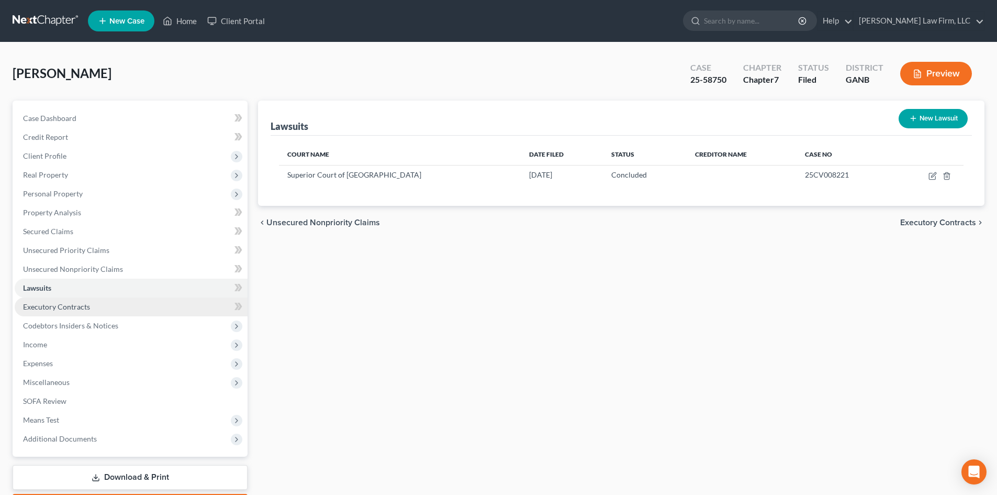
click at [50, 309] on span "Executory Contracts" at bounding box center [56, 306] width 67 height 9
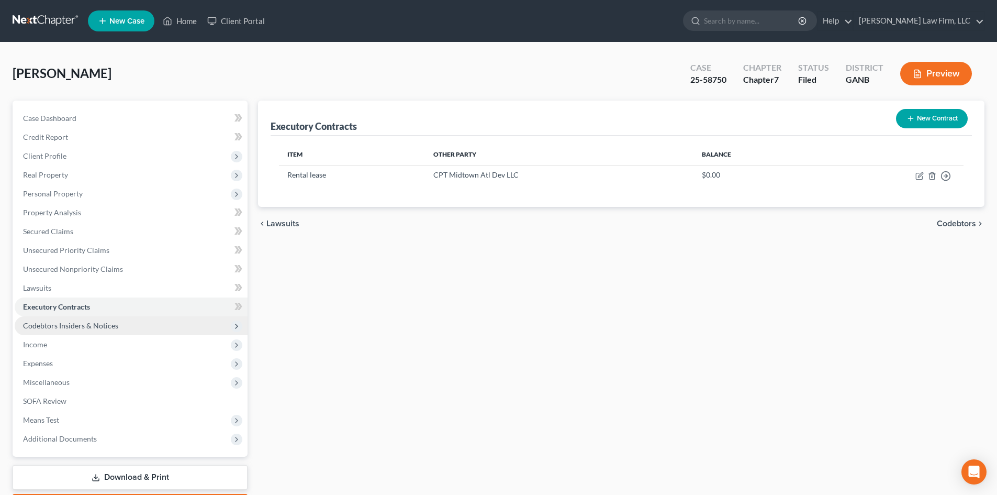
click at [48, 326] on span "Codebtors Insiders & Notices" at bounding box center [70, 325] width 95 height 9
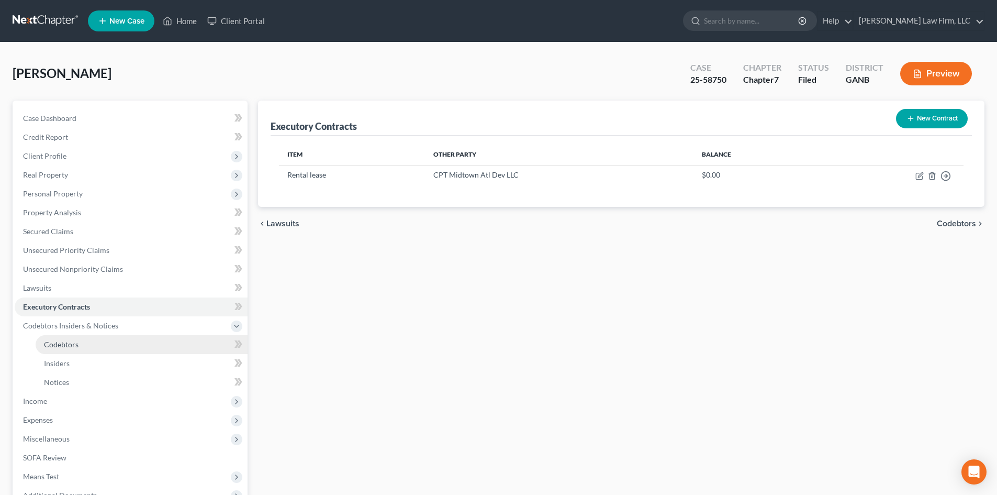
click at [52, 344] on span "Codebtors" at bounding box center [61, 344] width 35 height 9
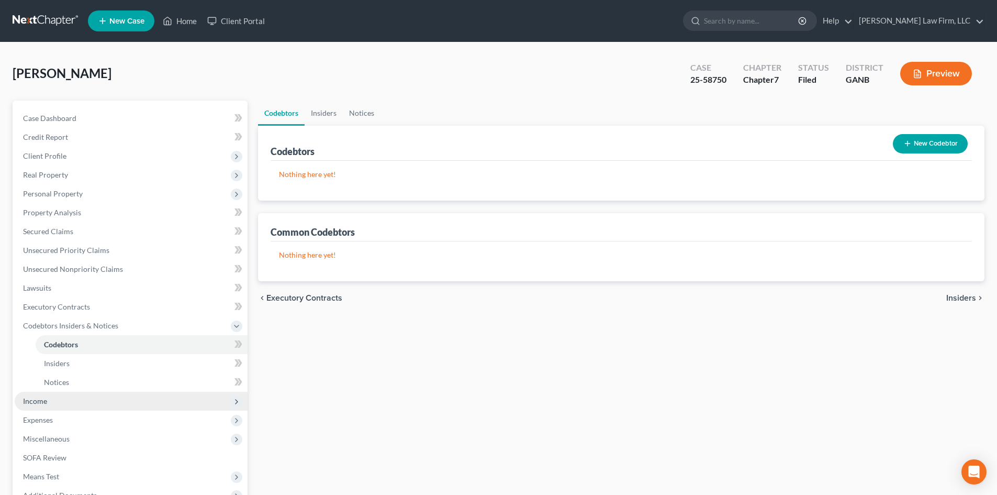
click at [42, 403] on span "Income" at bounding box center [35, 400] width 24 height 9
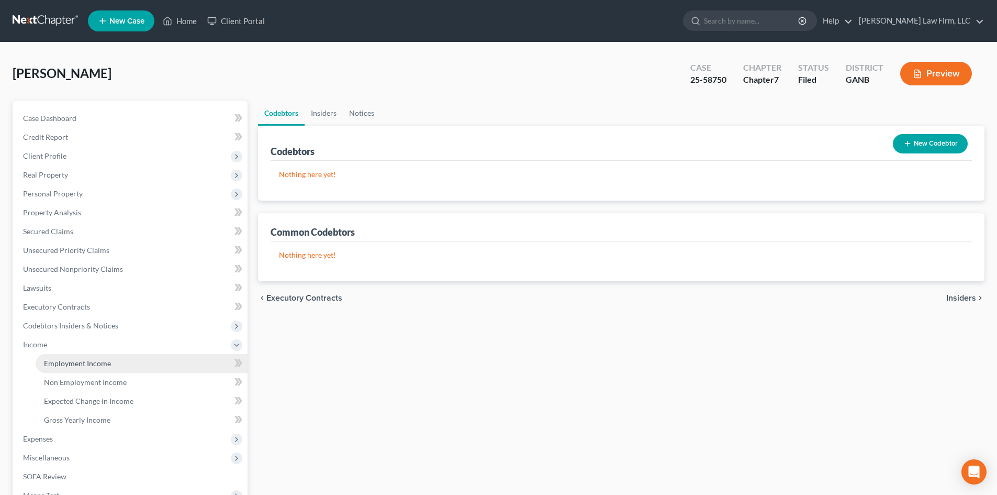
click at [68, 366] on span "Employment Income" at bounding box center [77, 362] width 67 height 9
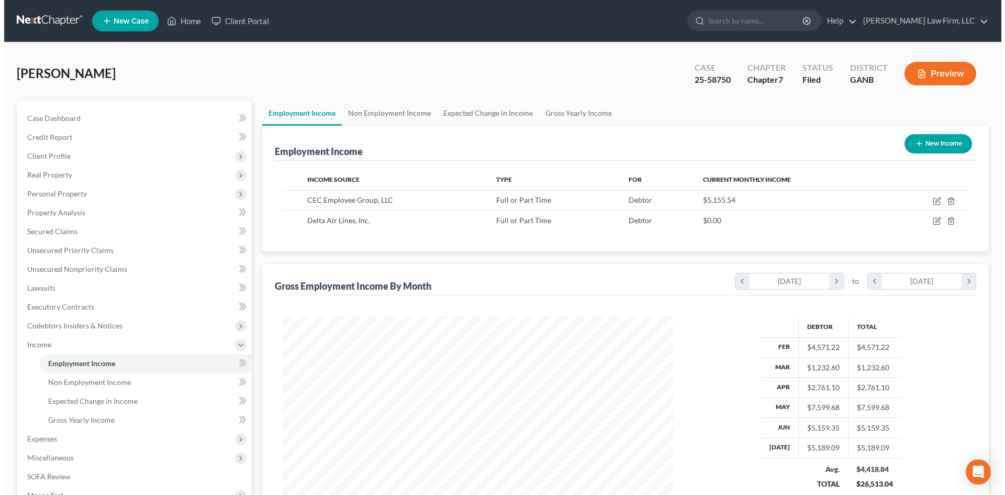
scroll to position [195, 411]
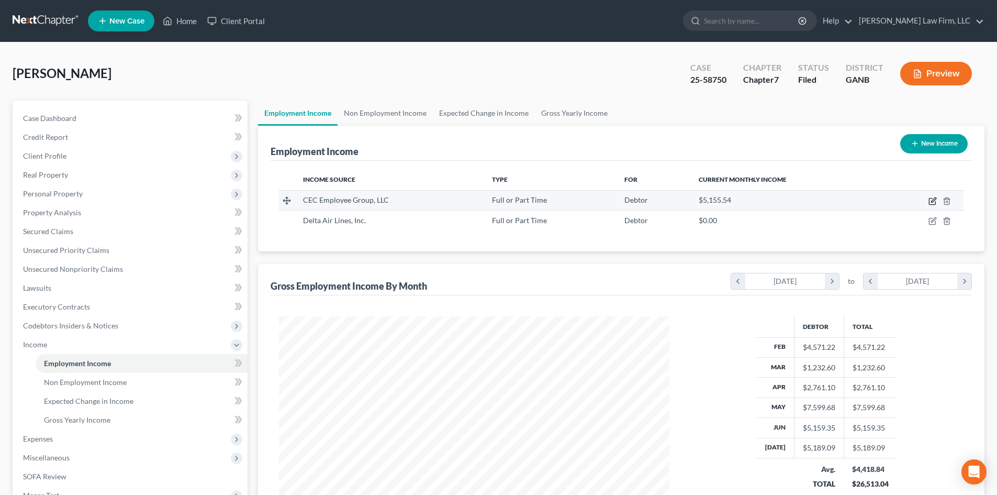
click at [931, 200] on icon "button" at bounding box center [932, 201] width 8 height 8
select select "0"
select select "14"
select select "2"
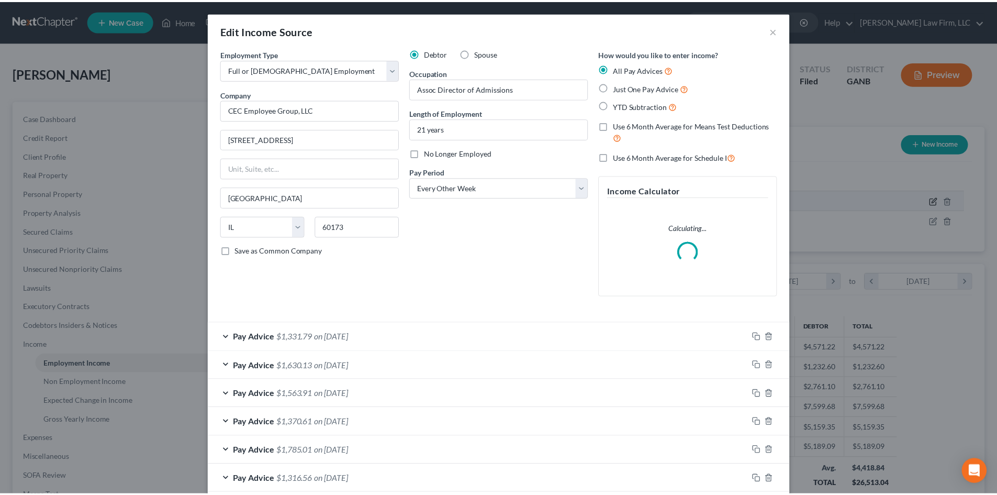
scroll to position [197, 415]
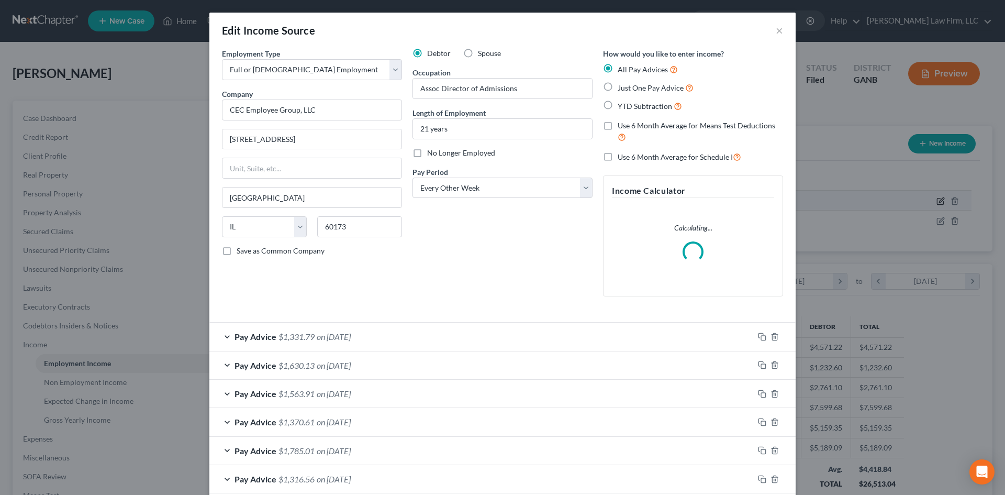
click at [931, 200] on div "Edit Income Source × Employment Type * Select Full or Part Time Employment Self…" at bounding box center [502, 247] width 1005 height 495
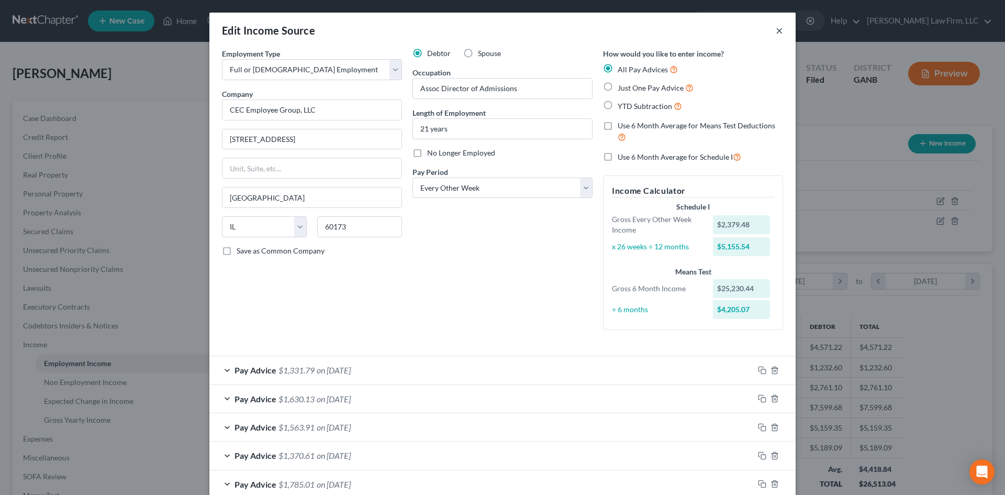
click at [776, 33] on button "×" at bounding box center [779, 30] width 7 height 13
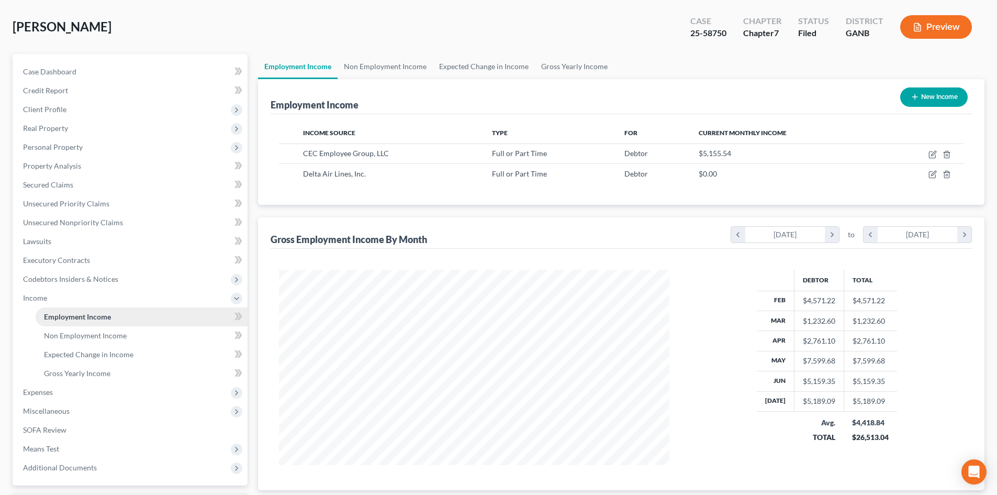
scroll to position [137, 0]
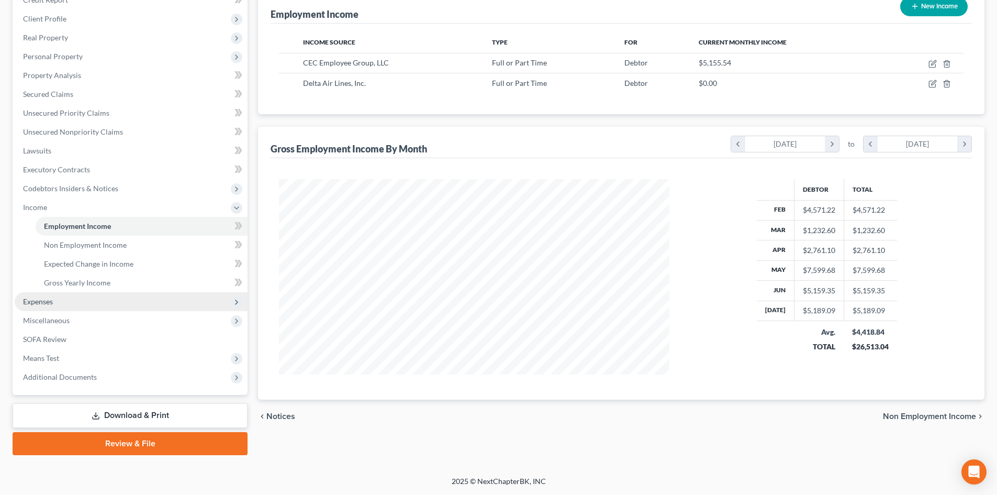
click at [33, 306] on span "Expenses" at bounding box center [131, 301] width 233 height 19
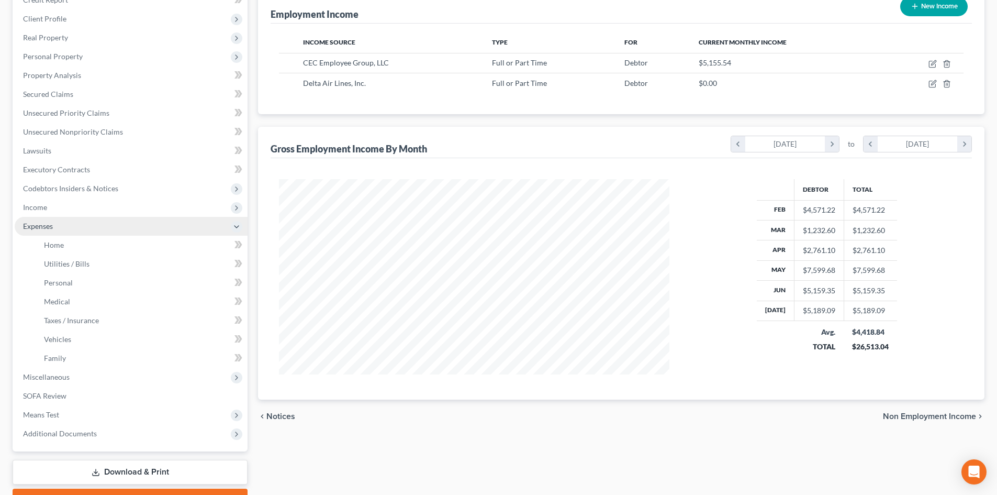
click at [32, 229] on span "Expenses" at bounding box center [38, 225] width 30 height 9
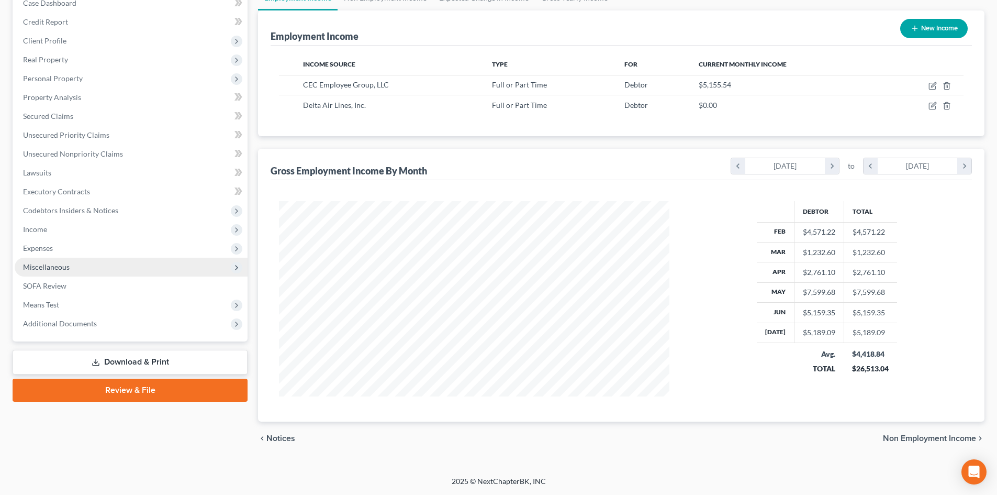
click at [30, 267] on span "Miscellaneous" at bounding box center [46, 266] width 47 height 9
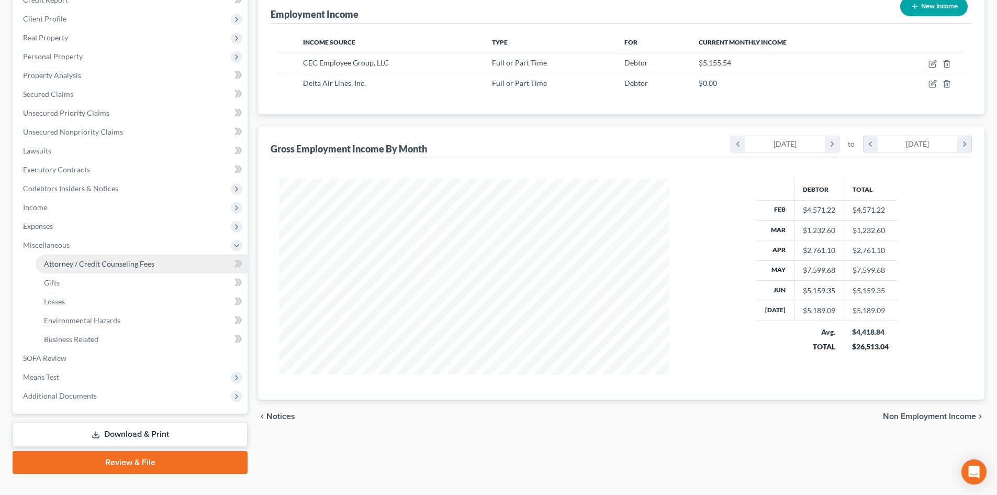
click at [64, 266] on span "Attorney / Credit Counseling Fees" at bounding box center [99, 263] width 110 height 9
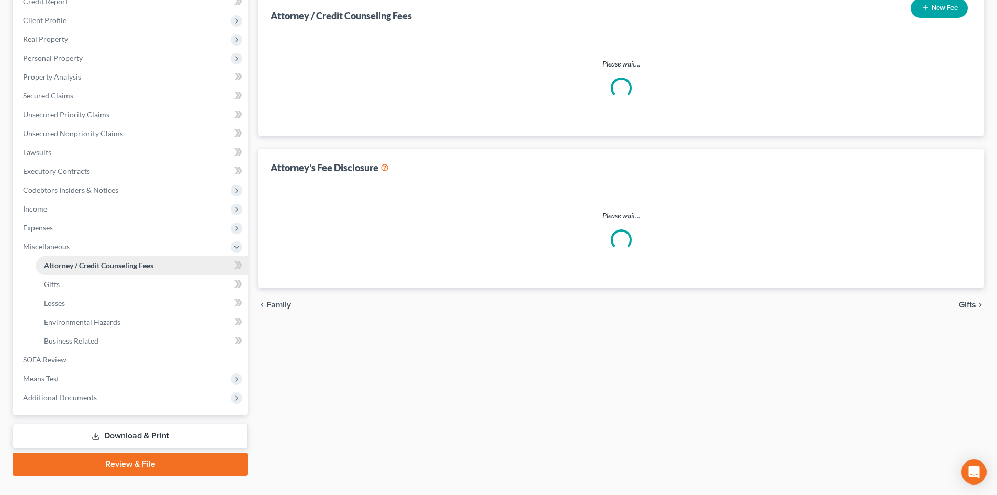
scroll to position [6, 0]
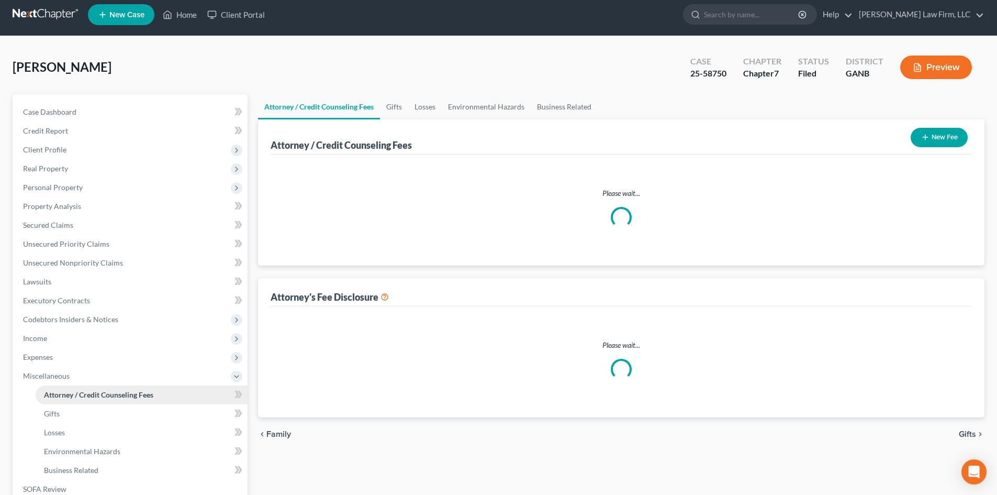
select select "3"
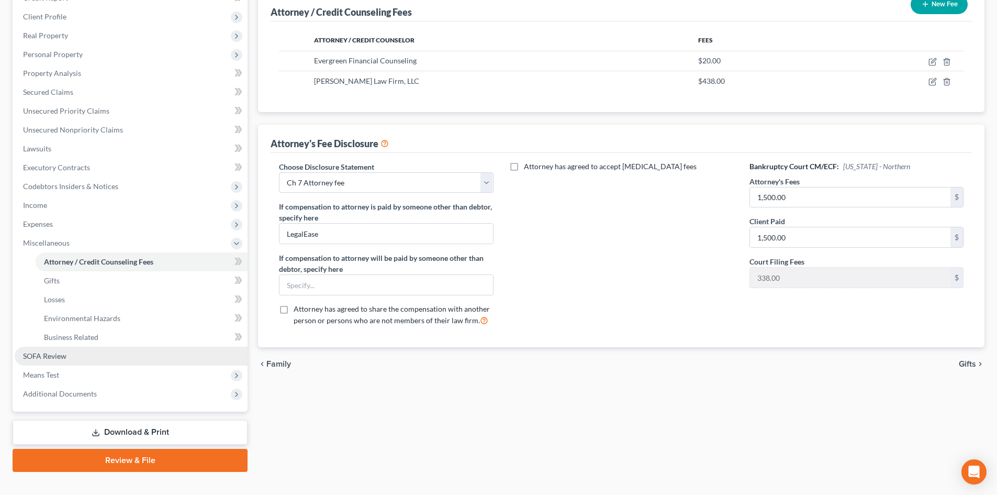
scroll to position [140, 0]
click at [62, 332] on span "Business Related" at bounding box center [71, 336] width 54 height 9
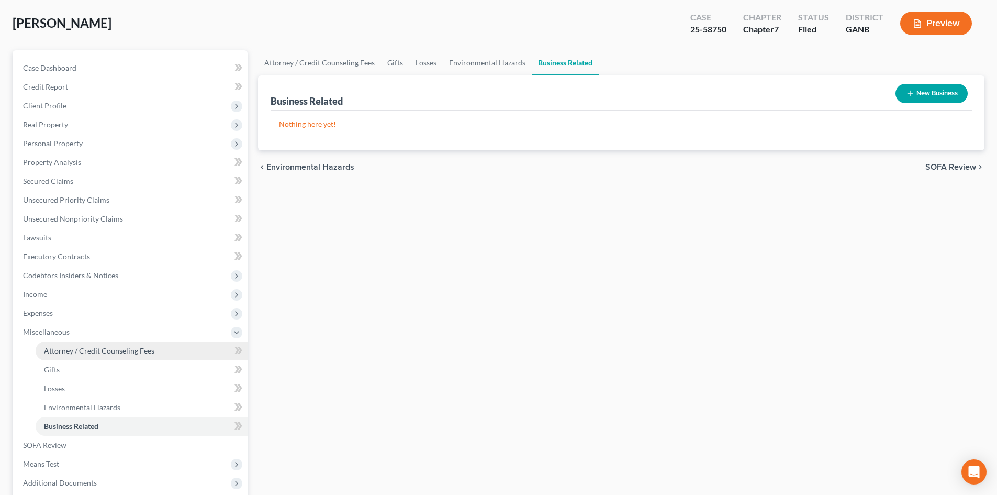
scroll to position [140, 0]
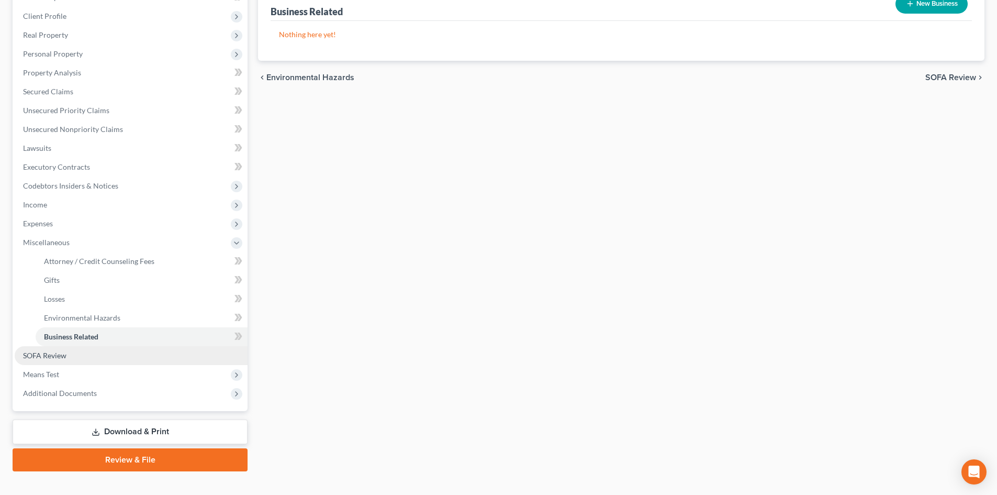
click at [44, 353] on span "SOFA Review" at bounding box center [44, 355] width 43 height 9
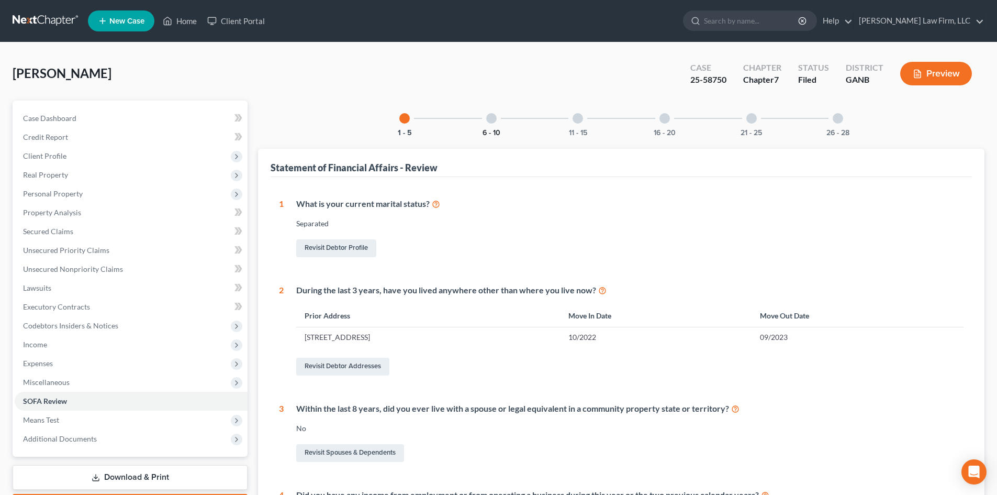
click at [484, 129] on button "6 - 10" at bounding box center [492, 132] width 18 height 7
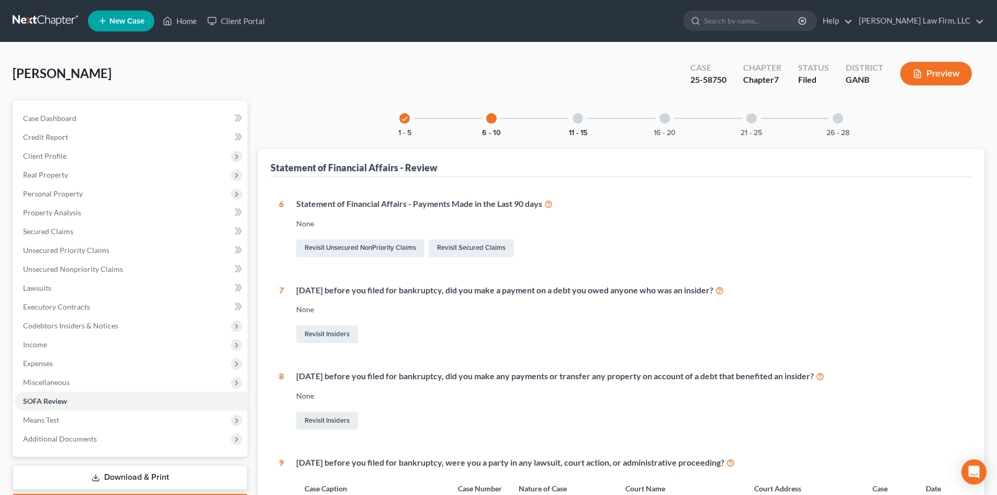
drag, startPoint x: 582, startPoint y: 132, endPoint x: 594, endPoint y: 196, distance: 64.4
click at [582, 132] on button "11 - 15" at bounding box center [578, 132] width 18 height 7
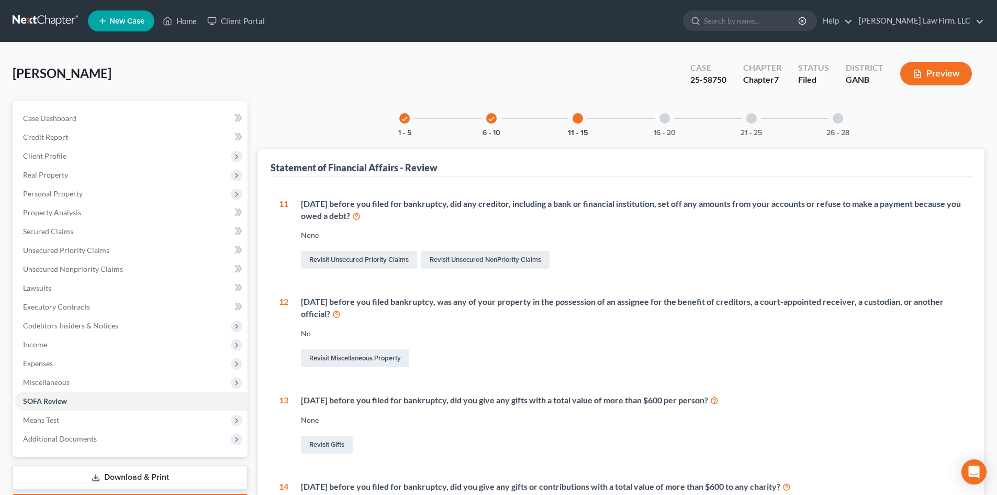
click at [669, 125] on div "16 - 20" at bounding box center [665, 118] width 36 height 36
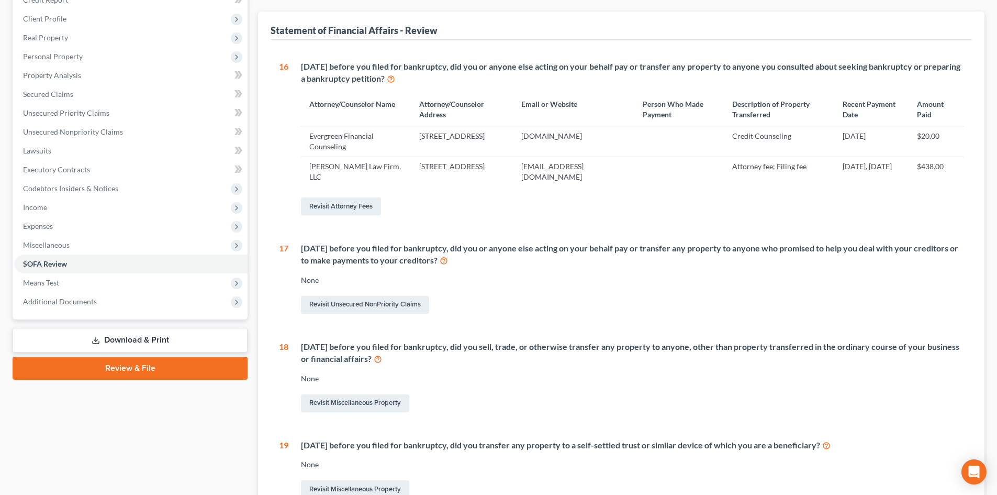
scroll to position [61, 0]
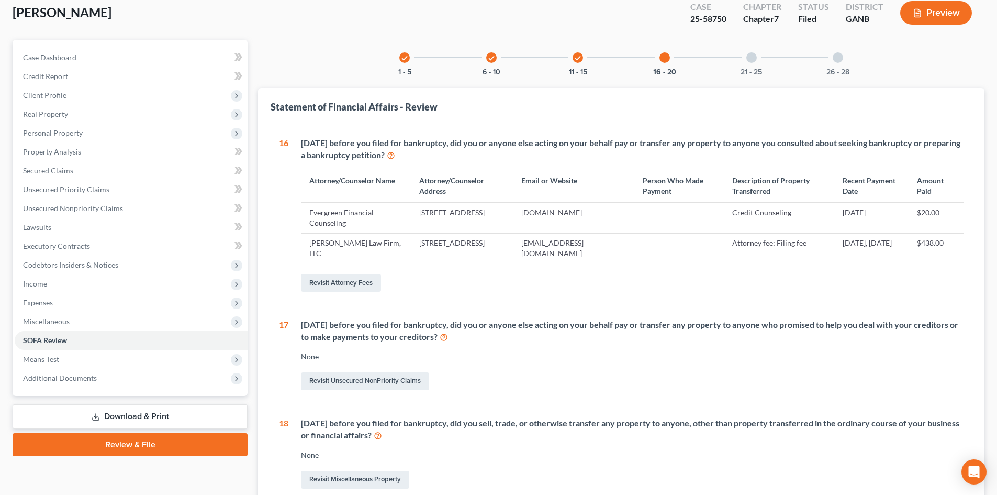
click at [752, 66] on div "21 - 25" at bounding box center [752, 58] width 36 height 36
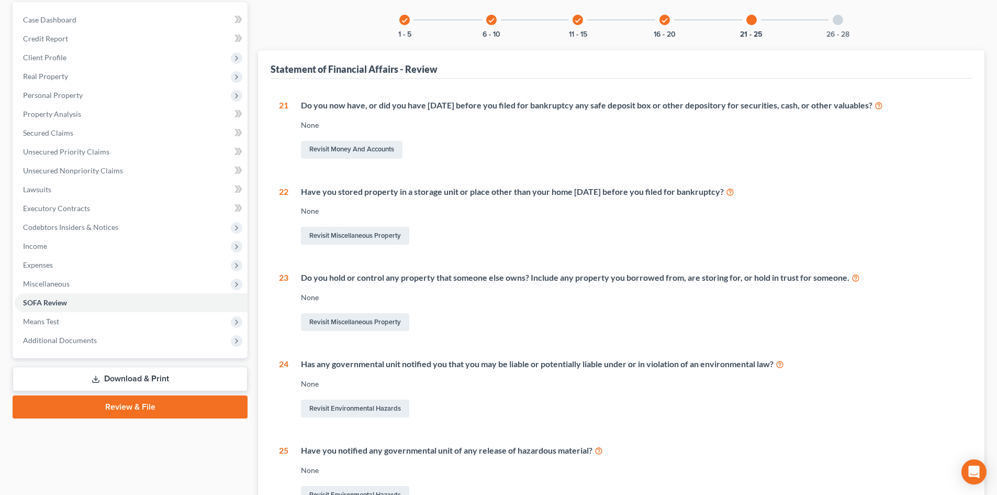
scroll to position [0, 0]
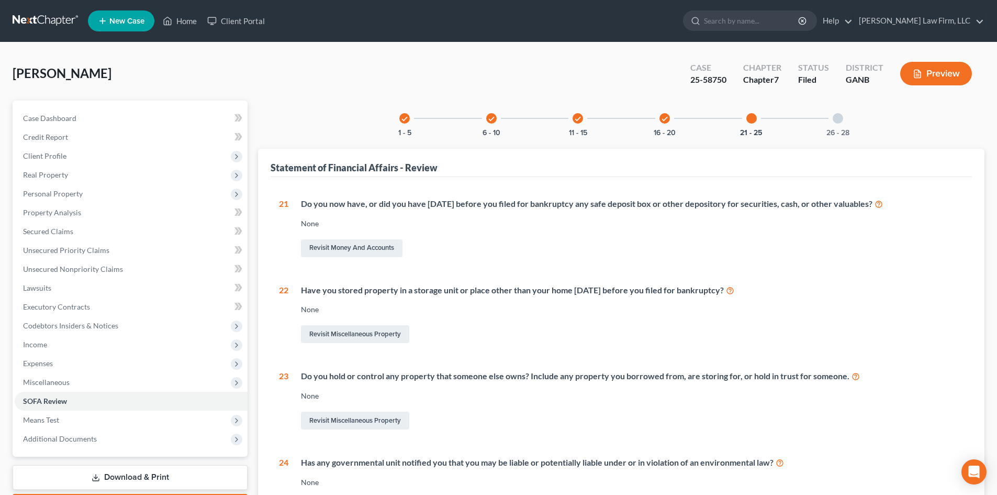
click at [837, 138] on div "check 1 - 5 check 6 - 10 check 11 - 15 check 16 - 20 21 - 25 26 - 28 Statement …" at bounding box center [621, 370] width 726 height 541
click at [837, 127] on div "26 - 28" at bounding box center [838, 118] width 36 height 36
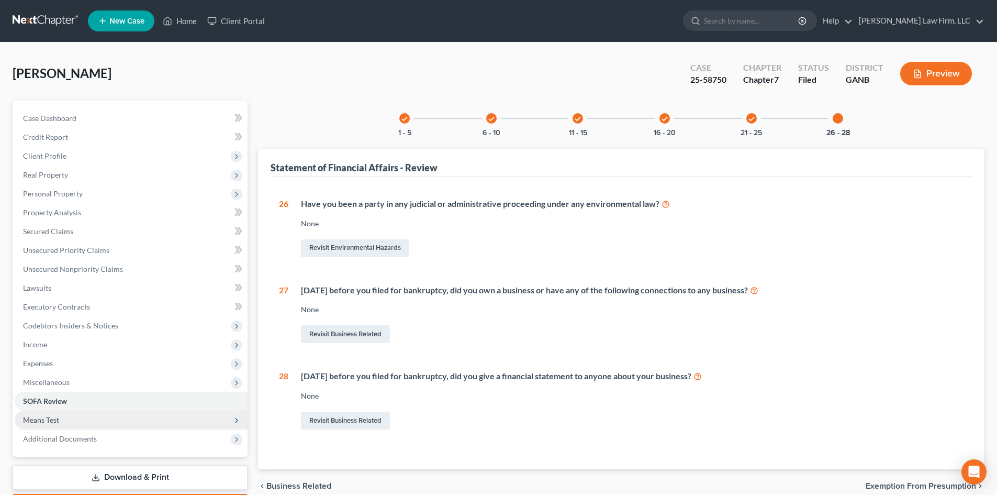
click at [47, 424] on span "Means Test" at bounding box center [131, 419] width 233 height 19
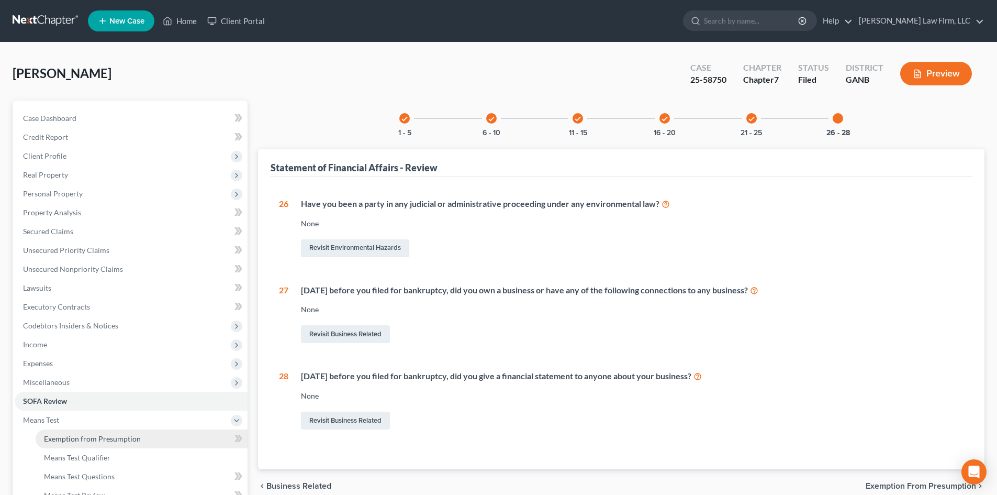
click at [93, 446] on link "Exemption from Presumption" at bounding box center [142, 438] width 212 height 19
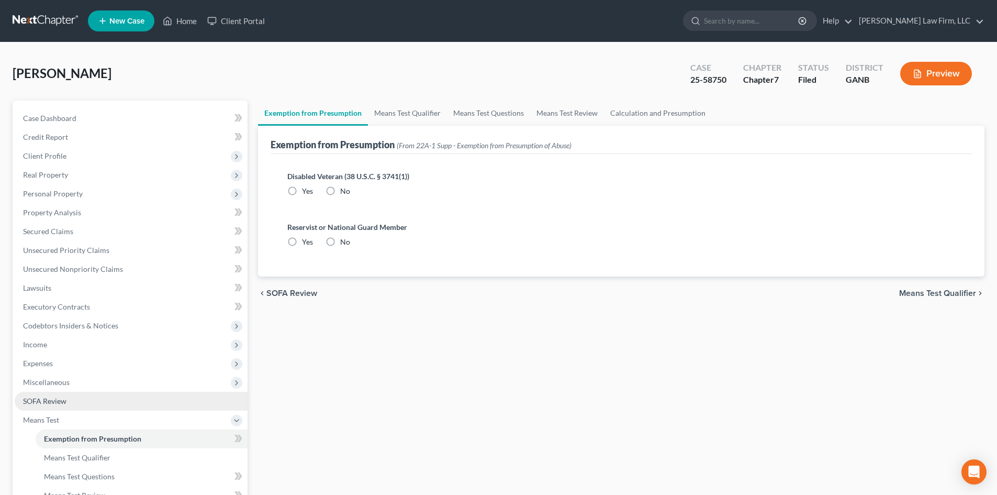
radio input "true"
